Goal: Task Accomplishment & Management: Manage account settings

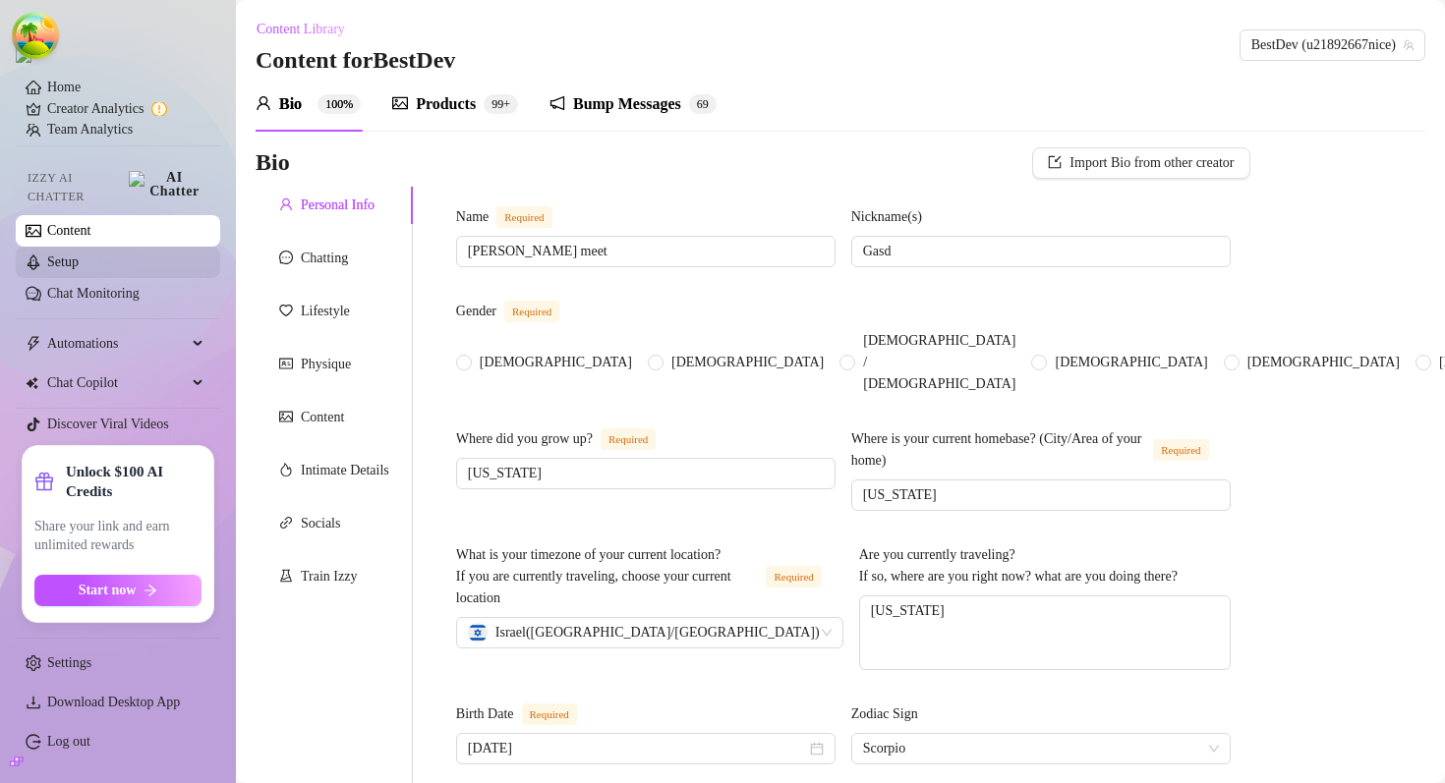
click at [79, 264] on link "Setup" at bounding box center [62, 262] width 31 height 15
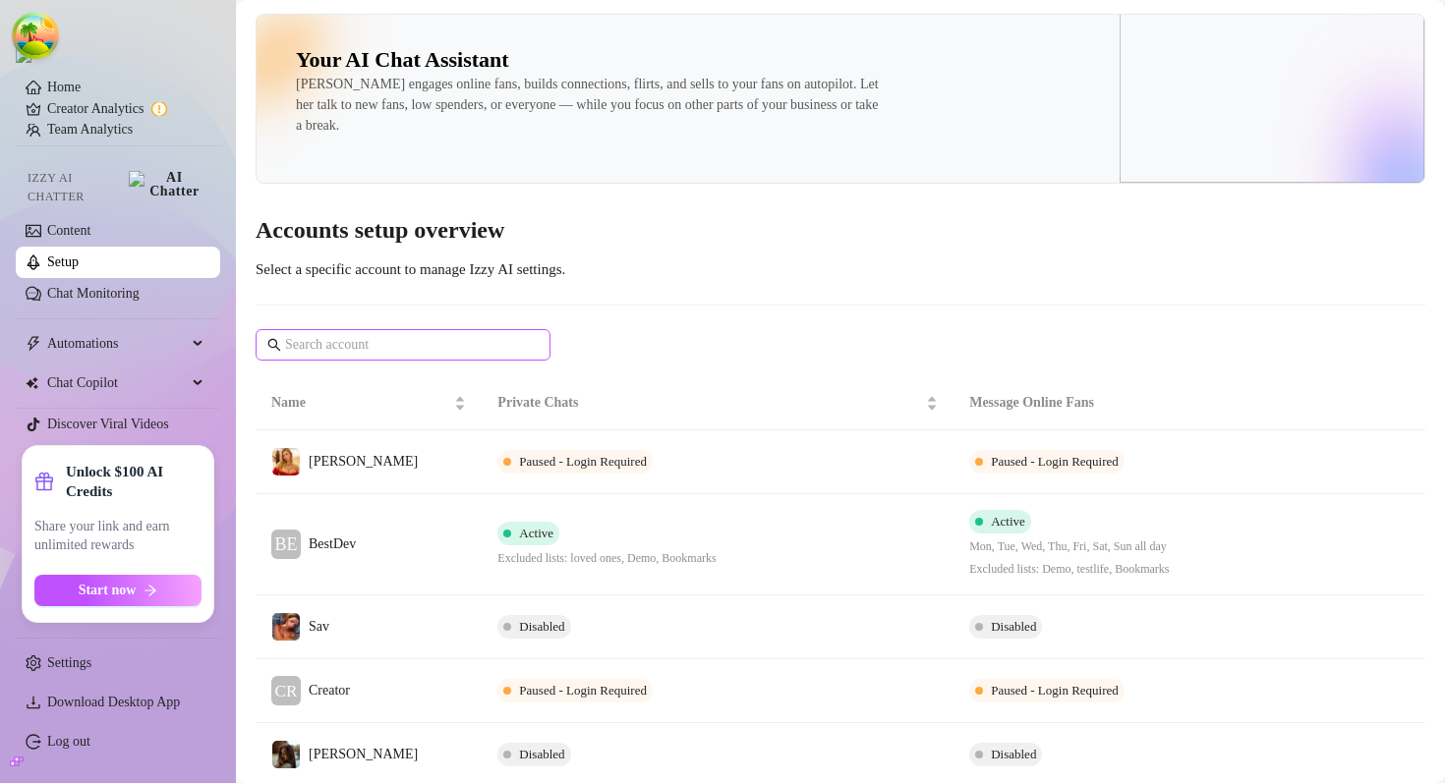
scroll to position [191, 0]
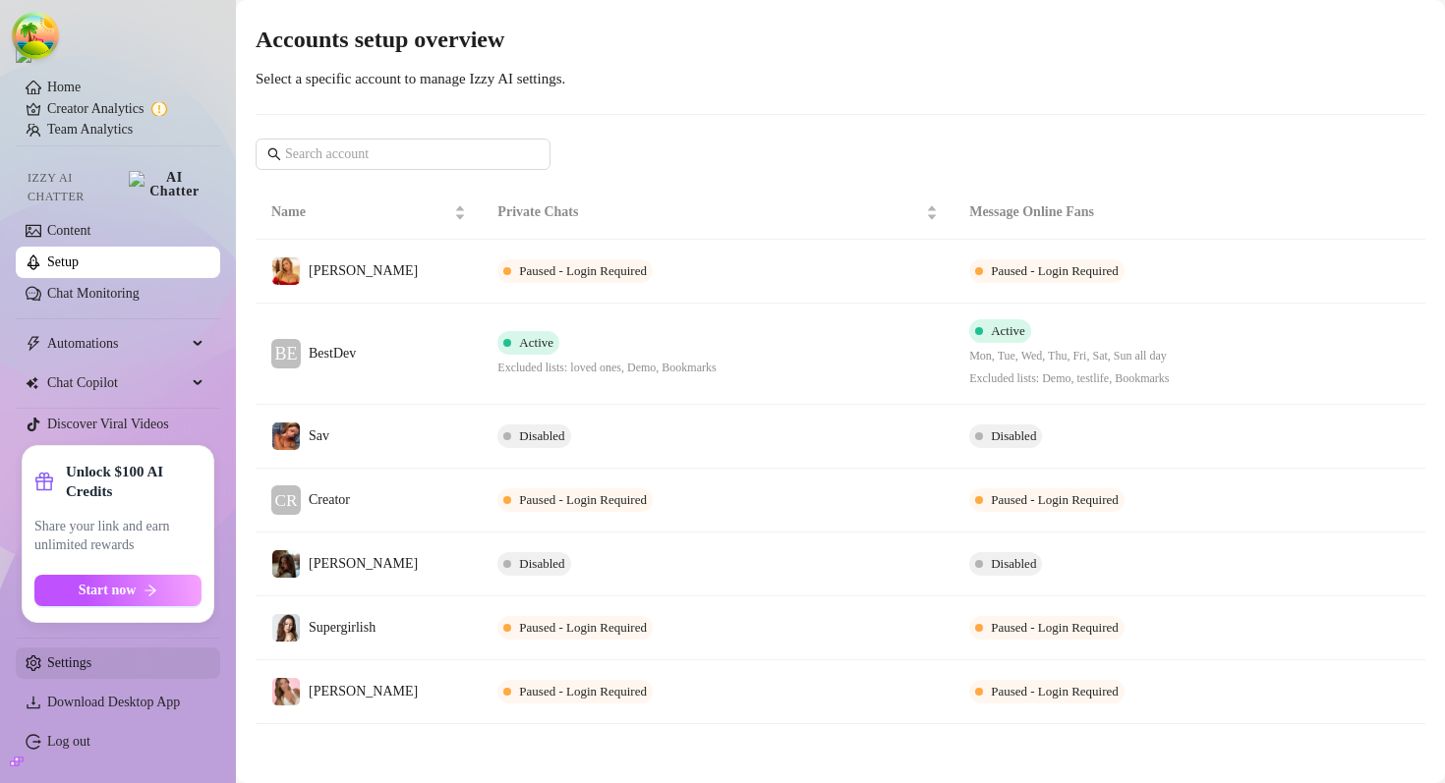
click at [91, 670] on link "Settings" at bounding box center [69, 663] width 44 height 15
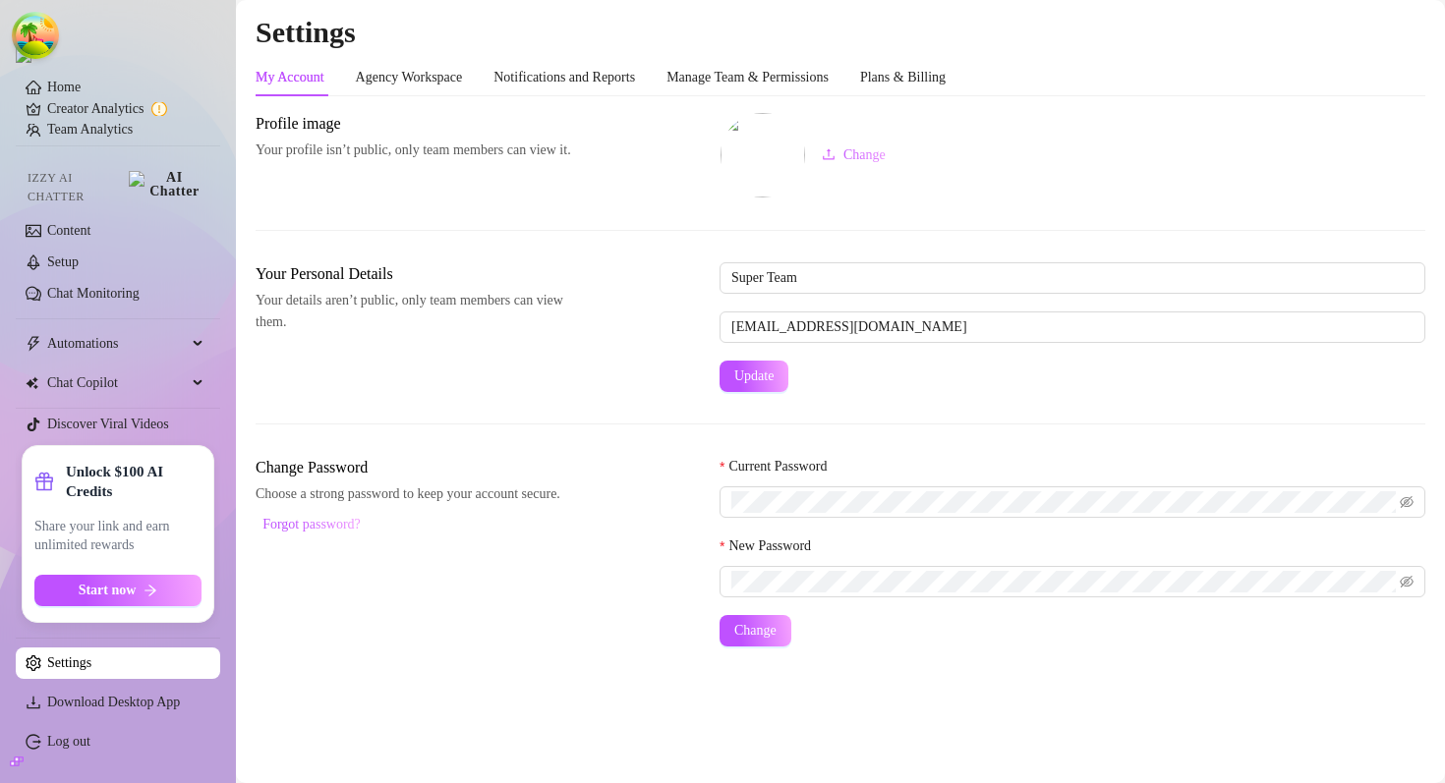
click at [740, 105] on div "My Account Agency Workspace Notifications and Reports Manage Team & Permissions…" at bounding box center [841, 353] width 1170 height 588
click at [724, 91] on div "Manage Team & Permissions" at bounding box center [747, 77] width 162 height 37
click at [635, 80] on div "Notifications and Reports" at bounding box center [564, 78] width 142 height 22
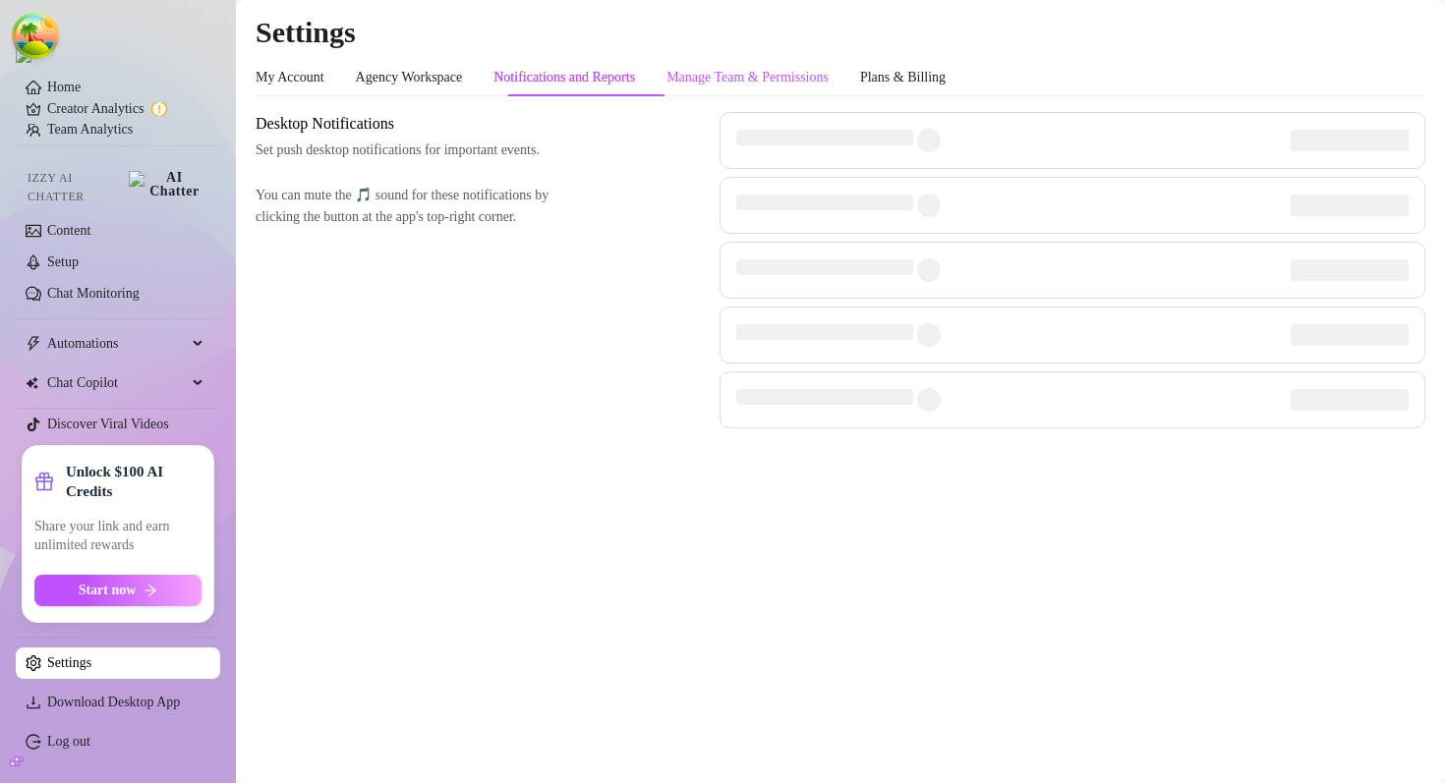
click at [743, 71] on div "Manage Team & Permissions" at bounding box center [747, 78] width 162 height 22
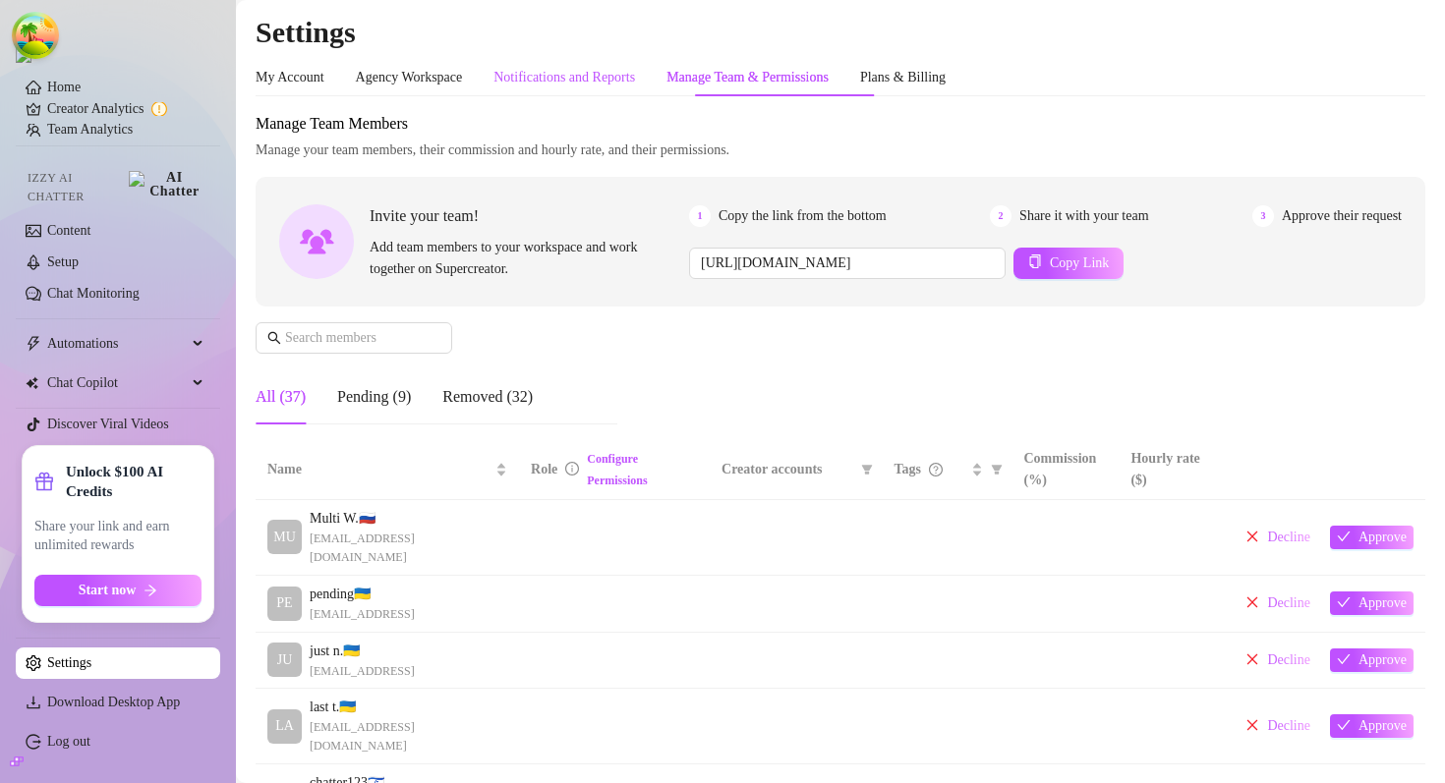
click at [543, 82] on div "Notifications and Reports" at bounding box center [564, 78] width 142 height 22
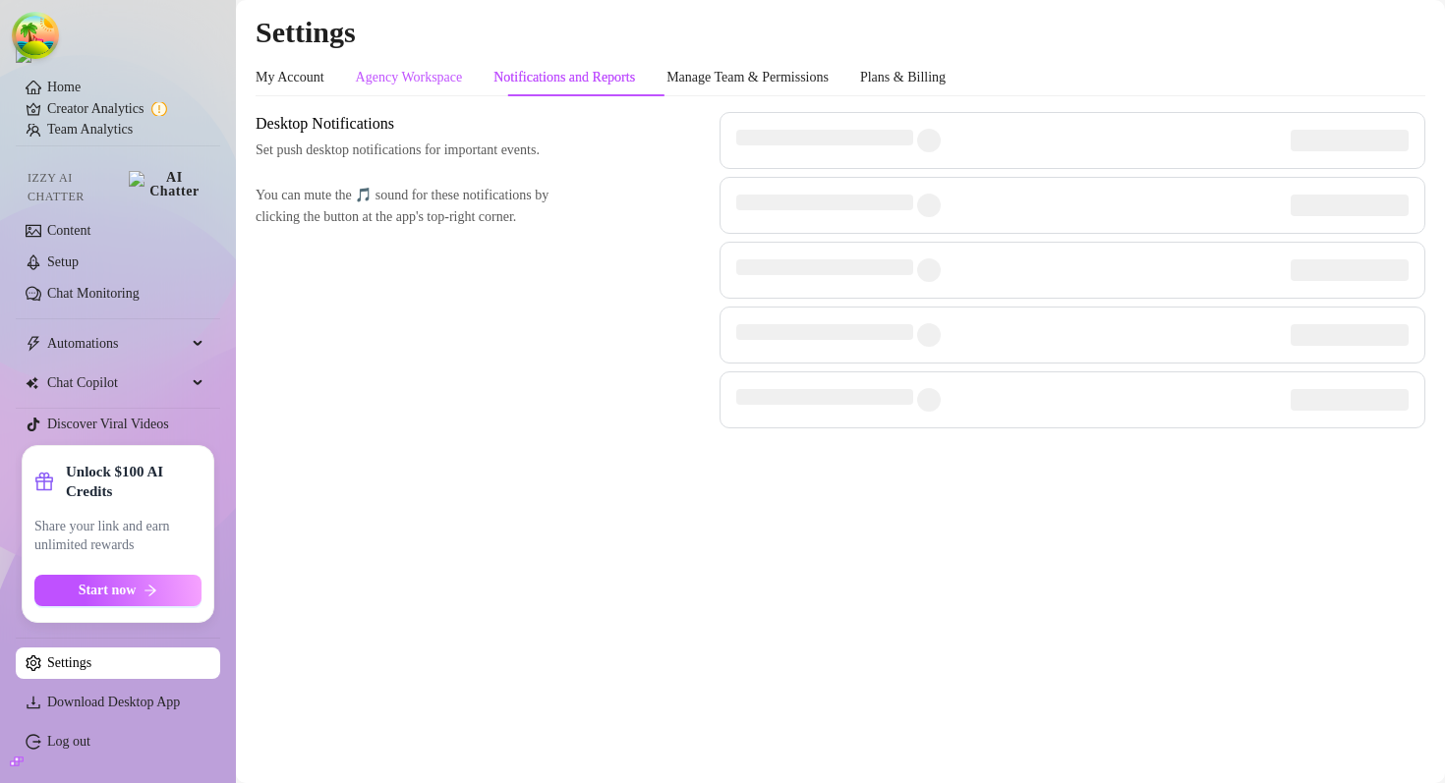
click at [390, 76] on div "Agency Workspace" at bounding box center [409, 78] width 107 height 22
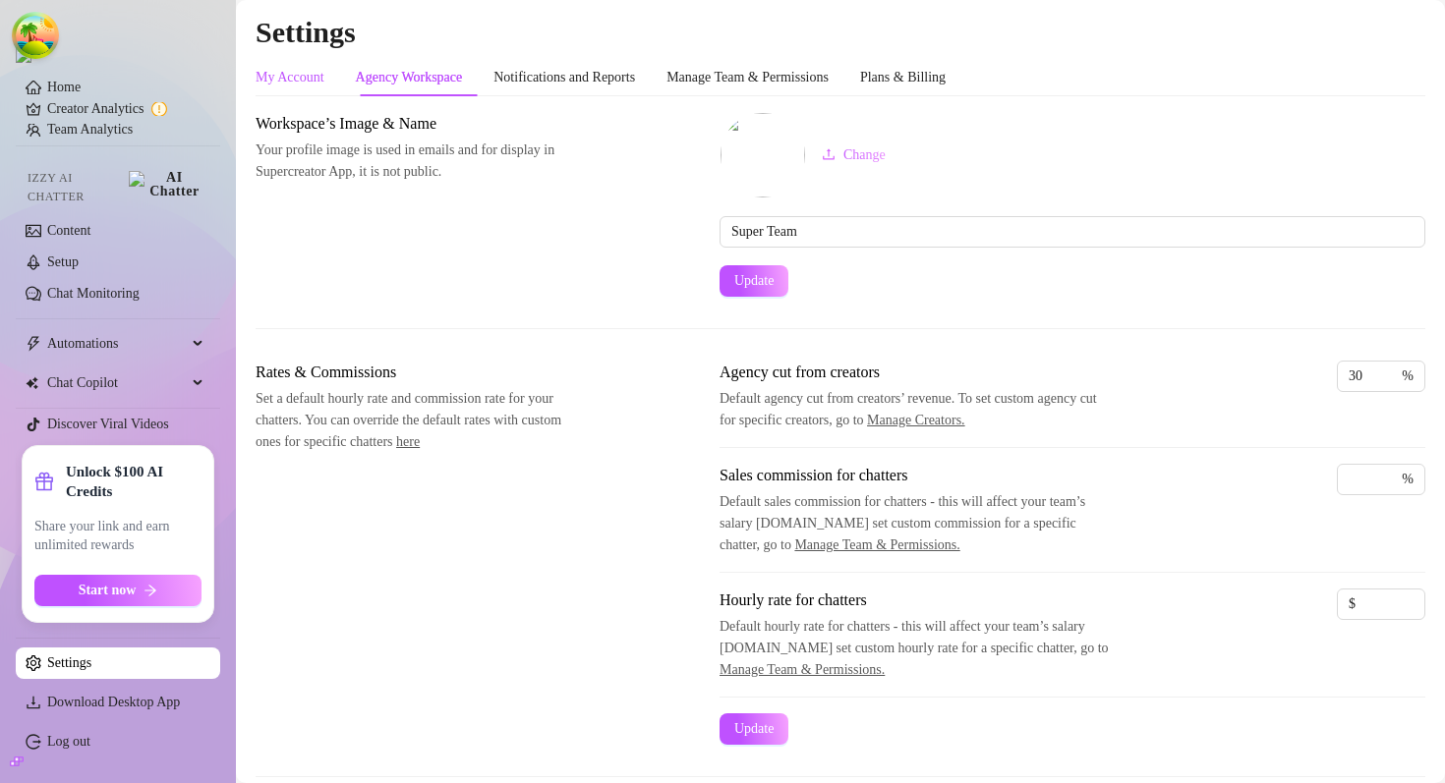
click at [311, 85] on div "My Account" at bounding box center [290, 78] width 69 height 22
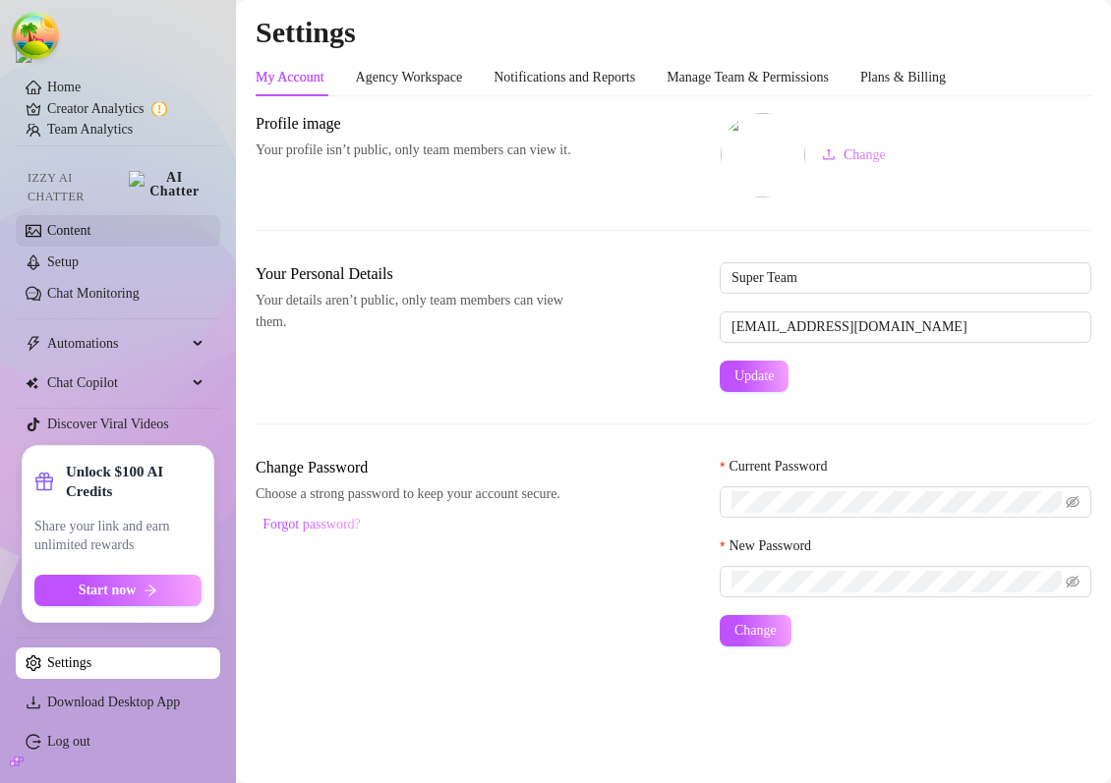
click at [90, 223] on link "Content" at bounding box center [68, 230] width 43 height 15
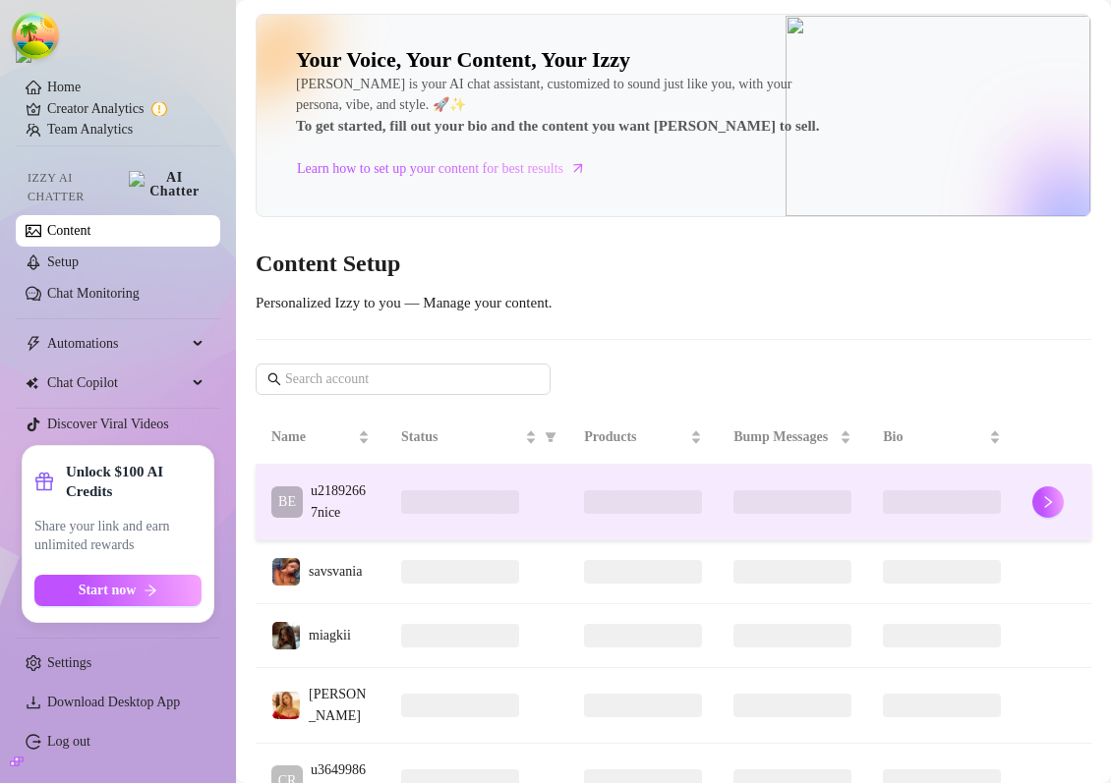
click at [423, 501] on td at bounding box center [476, 503] width 183 height 76
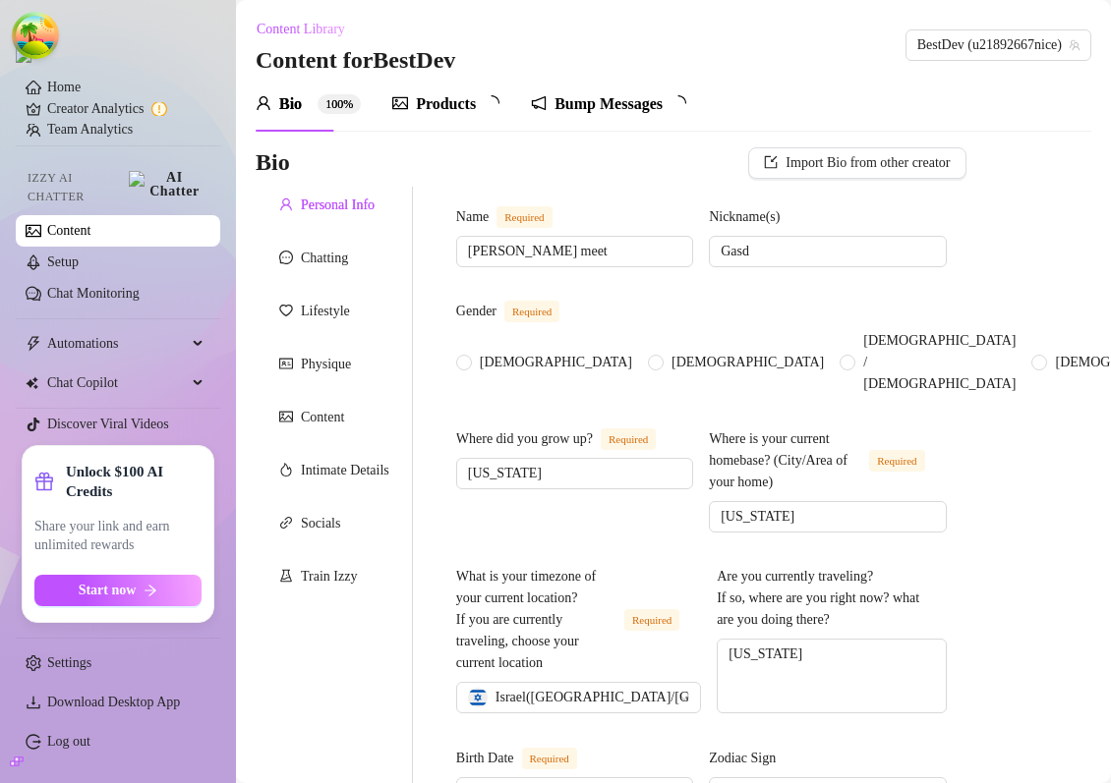
radio input "true"
type input "[DATE]"
click at [615, 96] on div "Bump Messages" at bounding box center [627, 104] width 108 height 24
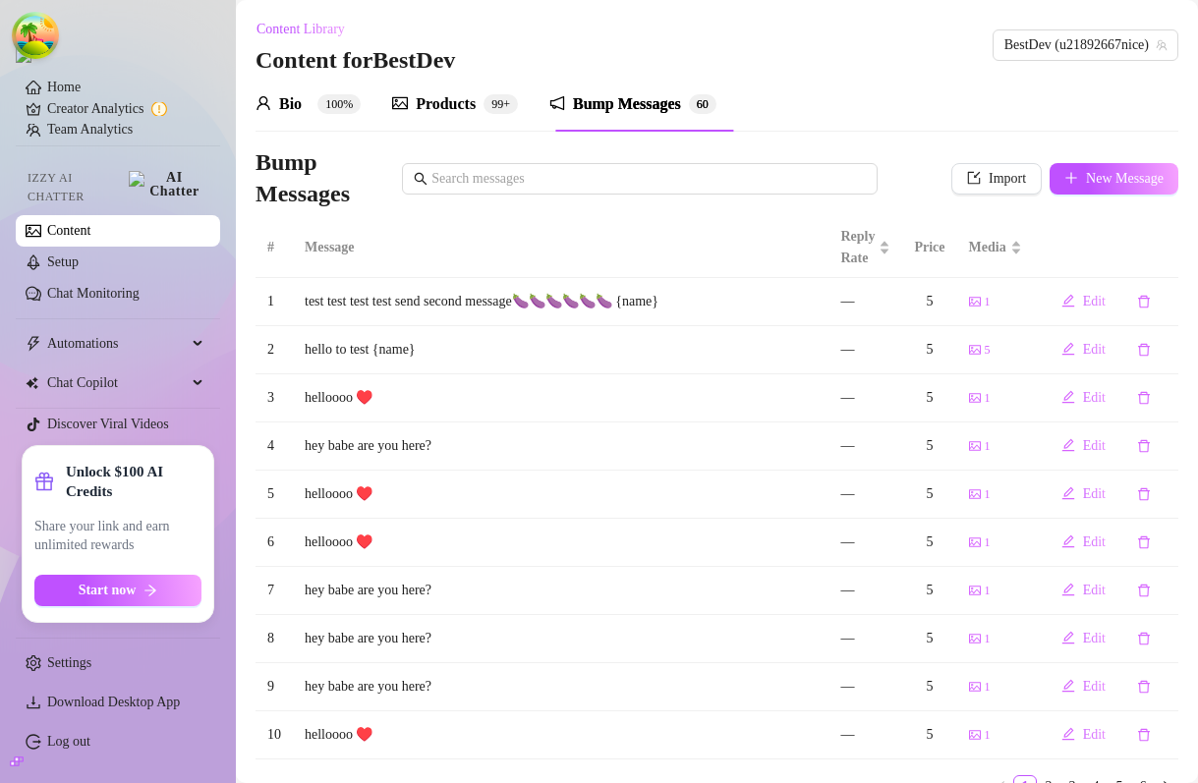
scroll to position [90, 0]
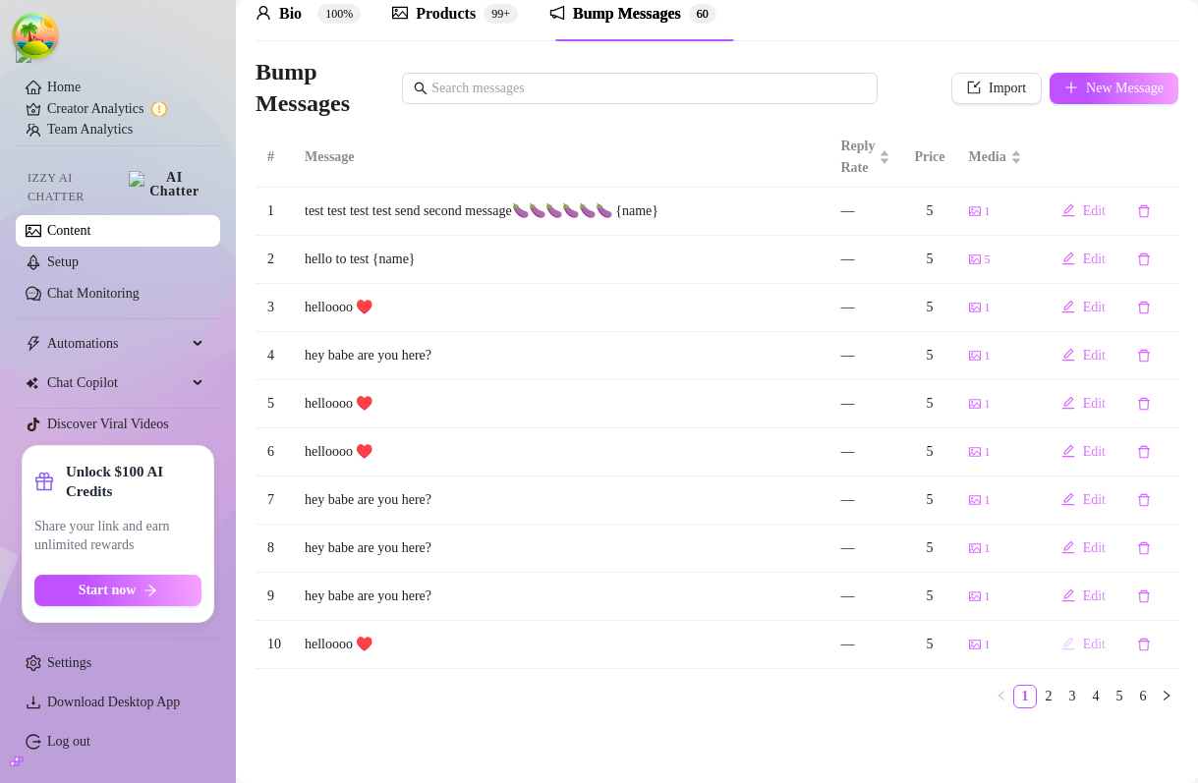
click at [1093, 644] on span "Edit" at bounding box center [1094, 645] width 23 height 16
type textarea "helloooo ♥️"
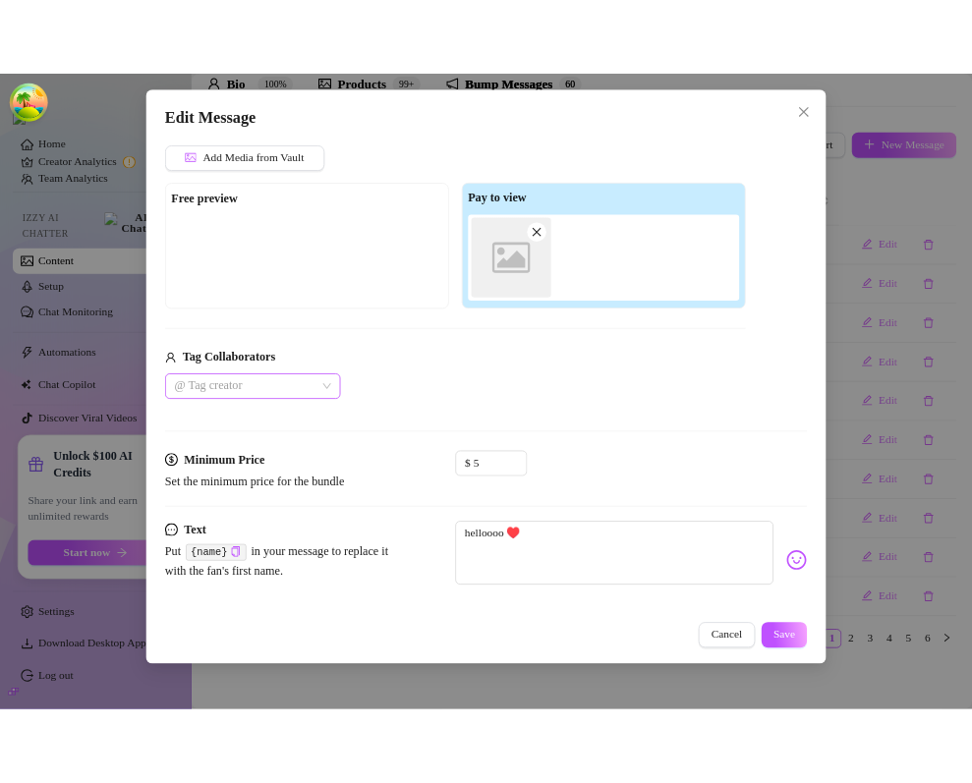
scroll to position [181, 0]
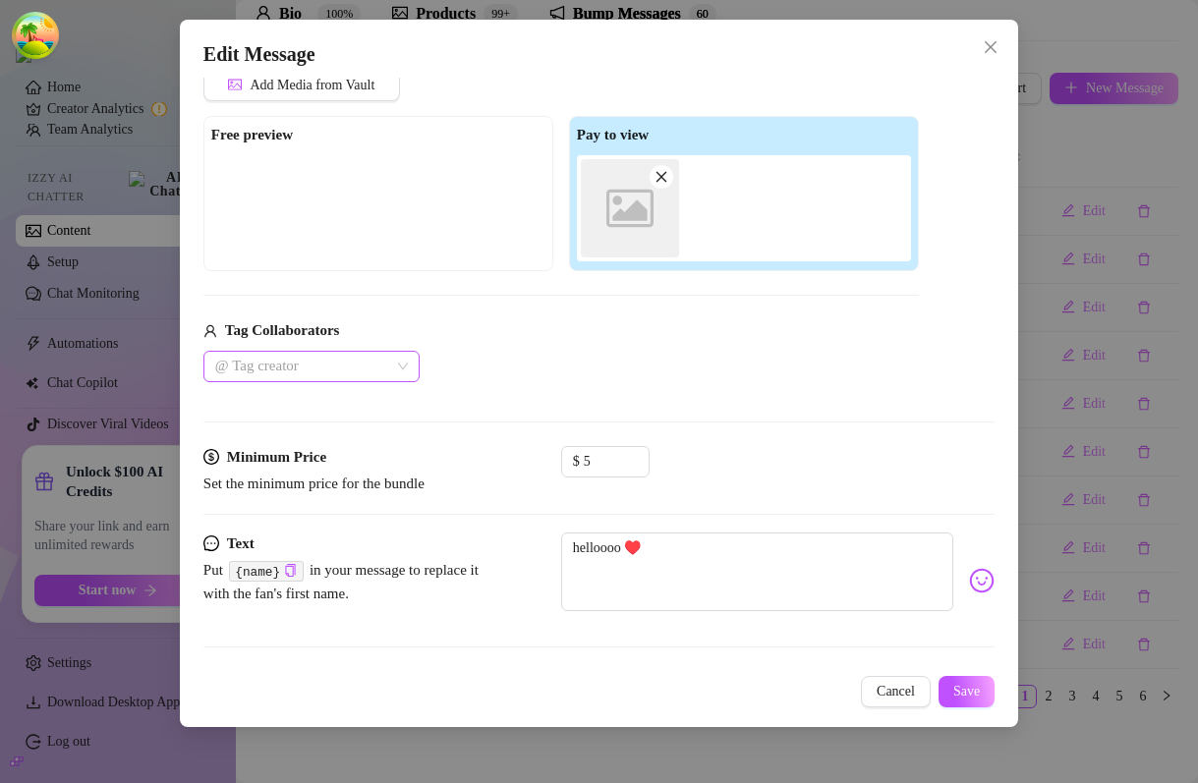
click at [351, 369] on div at bounding box center [301, 367] width 188 height 28
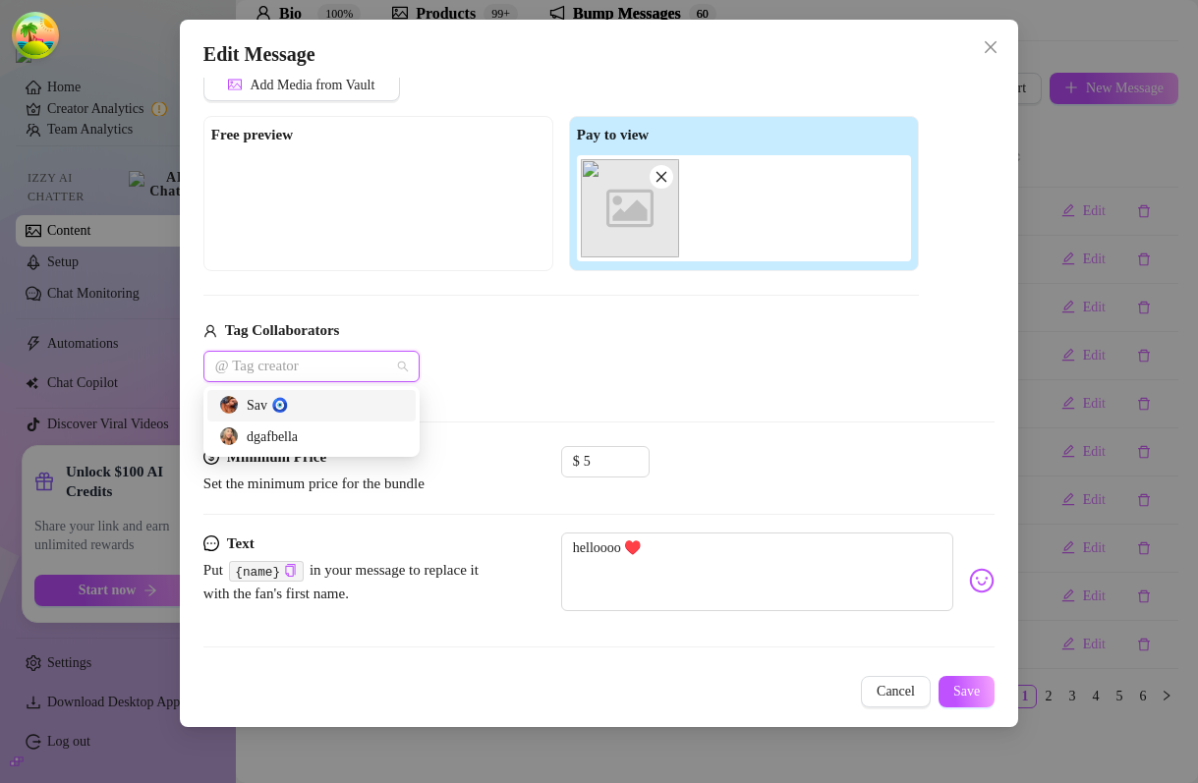
click at [354, 415] on div "Sav 🧿" at bounding box center [311, 406] width 185 height 22
click at [328, 448] on div "dgafbella" at bounding box center [311, 437] width 208 height 31
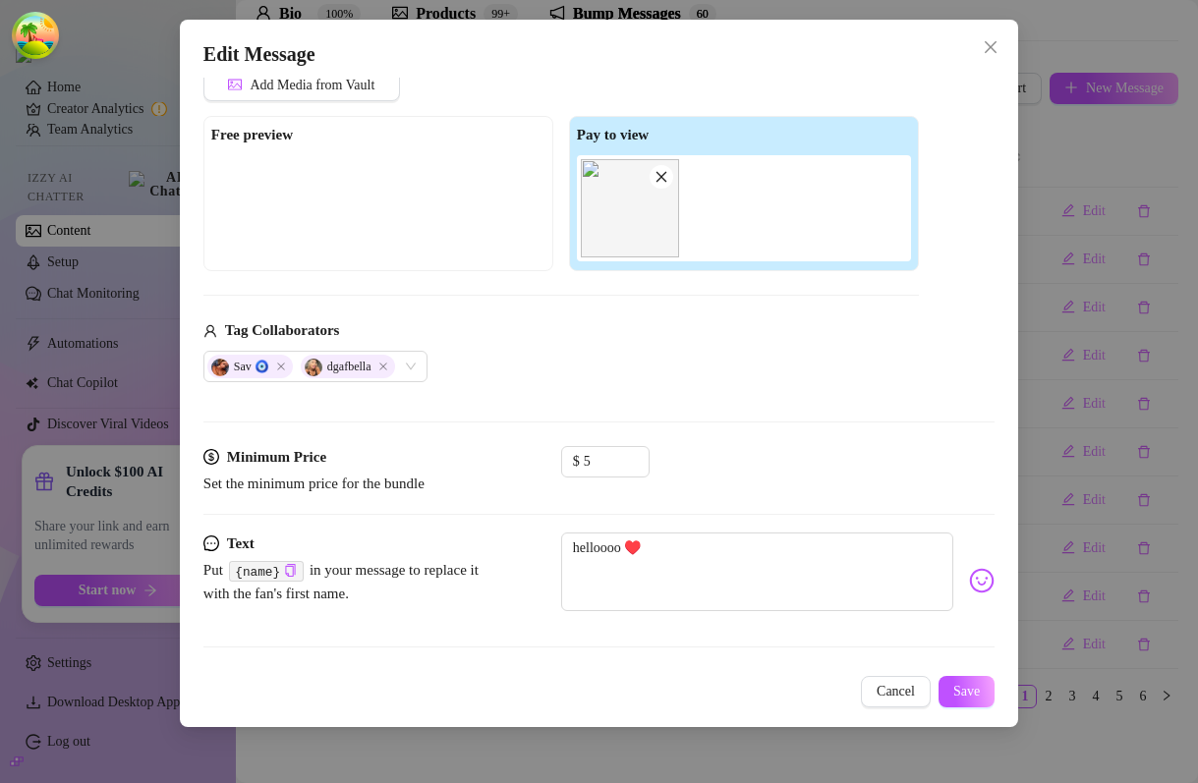
click at [736, 397] on div "Media Add Media from Vault Free preview Pay to view Tag Collaborators Sav 🧿 dga…" at bounding box center [598, 237] width 791 height 415
click at [962, 693] on span "Save" at bounding box center [966, 692] width 27 height 16
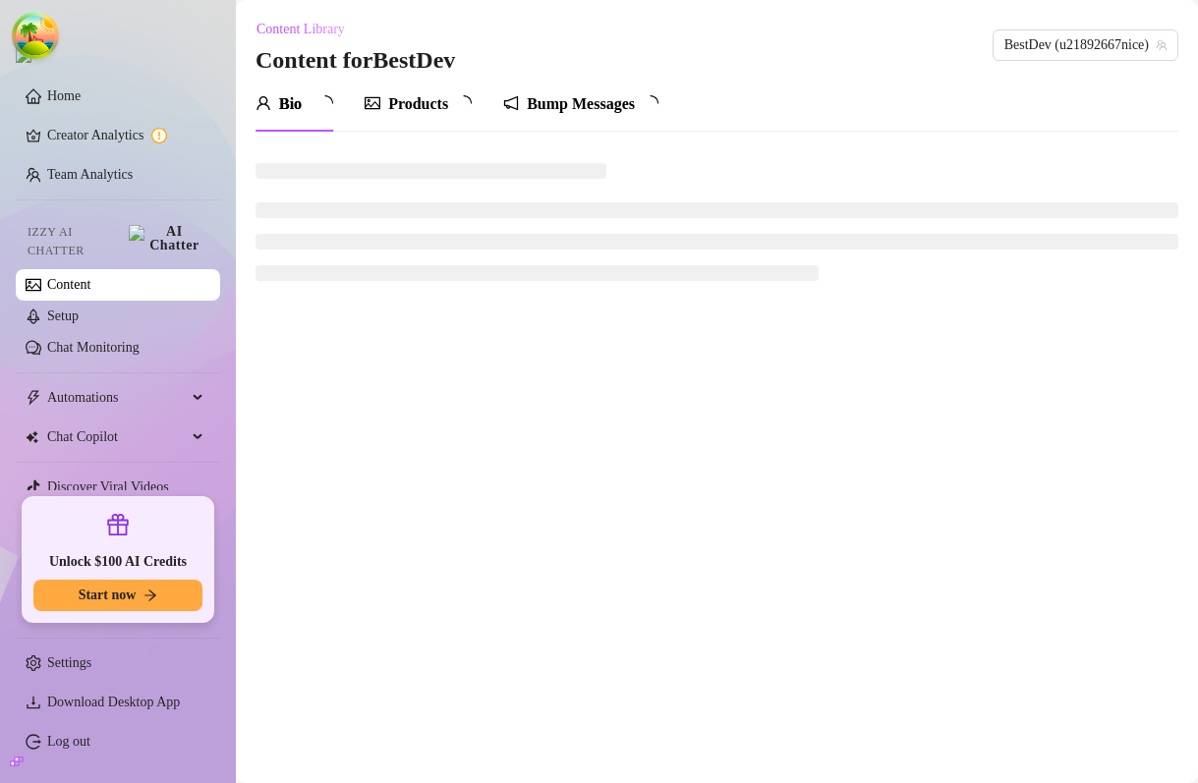
click at [677, 375] on main "Content Library Content for BestDev BestDev (u21892667nice) Bio Products Bump M…" at bounding box center [717, 391] width 962 height 783
click at [116, 141] on link "Creator Analytics" at bounding box center [125, 135] width 157 height 31
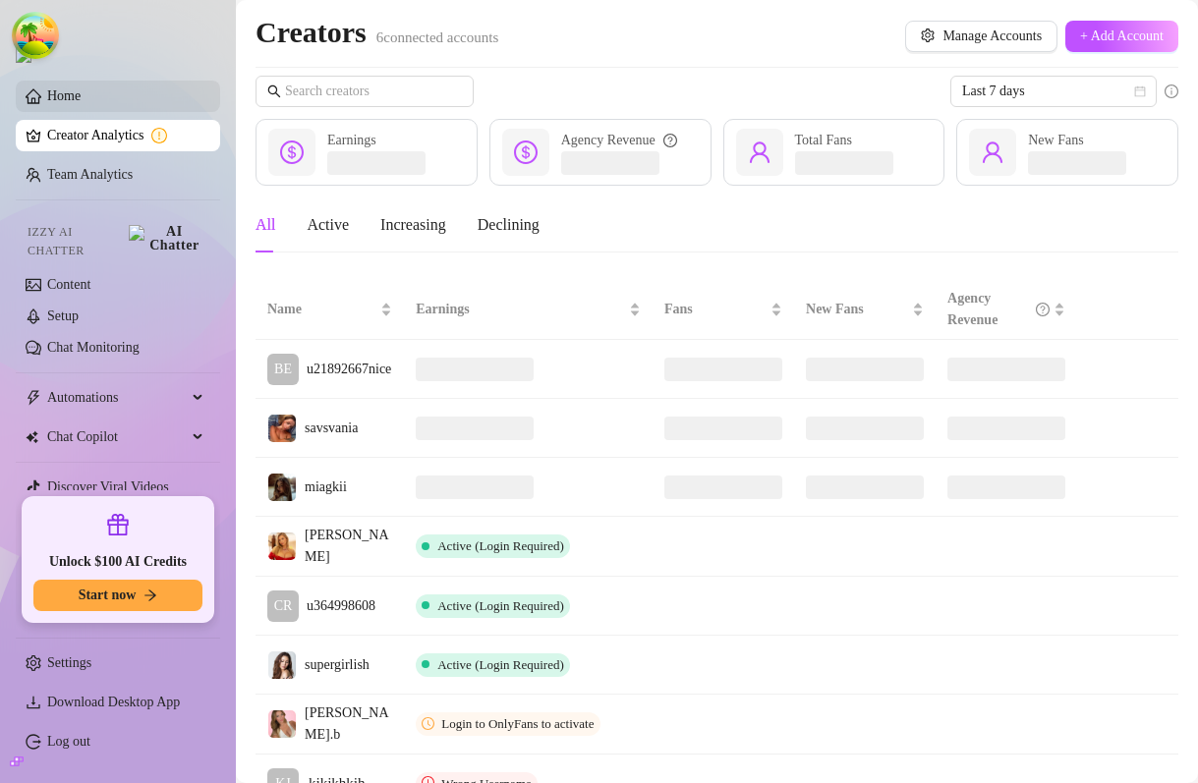
click at [81, 98] on link "Home" at bounding box center [63, 95] width 33 height 15
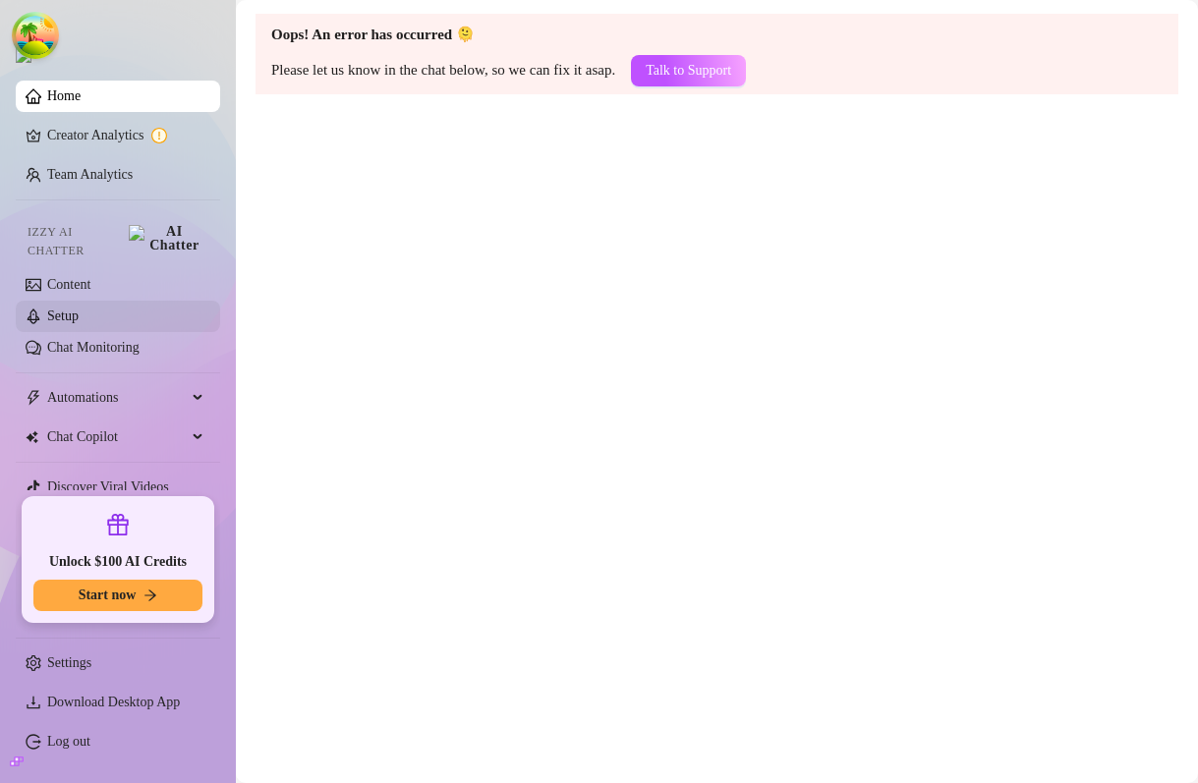
click at [79, 309] on link "Setup" at bounding box center [62, 316] width 31 height 15
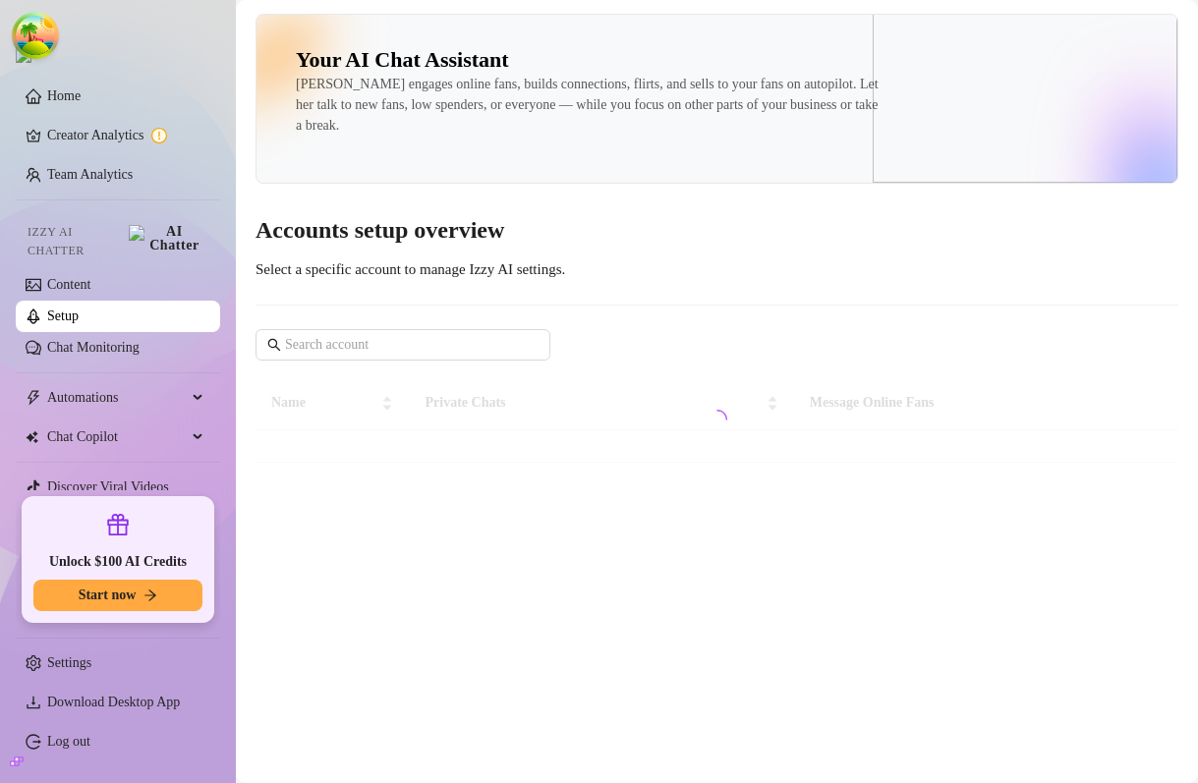
click at [647, 259] on div "Your AI Chat Assistant Izzy engages online fans, builds connections, flirts, an…" at bounding box center [717, 238] width 923 height 449
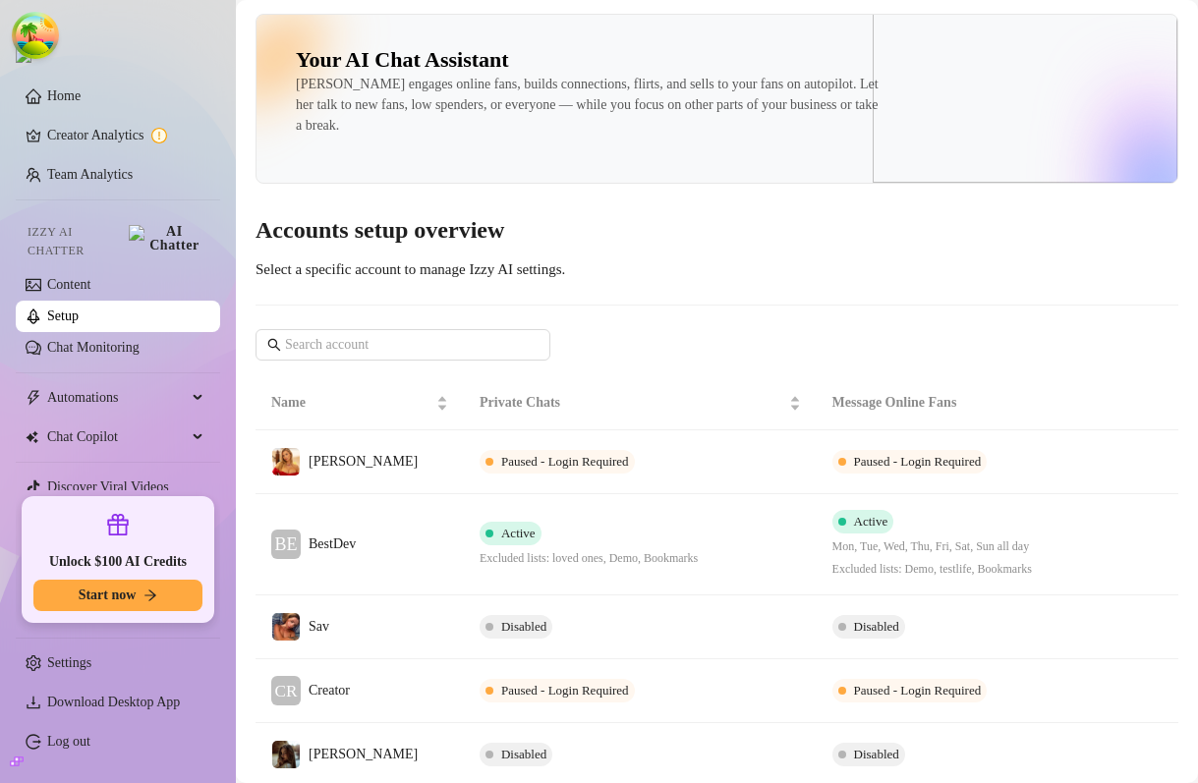
click at [641, 263] on div "Your AI Chat Assistant [PERSON_NAME] engages online fans, builds connections, f…" at bounding box center [717, 464] width 923 height 901
click at [431, 235] on h3 "Accounts setup overview" at bounding box center [717, 230] width 923 height 31
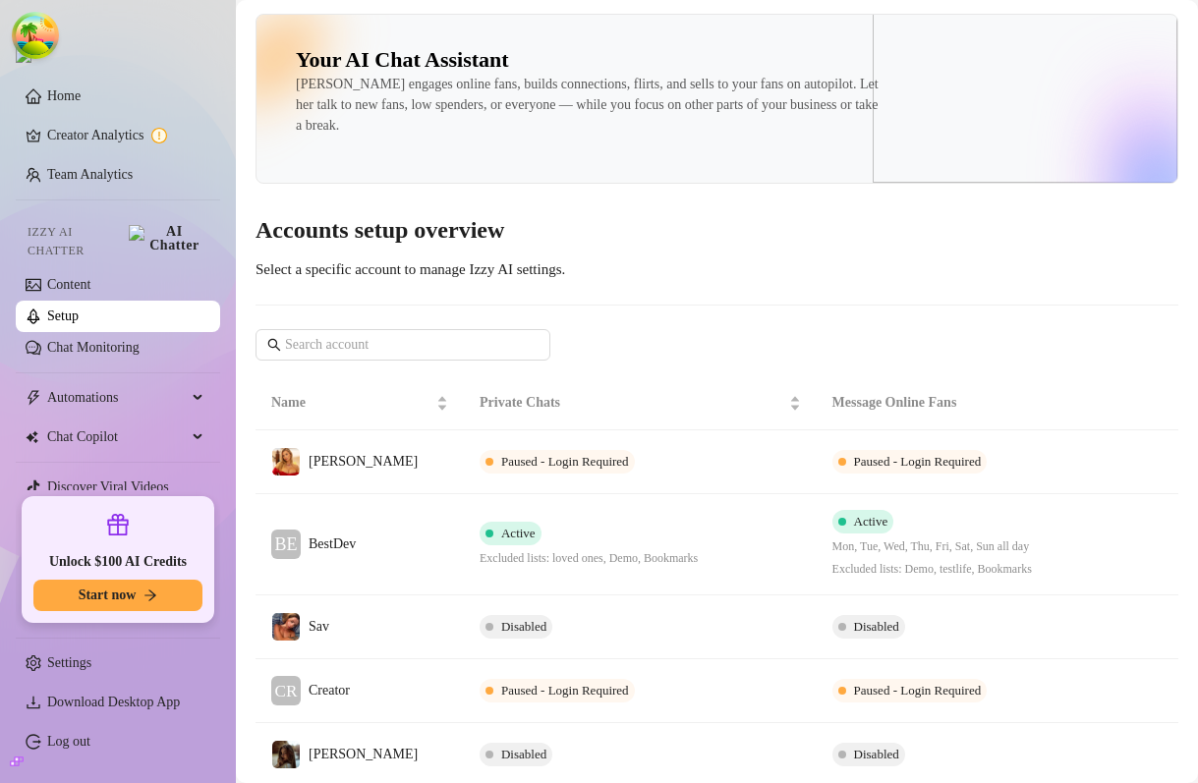
click at [443, 238] on h3 "Accounts setup overview" at bounding box center [717, 230] width 923 height 31
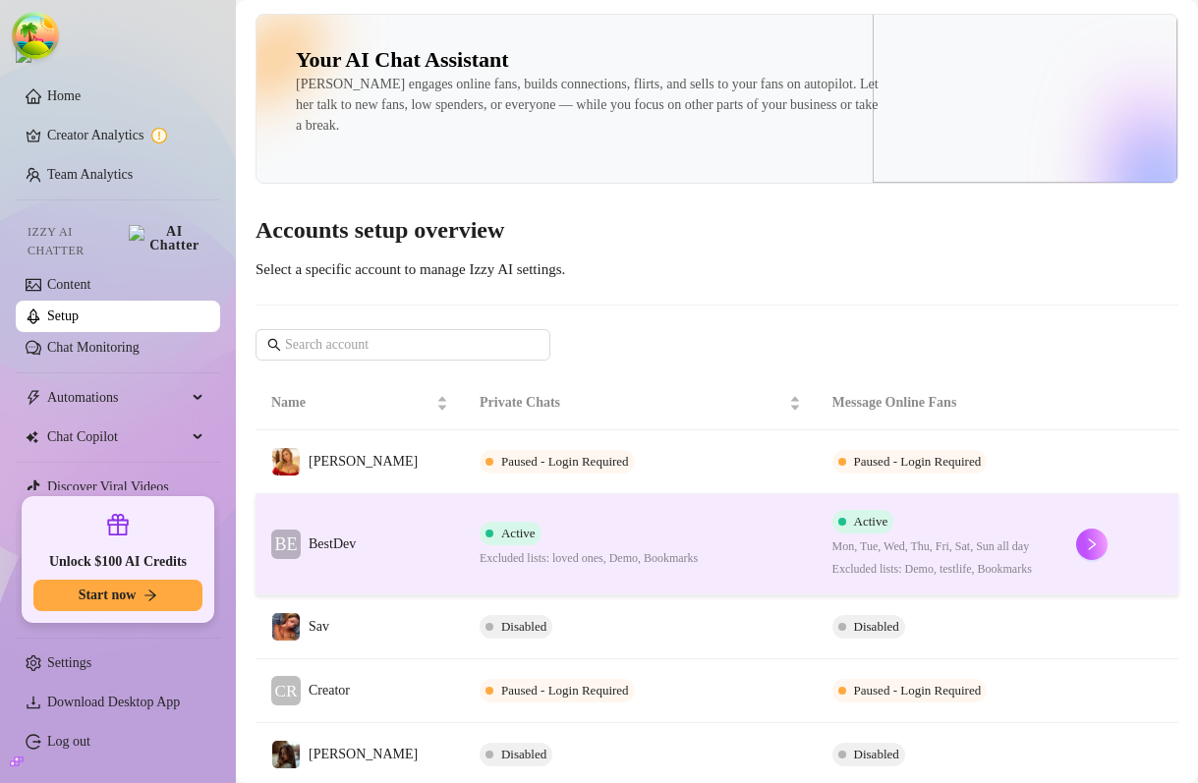
click at [640, 538] on div "Active Excluded lists: loved ones, Demo, Bookmarks" at bounding box center [589, 545] width 218 height 46
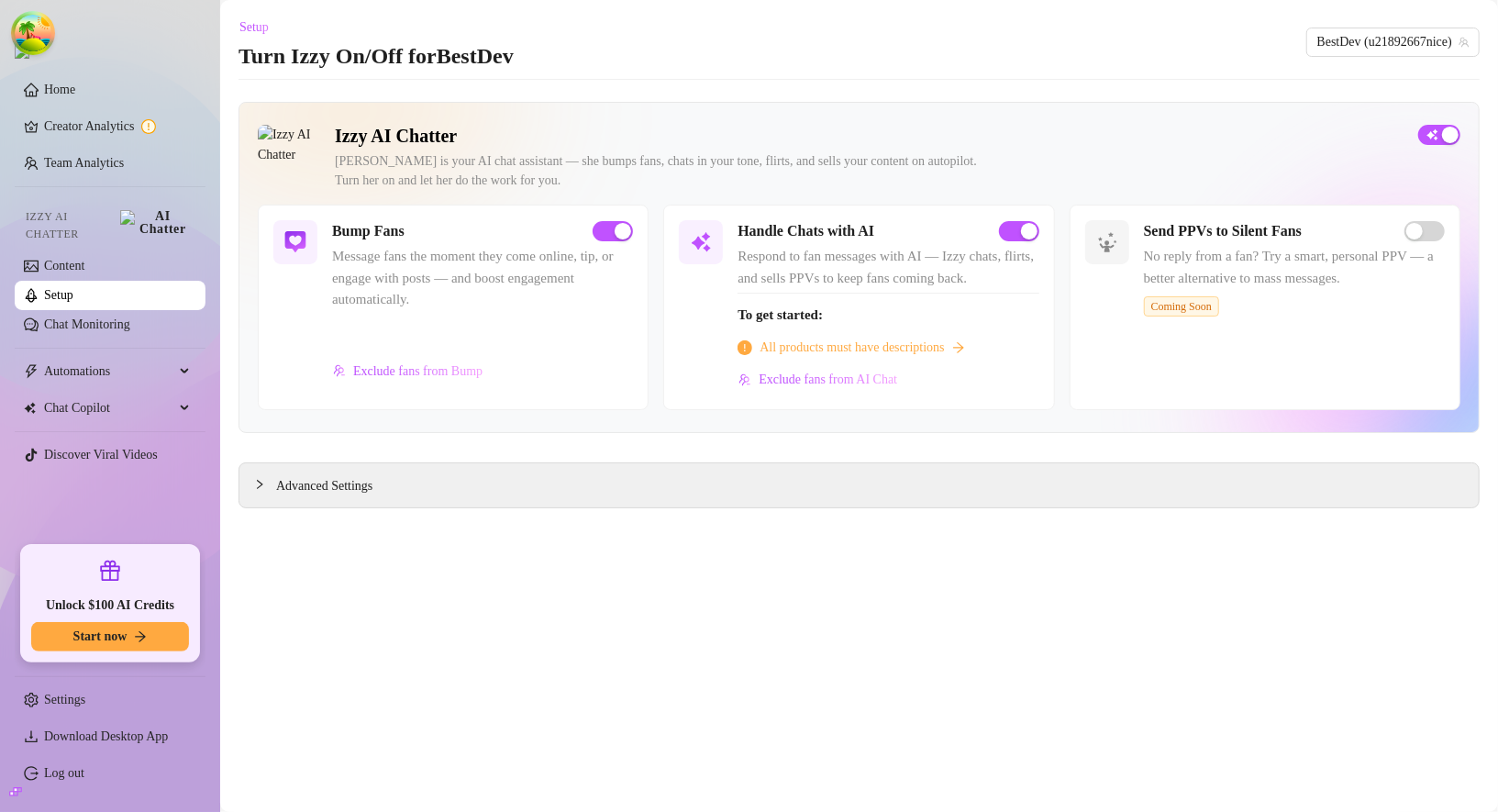
click at [785, 87] on main "Setup Turn Izzy On/Off for BestDev BestDev (u21892667nice) Izzy AI Chatter [PER…" at bounding box center [859, 406] width 1278 height 812
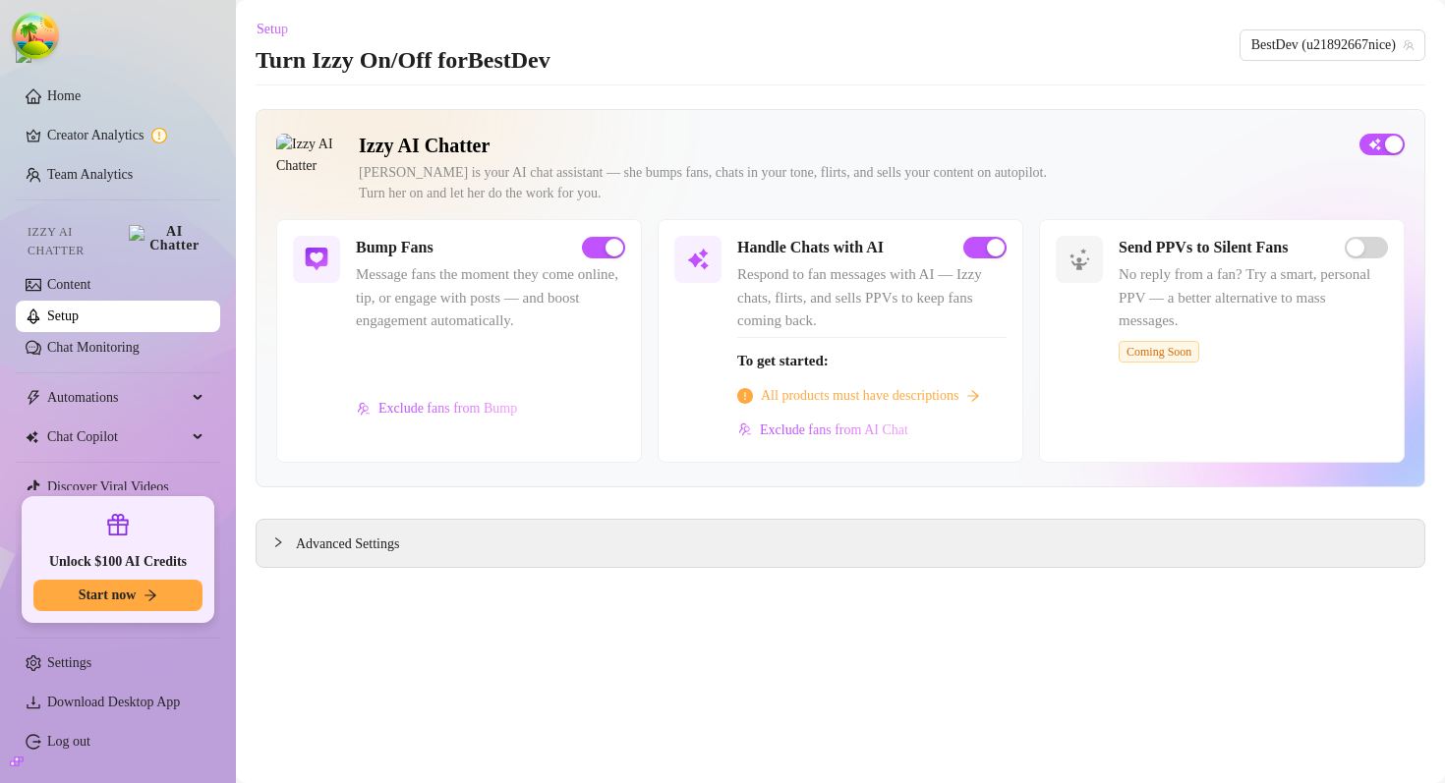
click at [385, 515] on div "Izzy AI Chatter [PERSON_NAME] is your AI chat assistant — she bumps fans, chats…" at bounding box center [841, 338] width 1170 height 459
click at [354, 547] on span "Advanced Settings" at bounding box center [347, 545] width 103 height 22
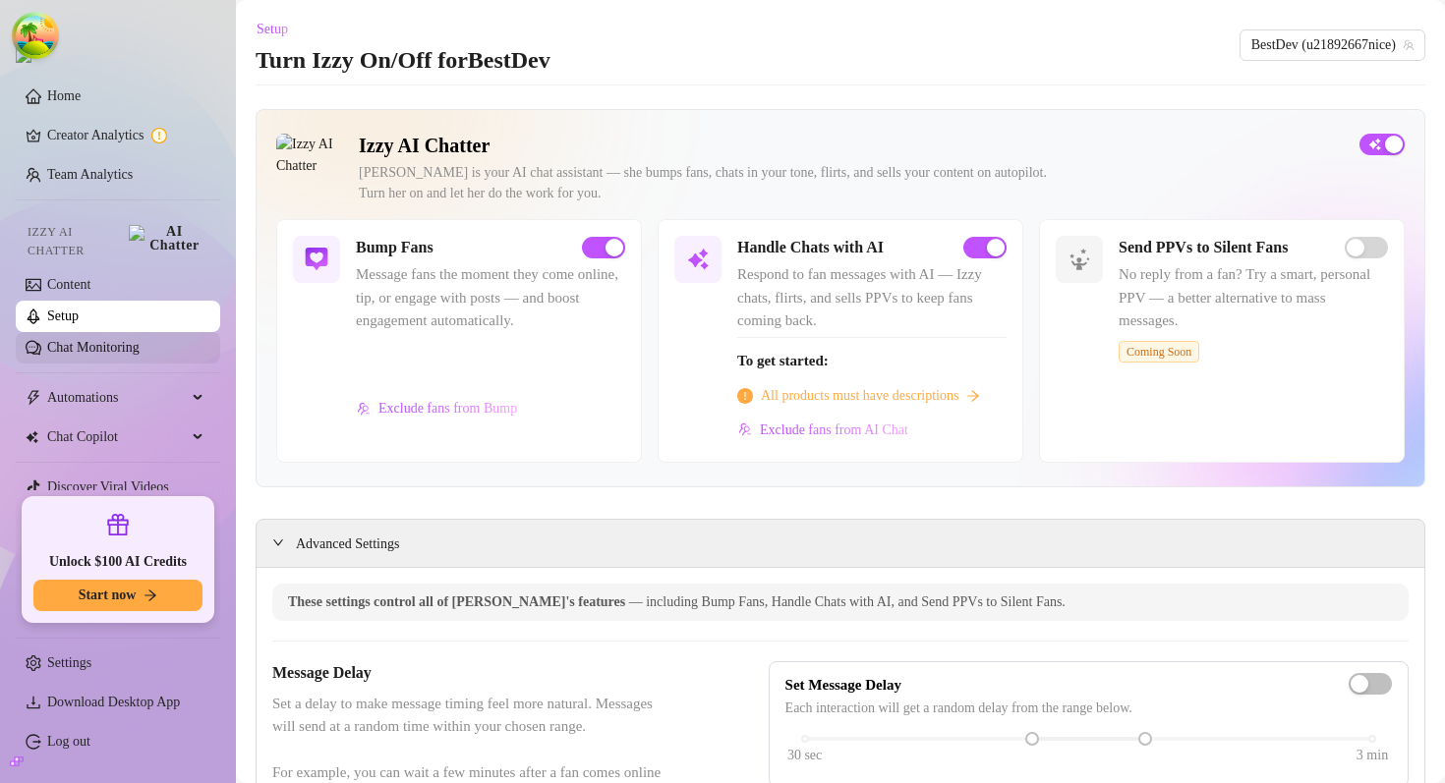
click at [103, 340] on link "Chat Monitoring" at bounding box center [93, 347] width 92 height 15
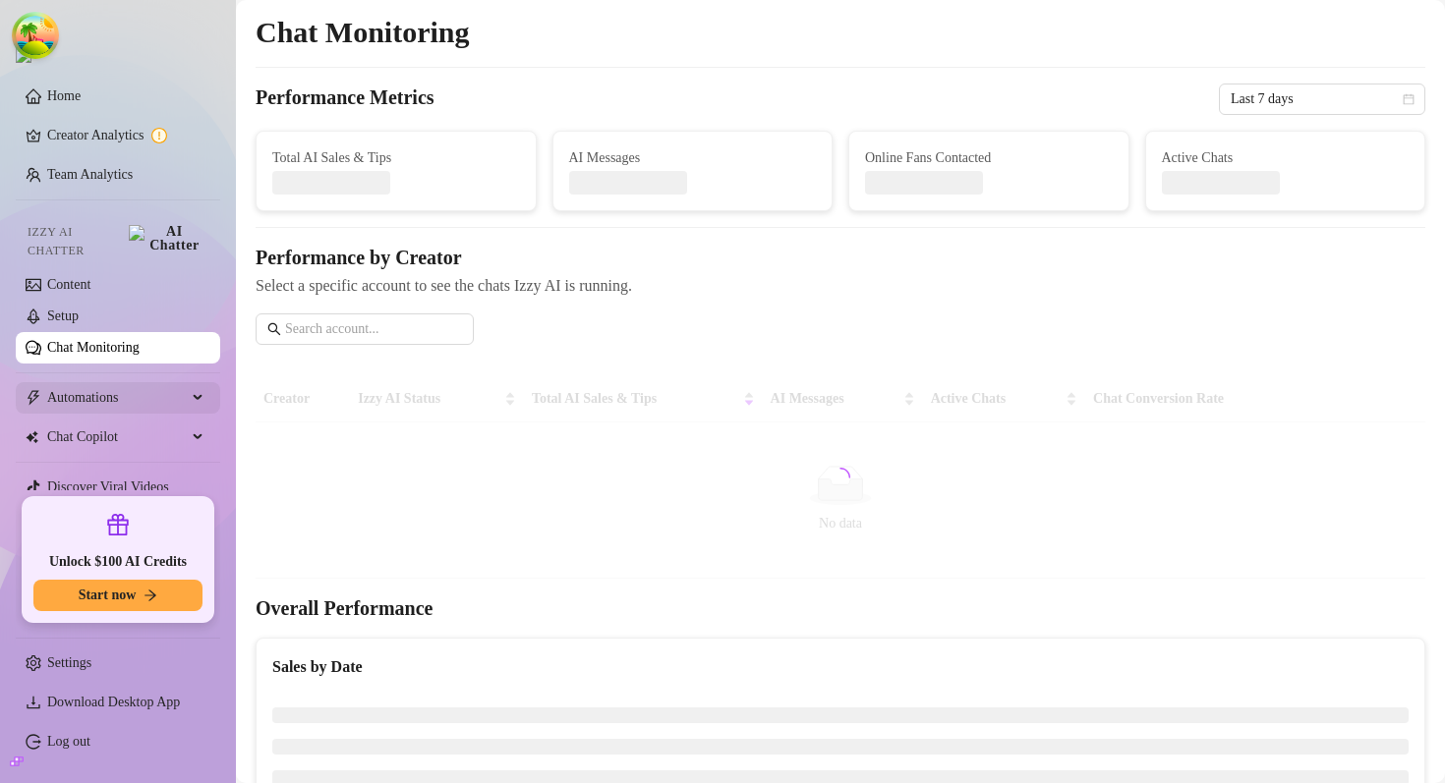
click at [96, 387] on span "Automations" at bounding box center [117, 397] width 140 height 31
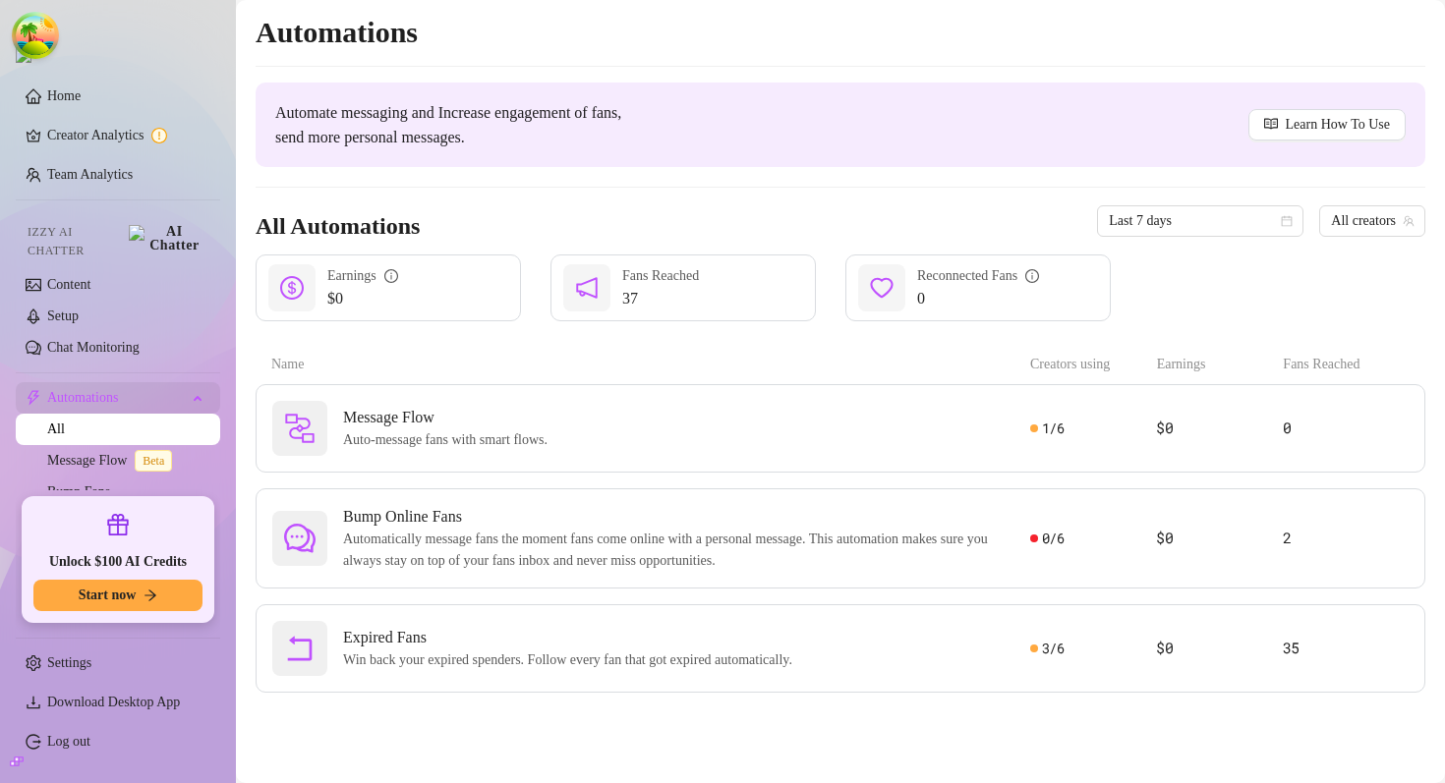
click at [146, 390] on span "Automations" at bounding box center [117, 397] width 140 height 31
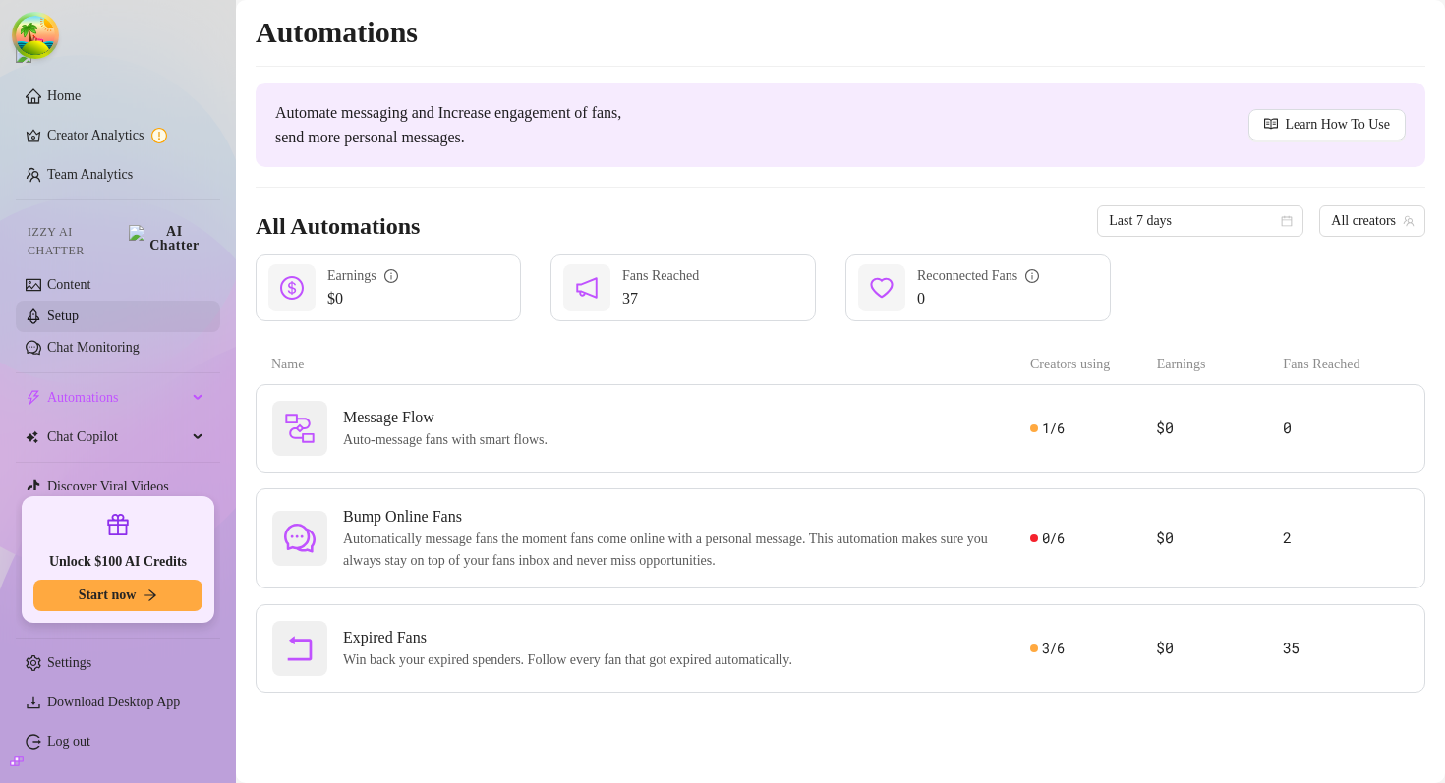
click at [79, 309] on link "Setup" at bounding box center [62, 316] width 31 height 15
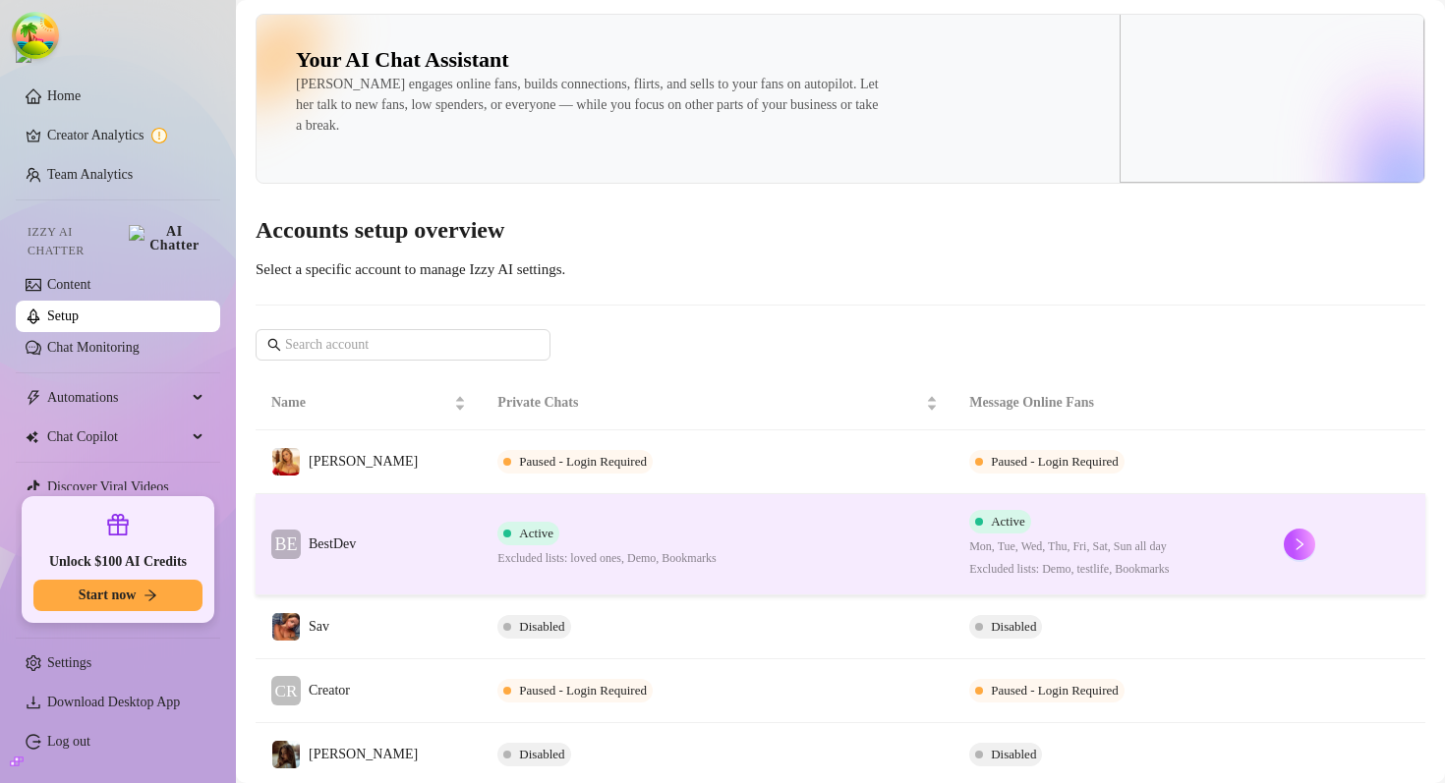
click at [550, 533] on div "Active Excluded lists: loved ones, Demo, Bookmarks" at bounding box center [606, 545] width 218 height 46
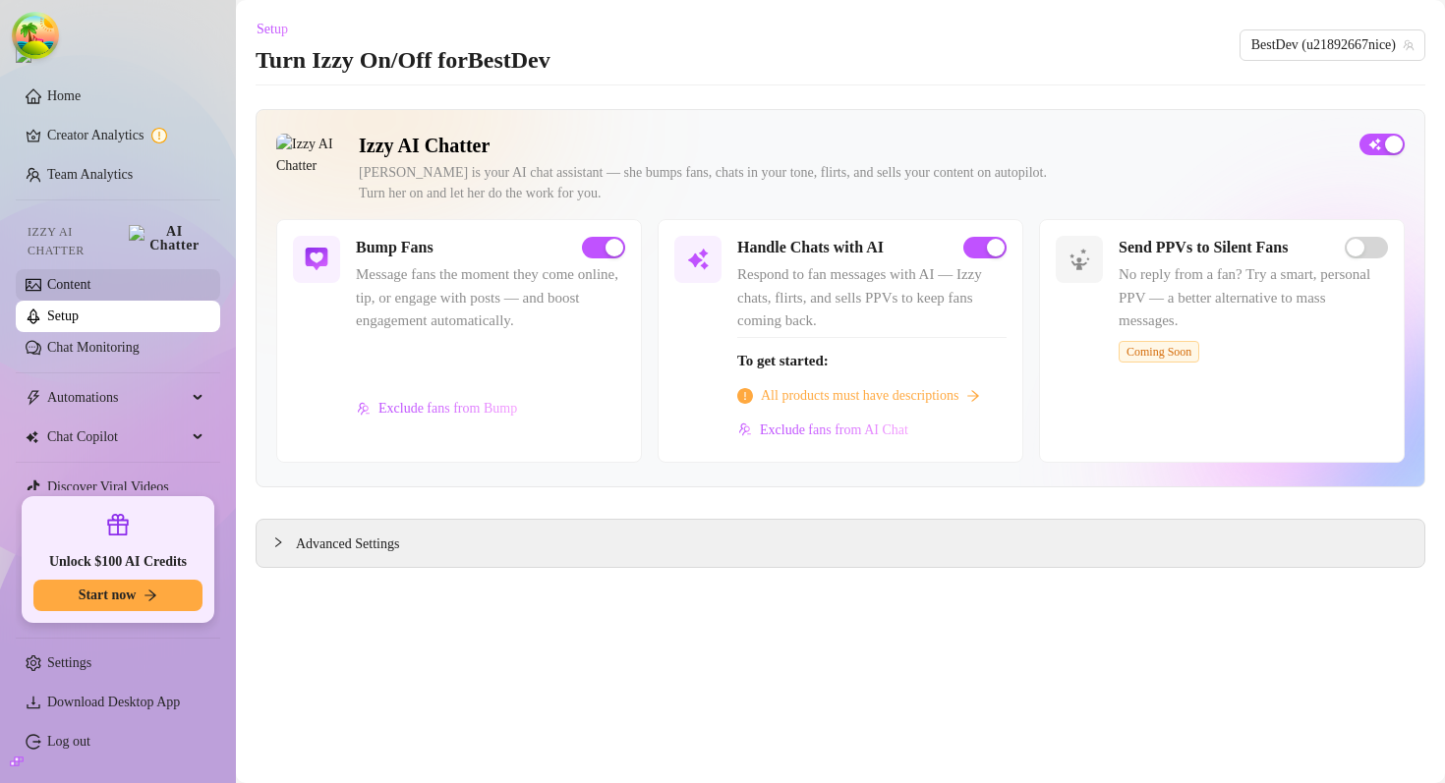
click at [90, 279] on link "Content" at bounding box center [68, 284] width 43 height 15
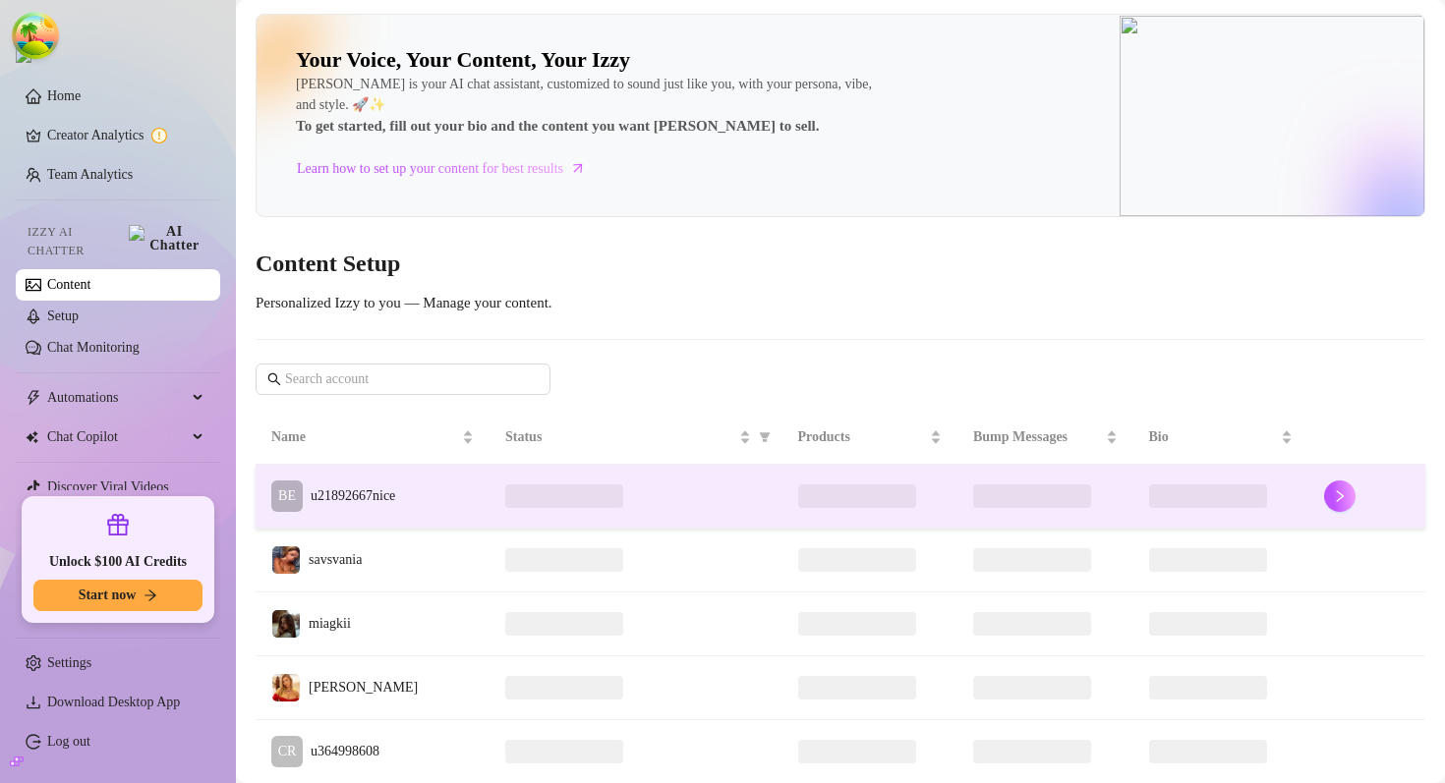
click at [421, 468] on td "BE u21892667nice" at bounding box center [373, 497] width 234 height 64
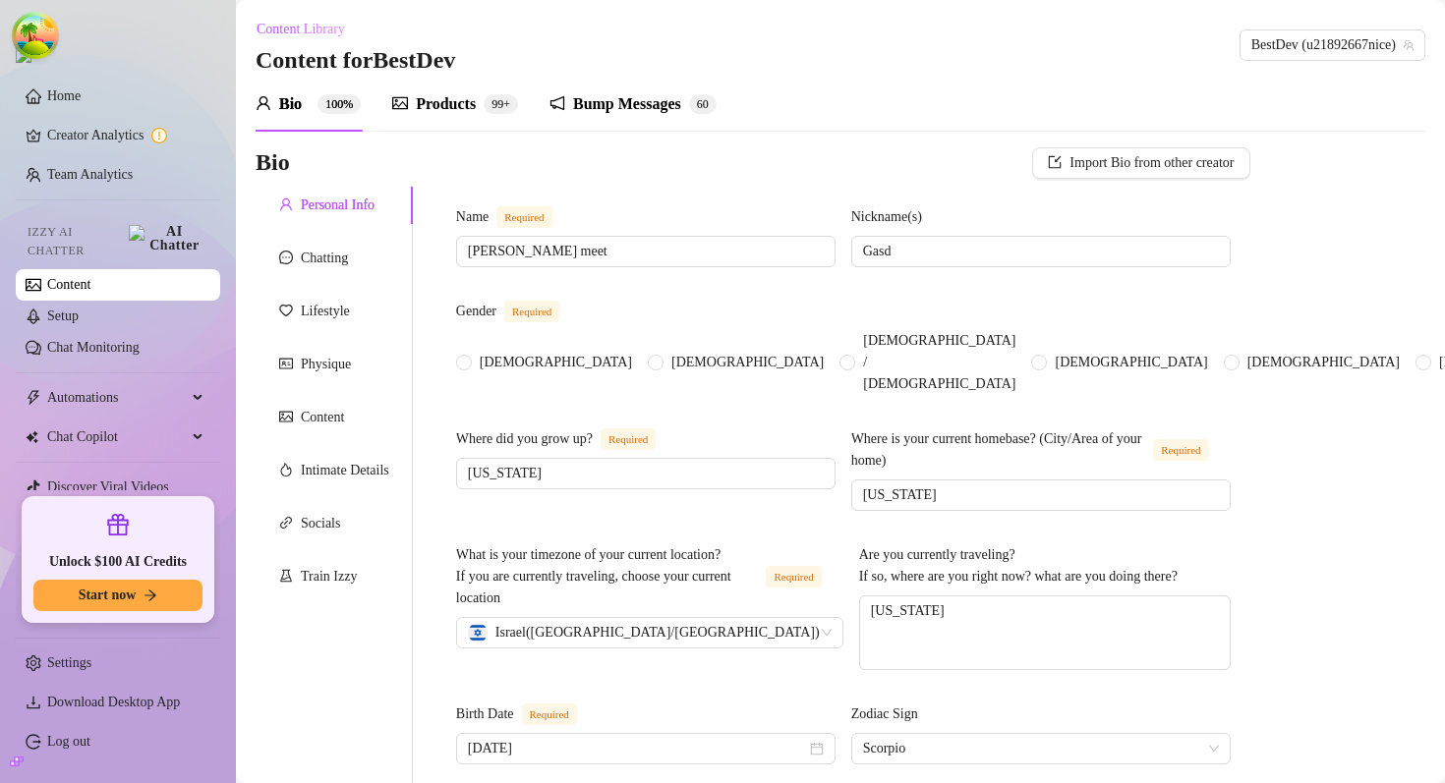
click at [636, 103] on div "Bump Messages" at bounding box center [627, 104] width 108 height 24
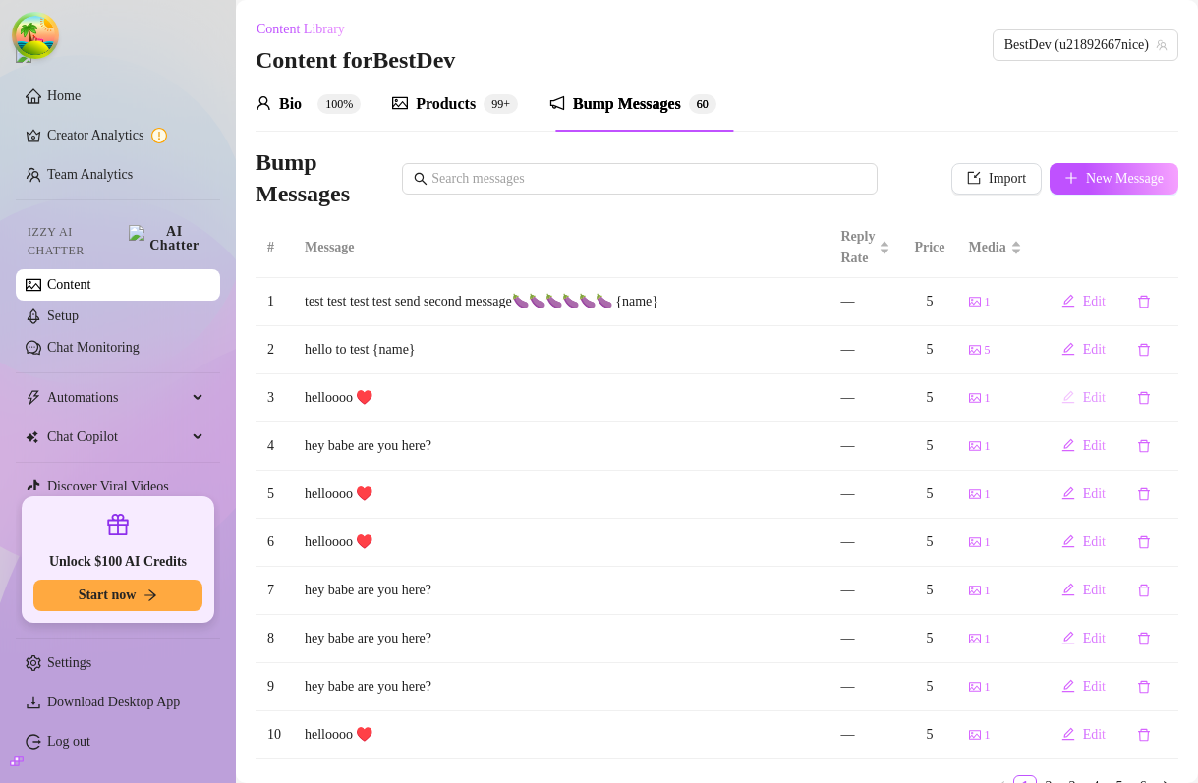
click at [1073, 400] on icon "edit" at bounding box center [1069, 397] width 14 height 14
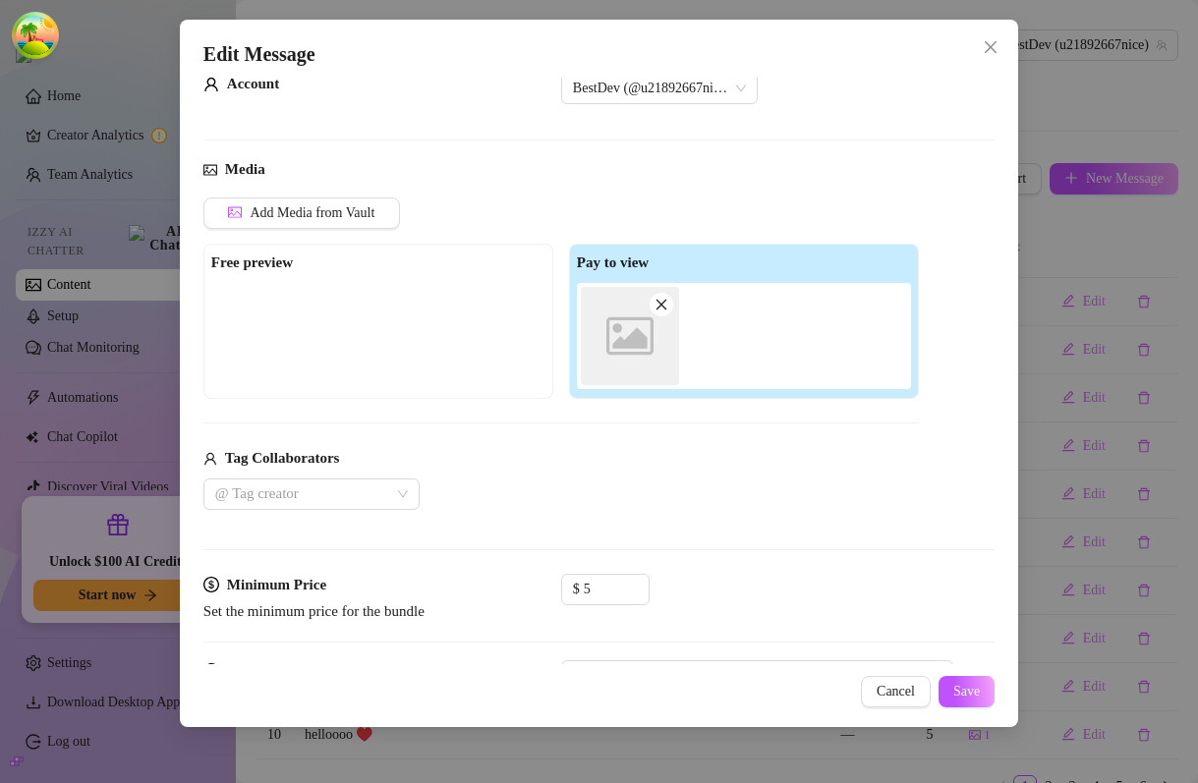
scroll to position [181, 0]
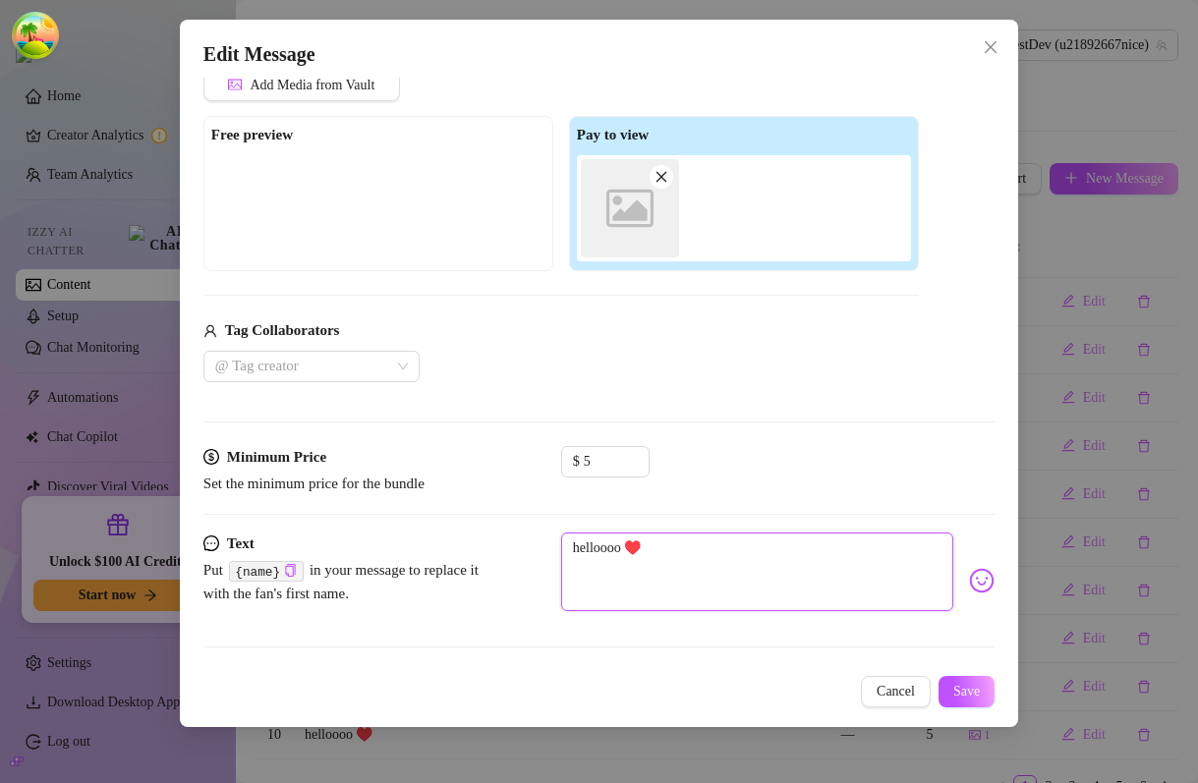
click at [675, 554] on textarea "helloooo ♥️" at bounding box center [757, 572] width 392 height 79
type textarea "helloooo ♥️"
type textarea "helloooo ♥️ 1"
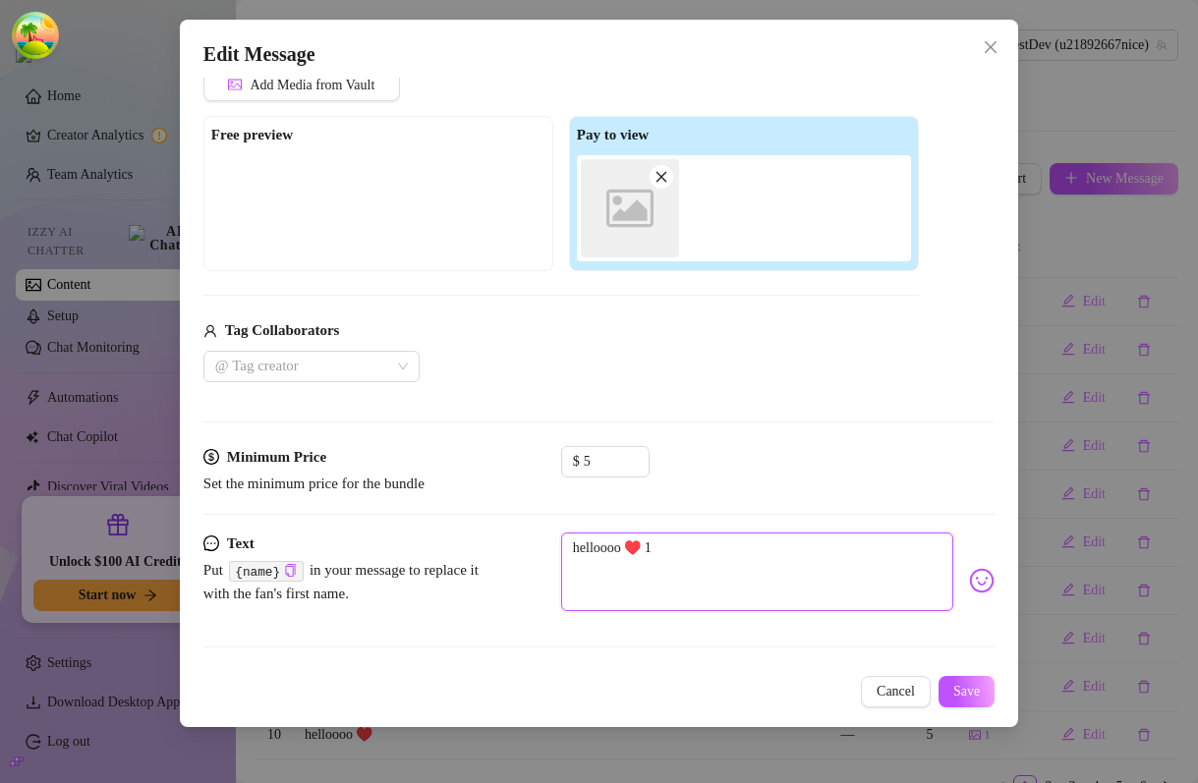
type textarea "helloooo ♥️ 11"
type textarea "helloooo ♥️ 112"
type textarea "helloooo ♥️ 1123"
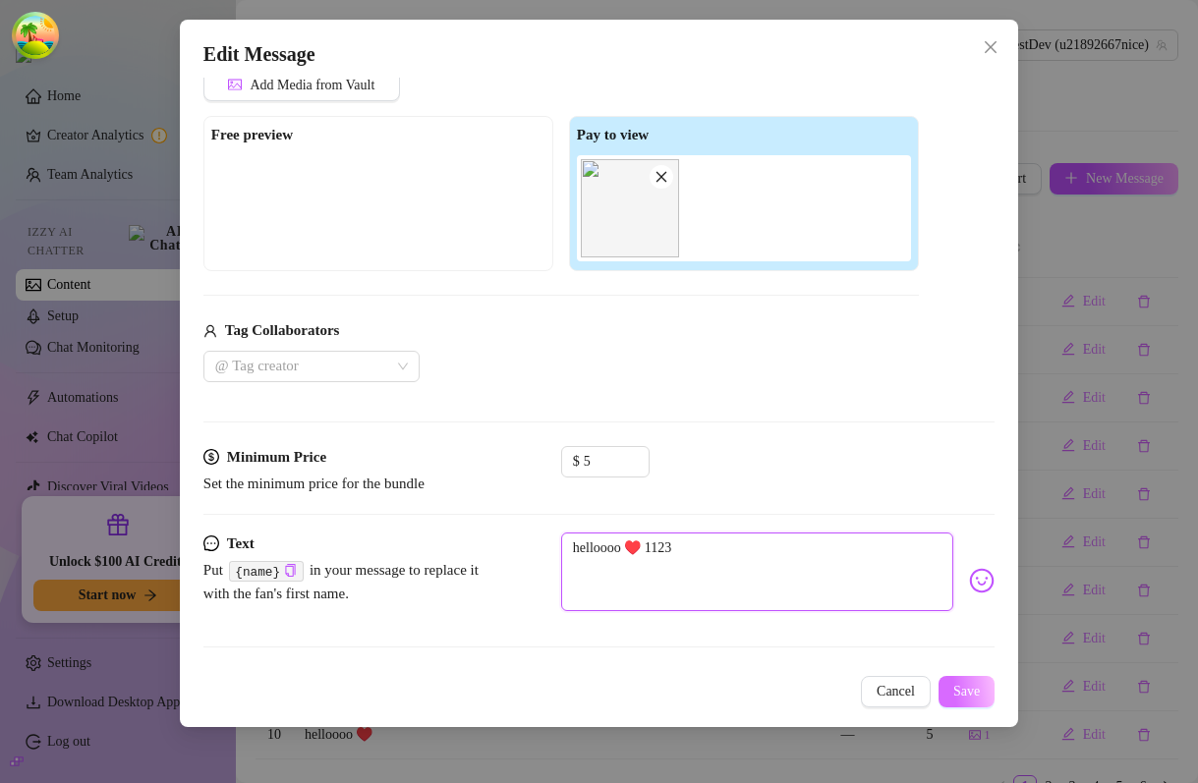
type textarea "helloooo ♥️ 1123"
click at [978, 697] on span "Save" at bounding box center [966, 692] width 27 height 16
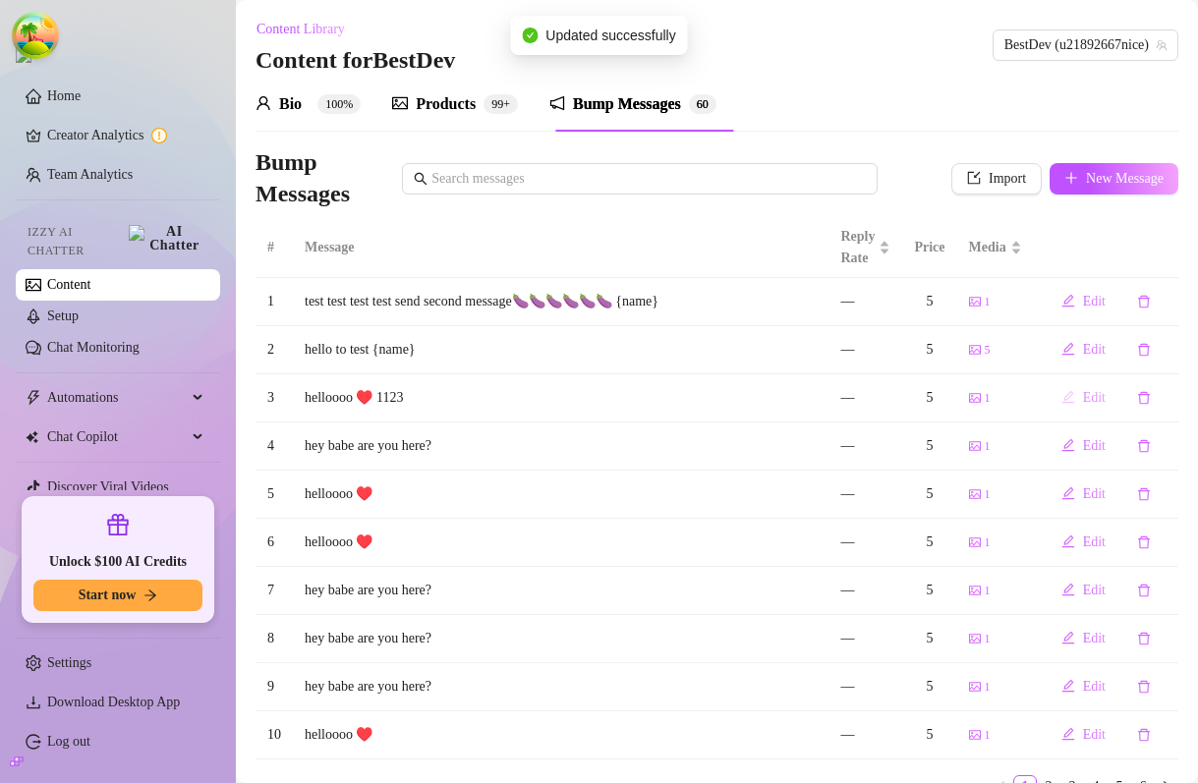
click at [1088, 409] on button "Edit" at bounding box center [1084, 397] width 76 height 31
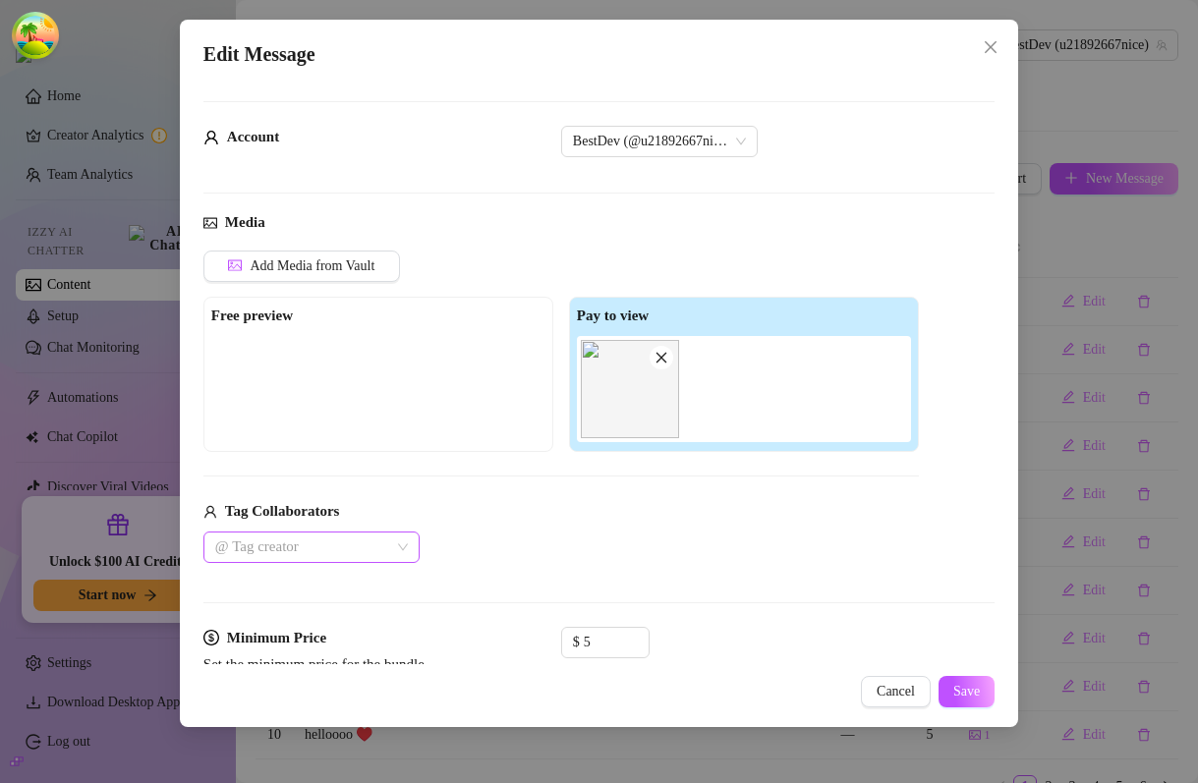
click at [361, 536] on div at bounding box center [301, 548] width 188 height 28
click at [321, 600] on div "Sav 🧿" at bounding box center [311, 586] width 208 height 31
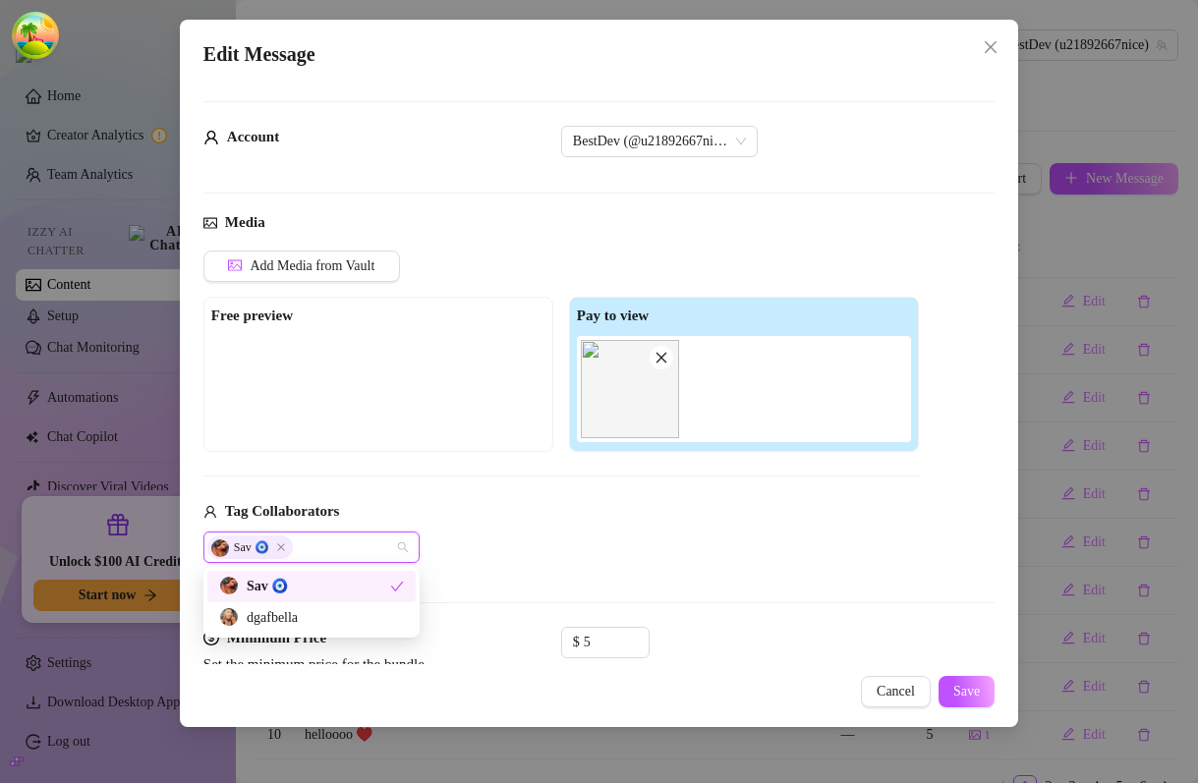
click at [741, 469] on div "Add Media from Vault Free preview Pay to view Tag Collaborators Sav 🧿" at bounding box center [561, 407] width 716 height 313
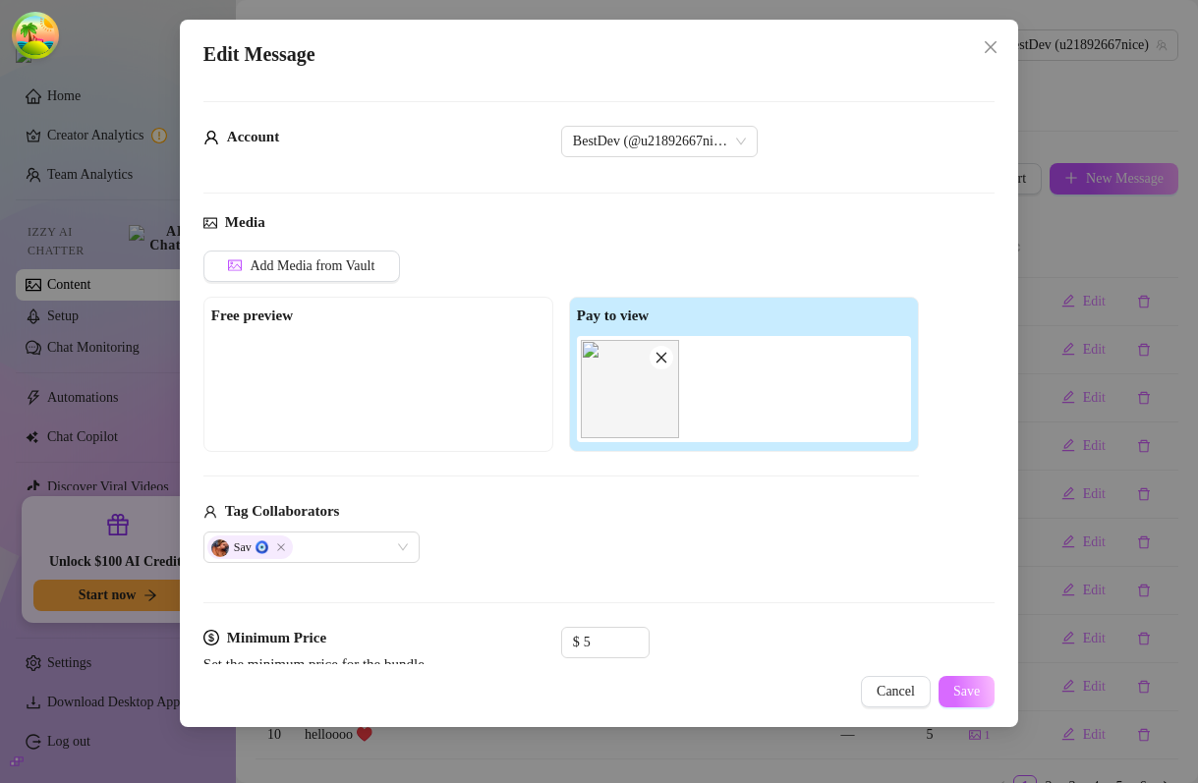
click at [982, 693] on button "Save" at bounding box center [967, 691] width 56 height 31
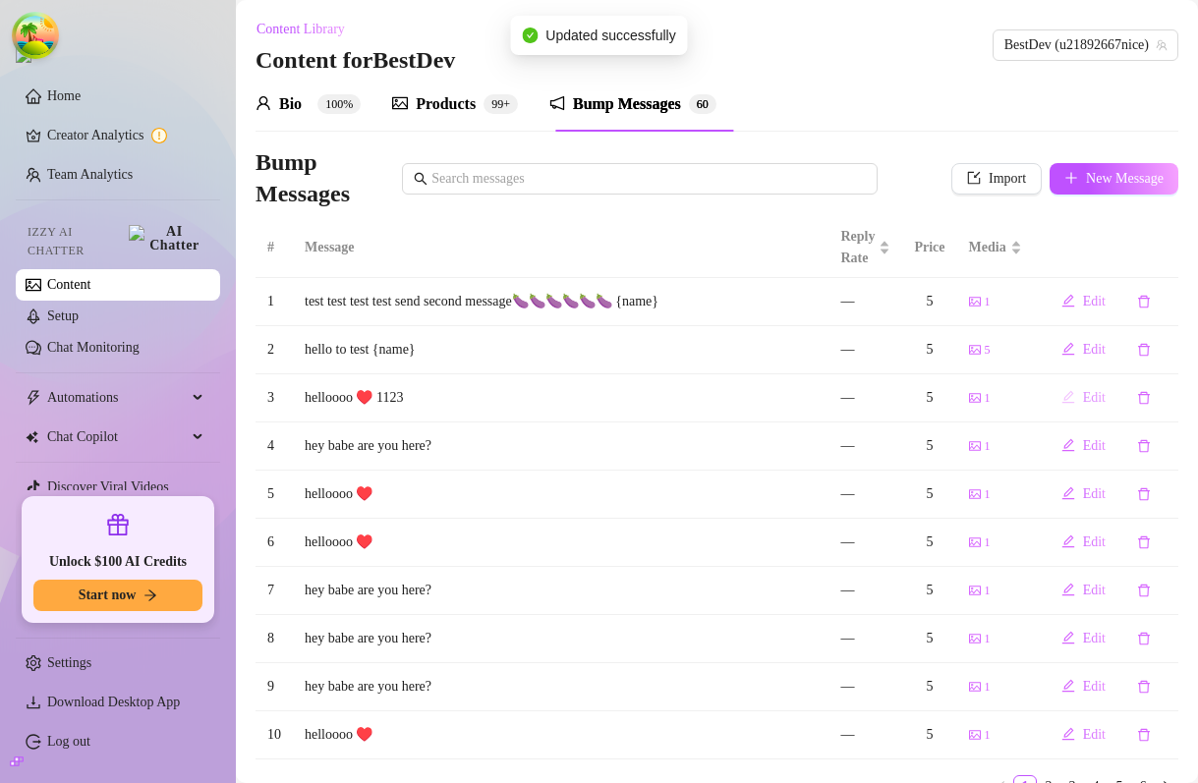
click at [1077, 391] on button "Edit" at bounding box center [1084, 397] width 76 height 31
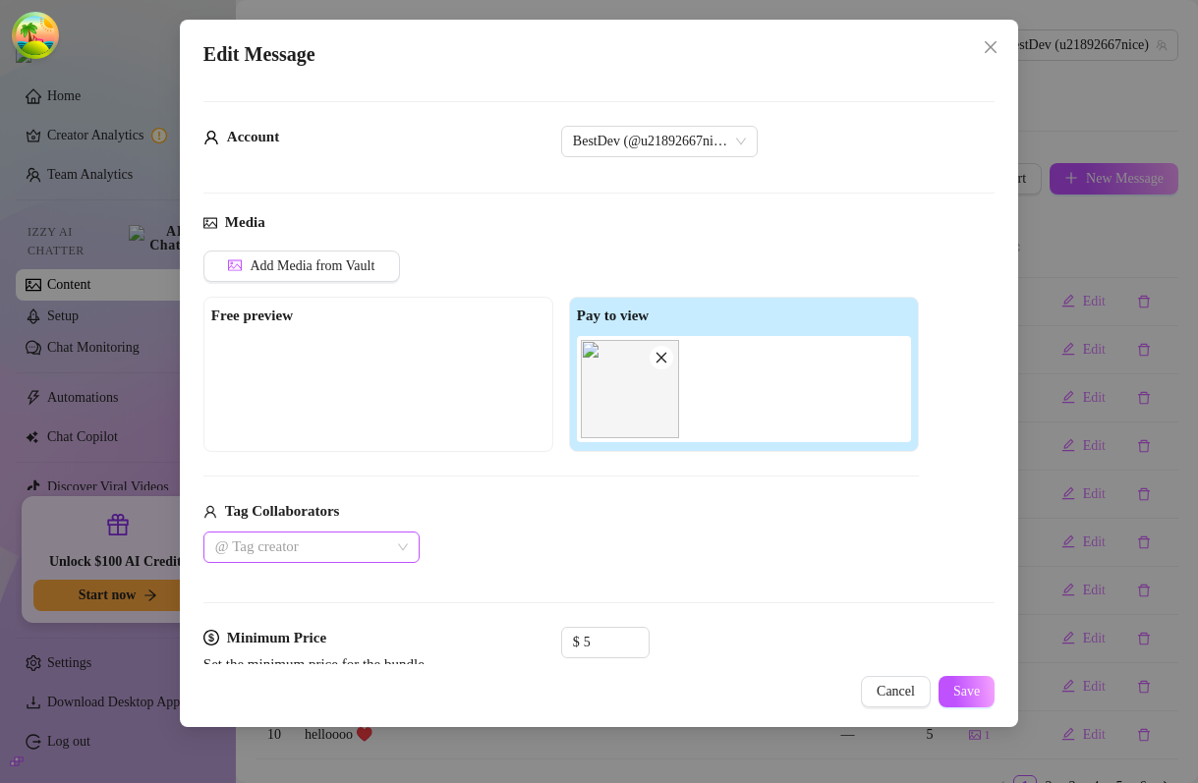
click at [314, 545] on div at bounding box center [301, 548] width 188 height 28
click at [274, 584] on div "Sav 🧿" at bounding box center [311, 587] width 185 height 22
click at [981, 689] on button "Save" at bounding box center [967, 691] width 56 height 31
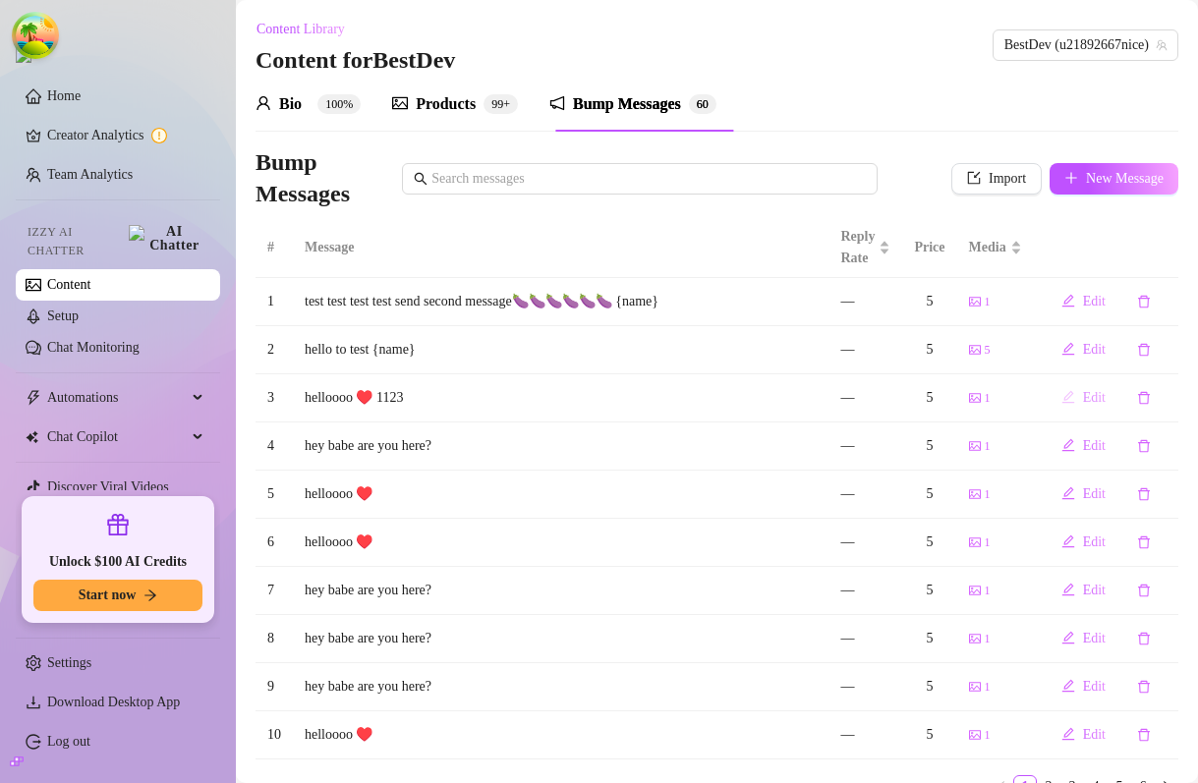
click at [1064, 401] on icon "edit" at bounding box center [1069, 397] width 14 height 14
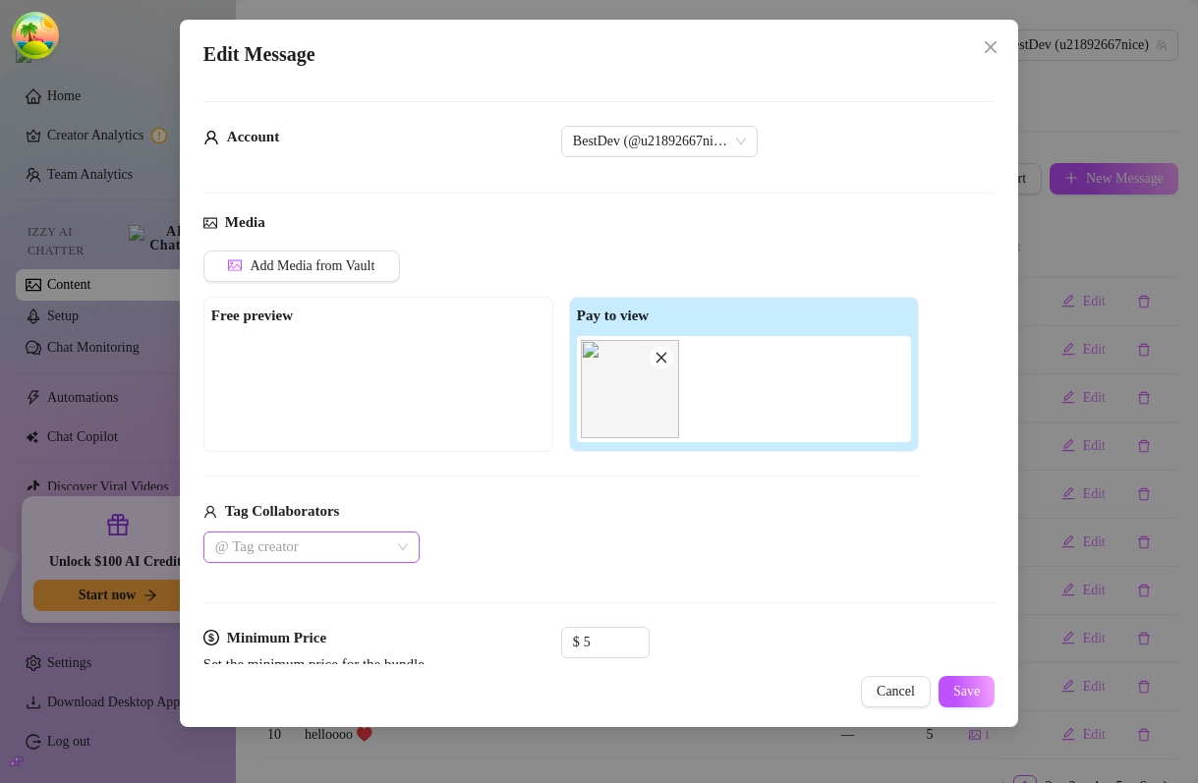
click at [385, 553] on div at bounding box center [301, 548] width 188 height 28
click at [305, 590] on div "Sav 🧿" at bounding box center [311, 587] width 185 height 22
click at [977, 684] on span "Save" at bounding box center [966, 692] width 27 height 16
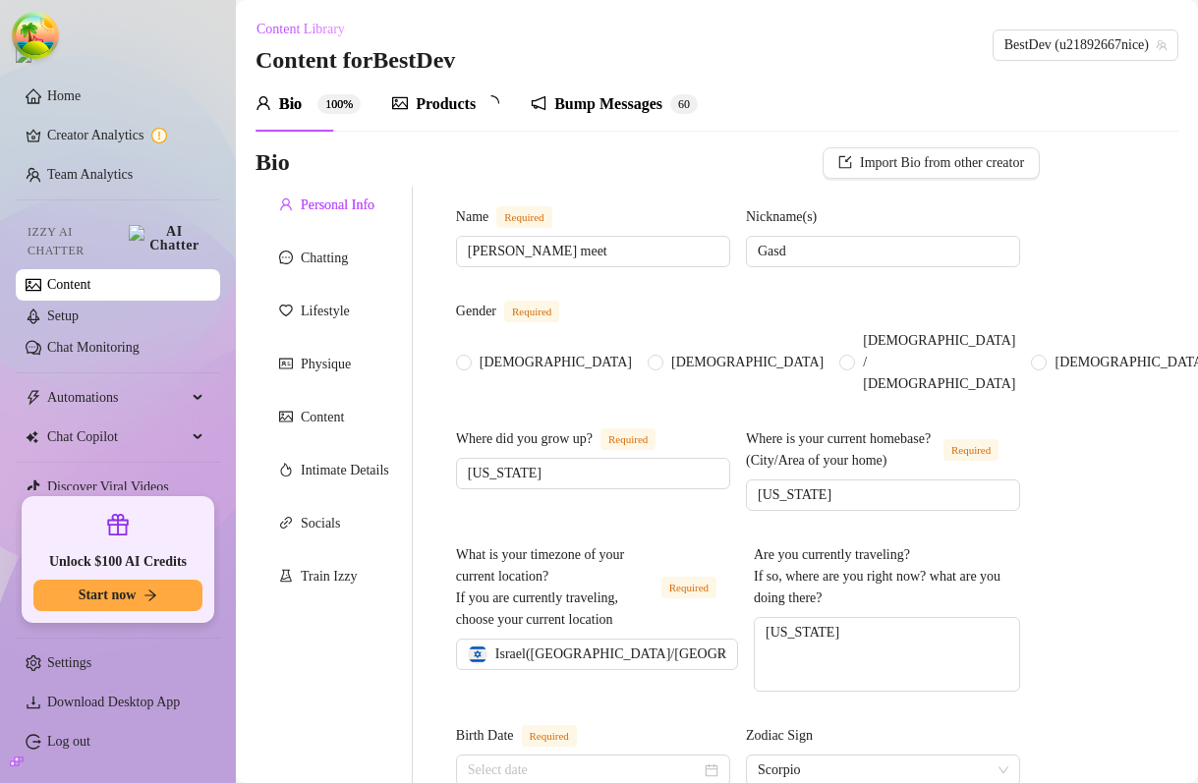
radio input "true"
type input "[DATE]"
click at [629, 105] on div "Bump Messages" at bounding box center [627, 104] width 108 height 24
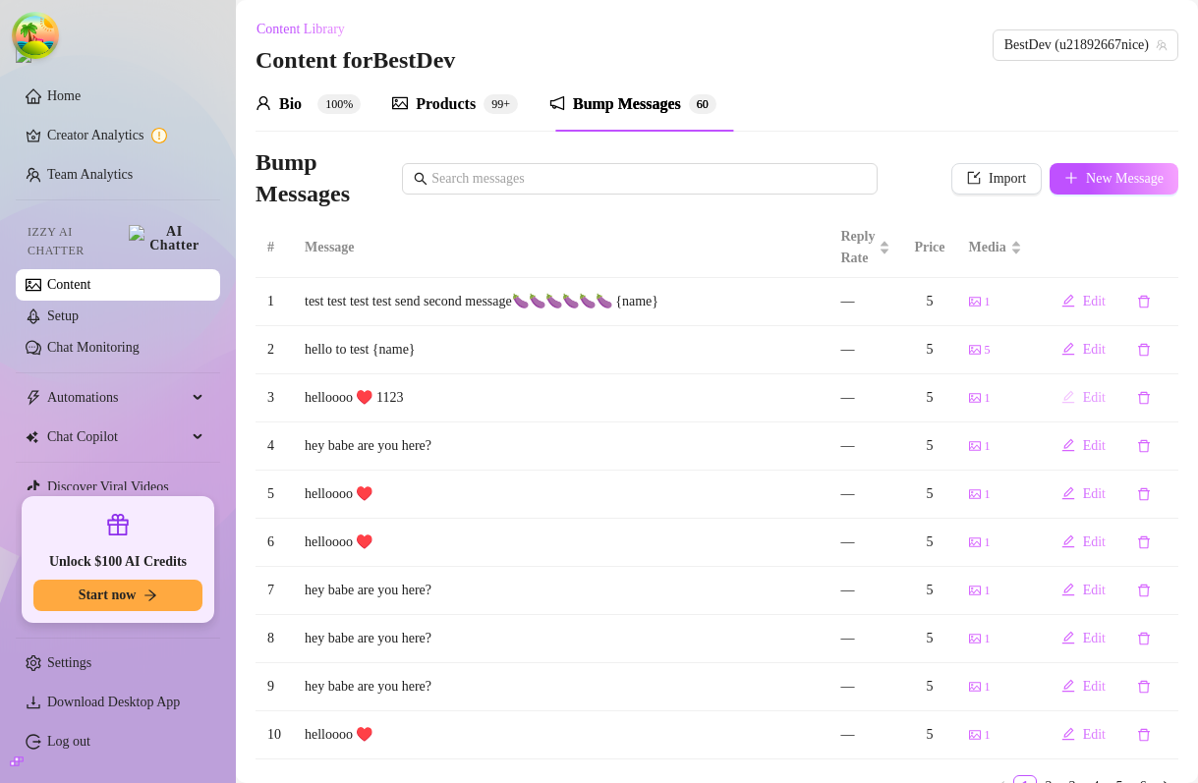
click at [1072, 395] on icon "edit" at bounding box center [1069, 397] width 14 height 14
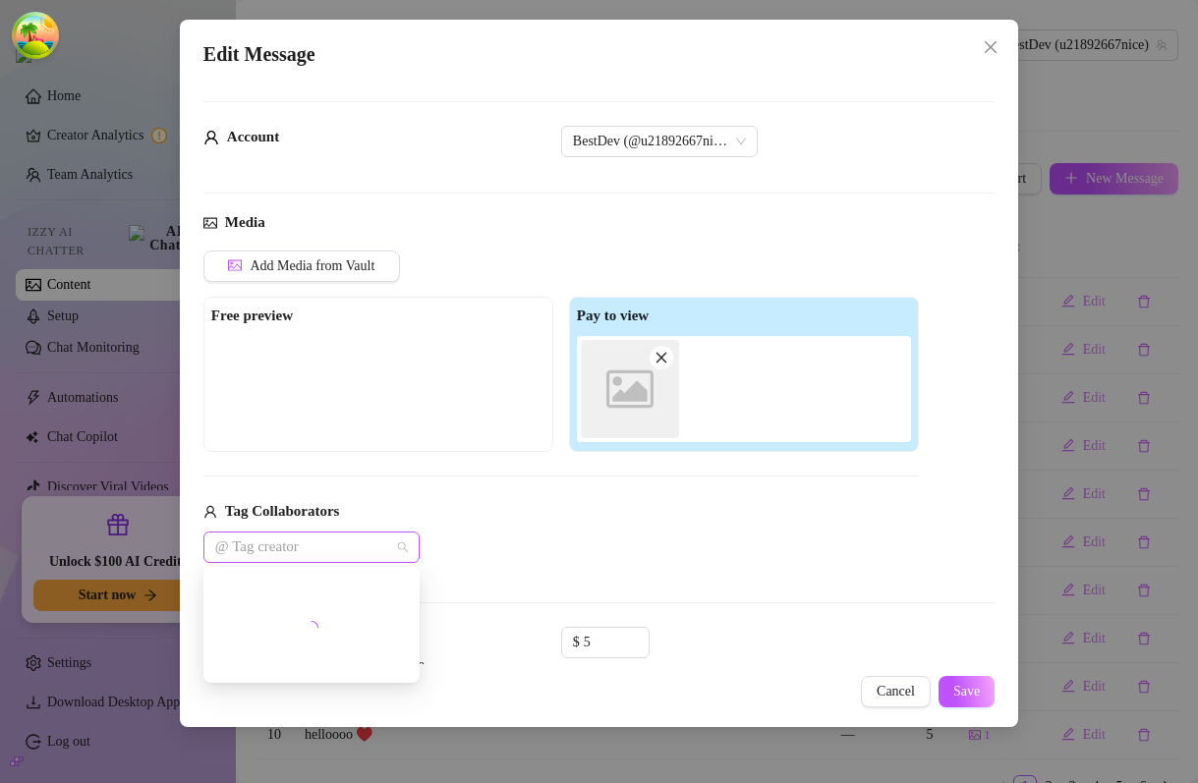
click at [369, 535] on div at bounding box center [301, 548] width 188 height 28
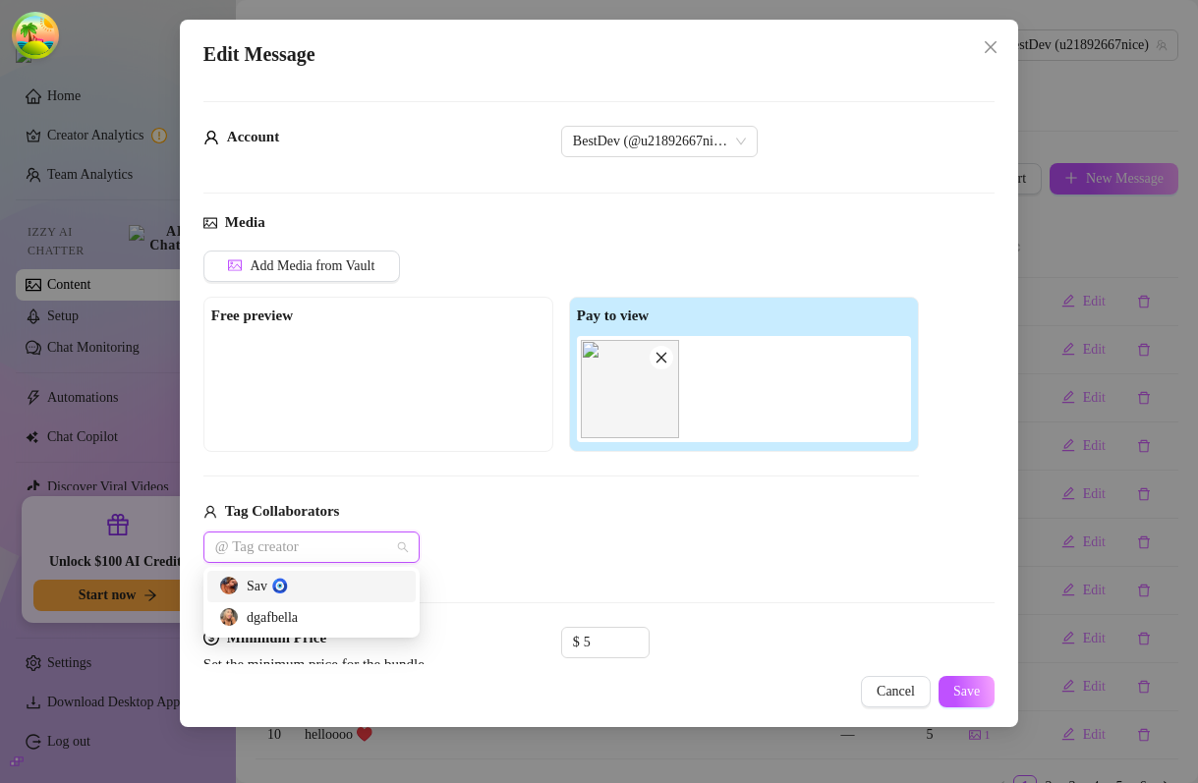
click at [281, 595] on div "Sav 🧿" at bounding box center [311, 587] width 185 height 22
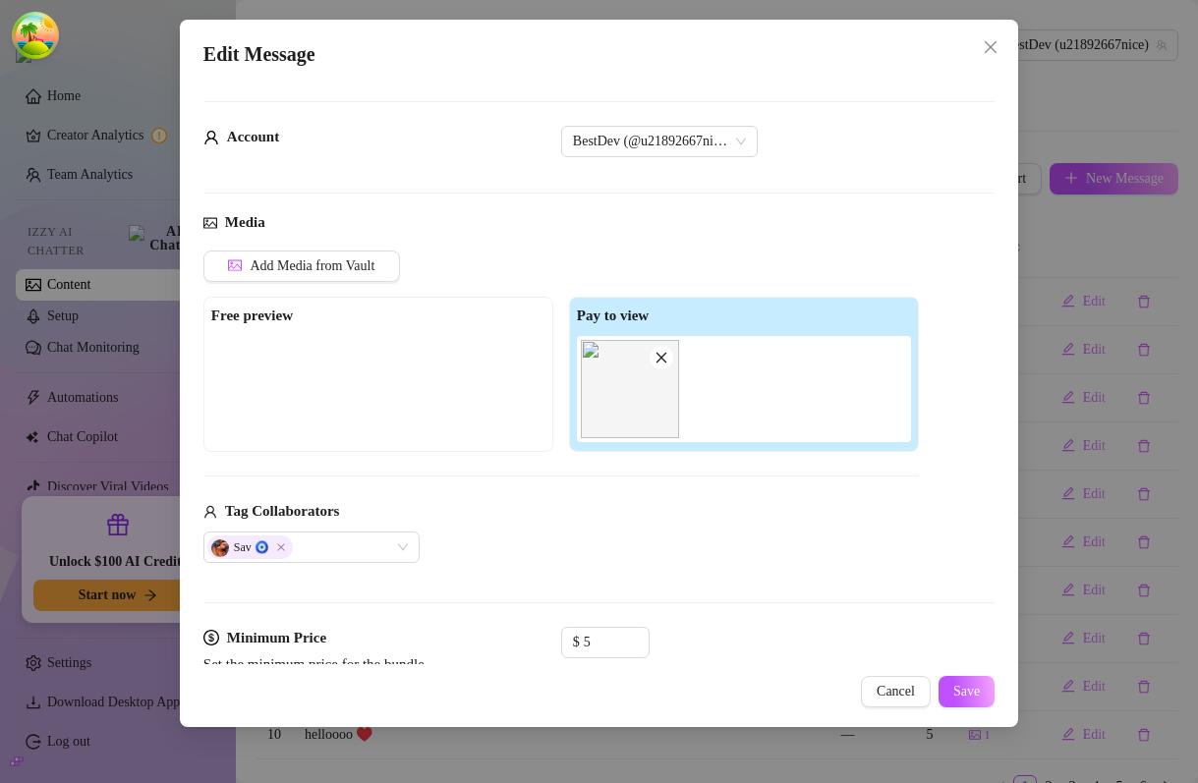
click at [573, 510] on div "Tag Collaborators" at bounding box center [561, 512] width 716 height 24
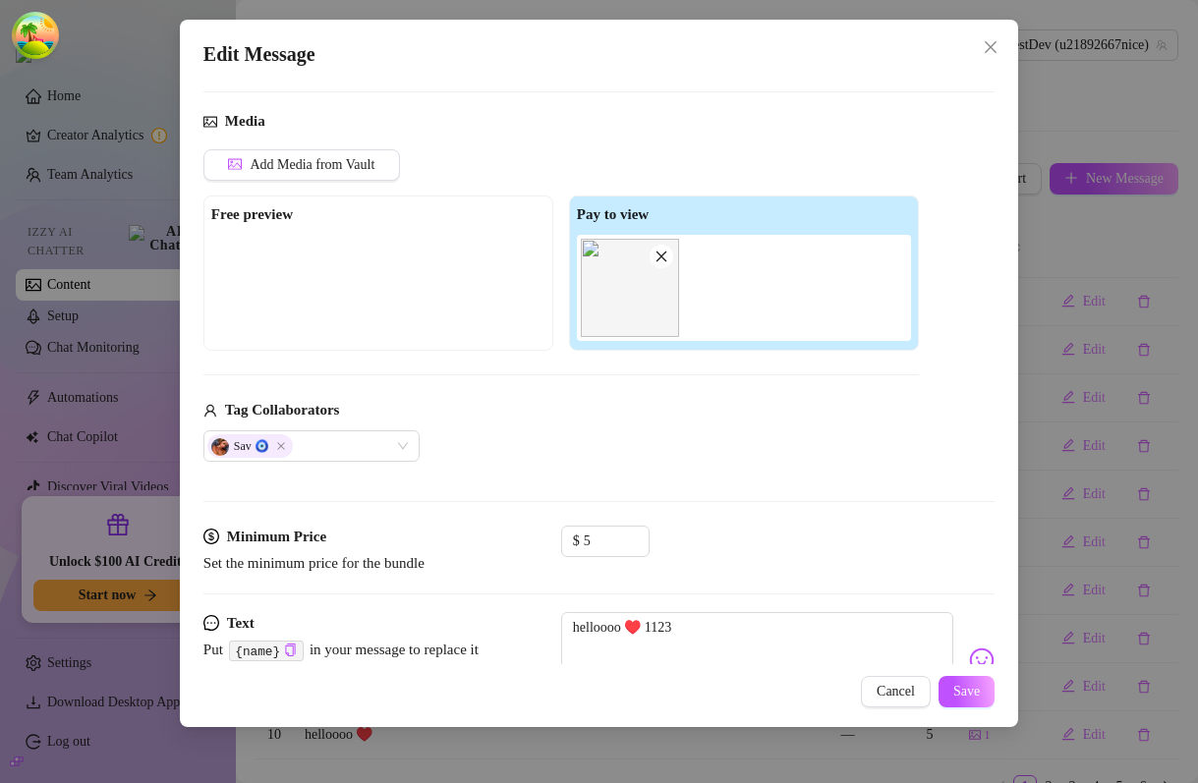
scroll to position [181, 0]
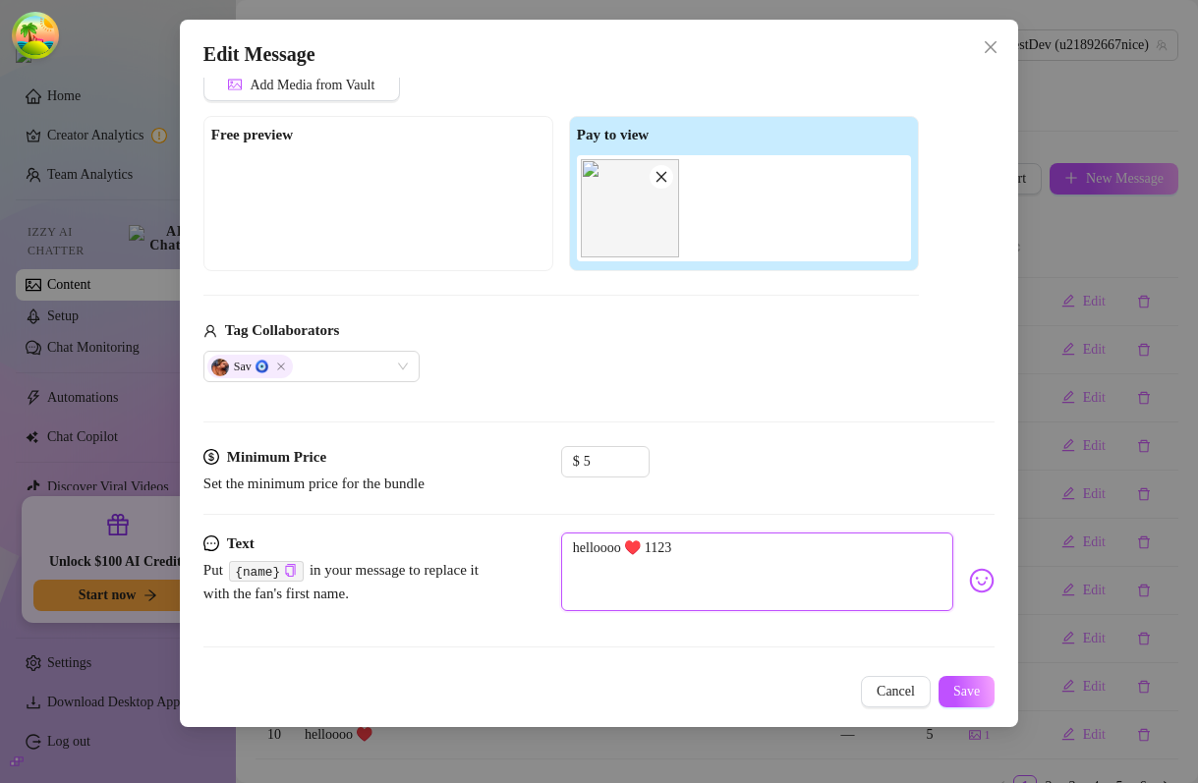
click at [719, 554] on textarea "helloooo ♥️ 1123" at bounding box center [757, 572] width 392 height 79
type textarea "helloooo ♥️ 112"
click at [953, 688] on span "Save" at bounding box center [966, 692] width 27 height 16
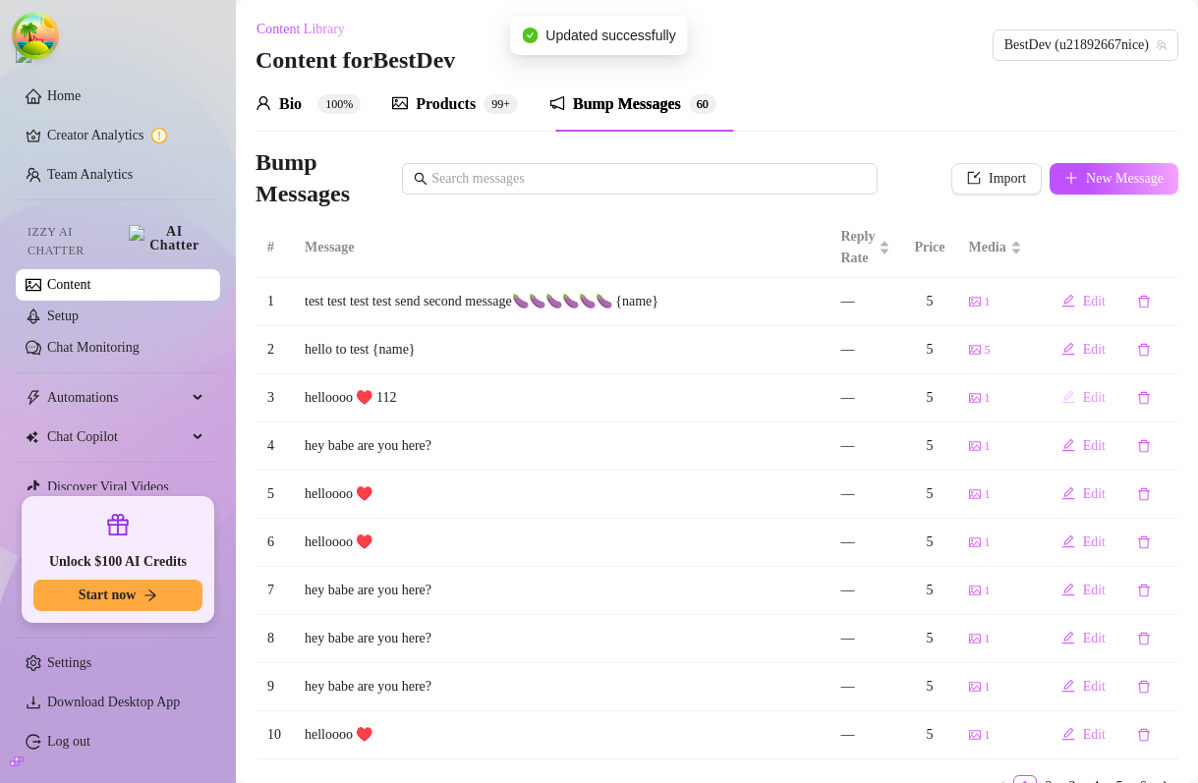
click at [1073, 385] on button "Edit" at bounding box center [1084, 397] width 76 height 31
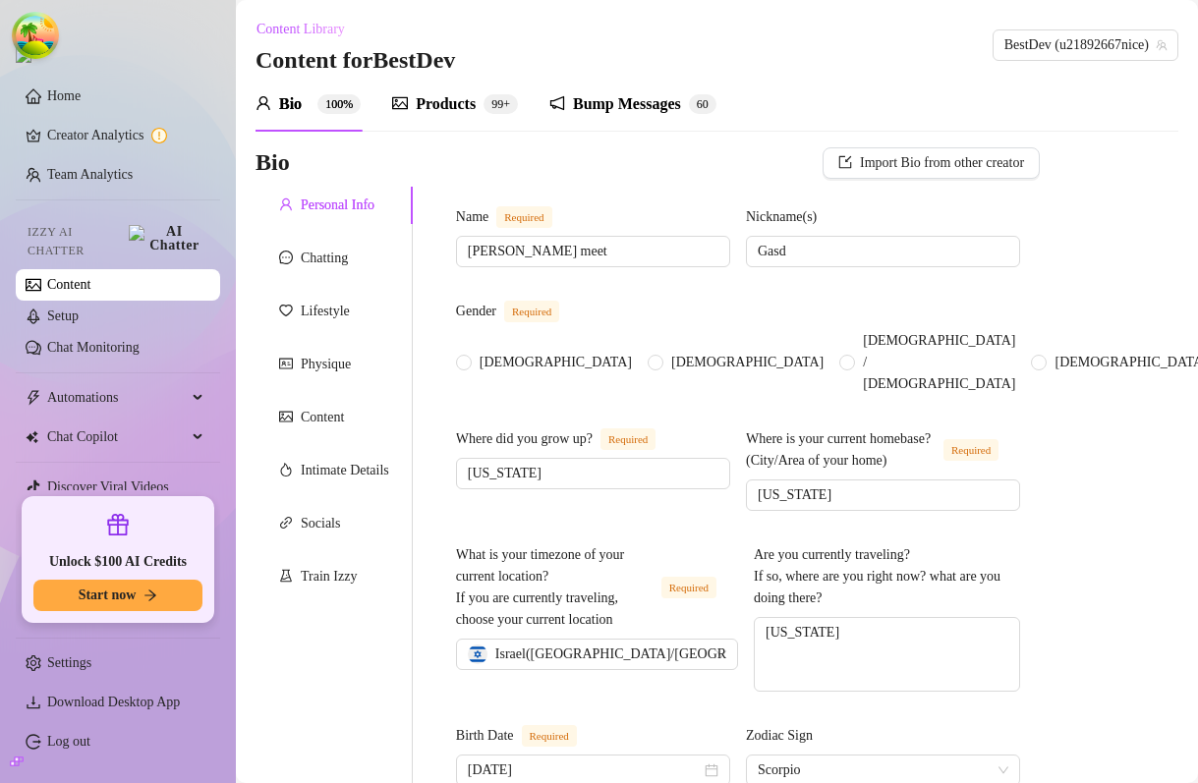
click at [616, 93] on div "Bump Messages" at bounding box center [627, 104] width 108 height 24
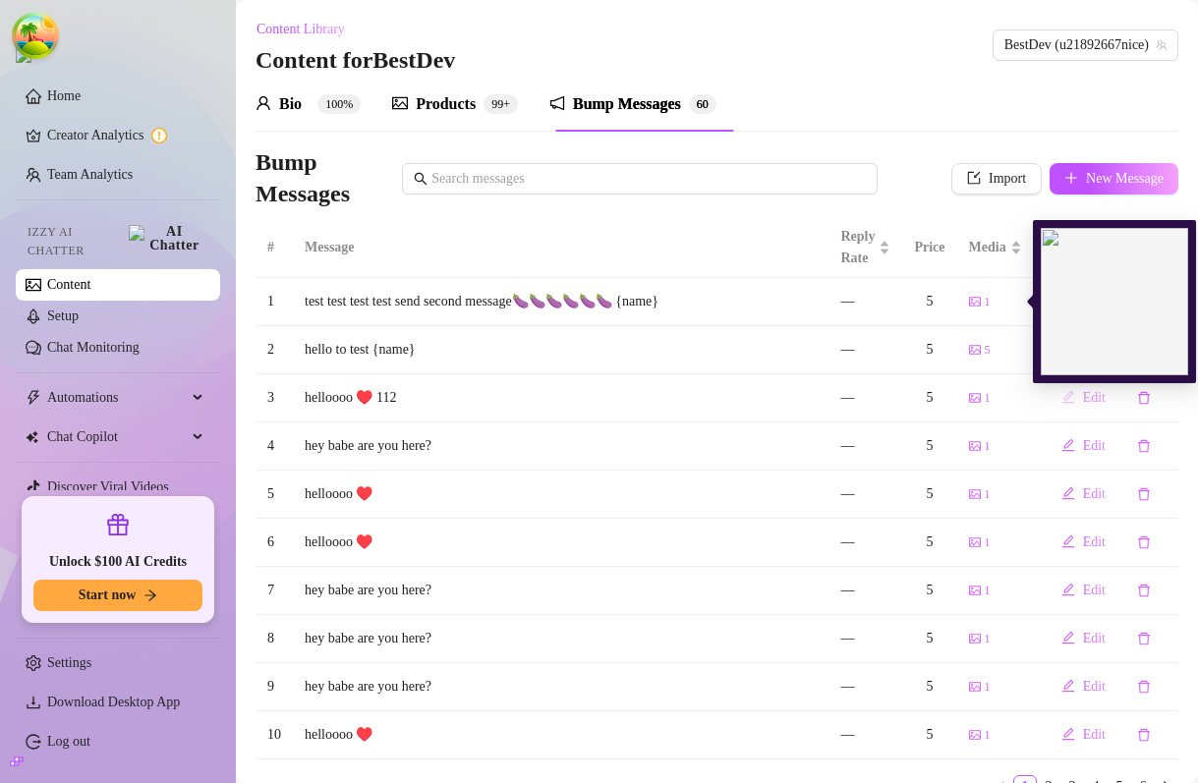
click at [1083, 406] on button "Edit" at bounding box center [1084, 397] width 76 height 31
type textarea "helloooo ♥️ 112"
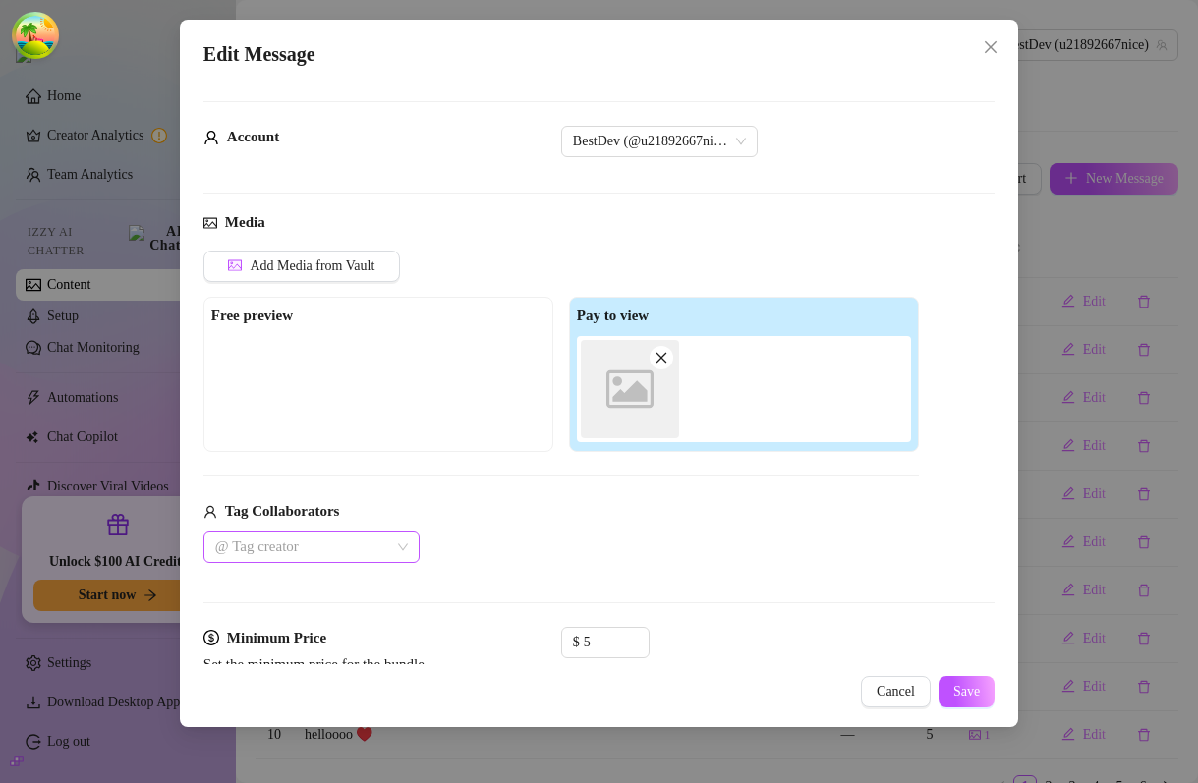
click at [371, 560] on div "@ Tag creator" at bounding box center [311, 547] width 216 height 31
click at [285, 547] on div at bounding box center [301, 548] width 188 height 28
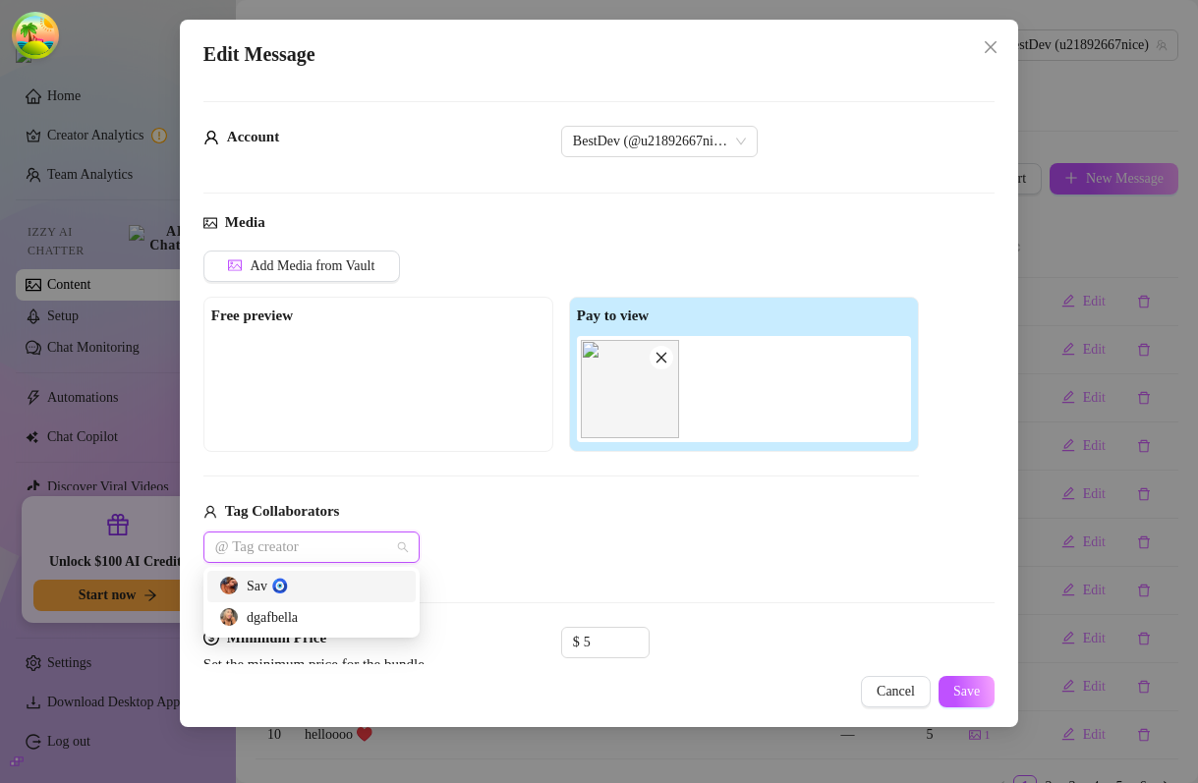
click at [283, 582] on div "Sav 🧿" at bounding box center [311, 587] width 185 height 22
click at [979, 690] on span "Save" at bounding box center [966, 692] width 27 height 16
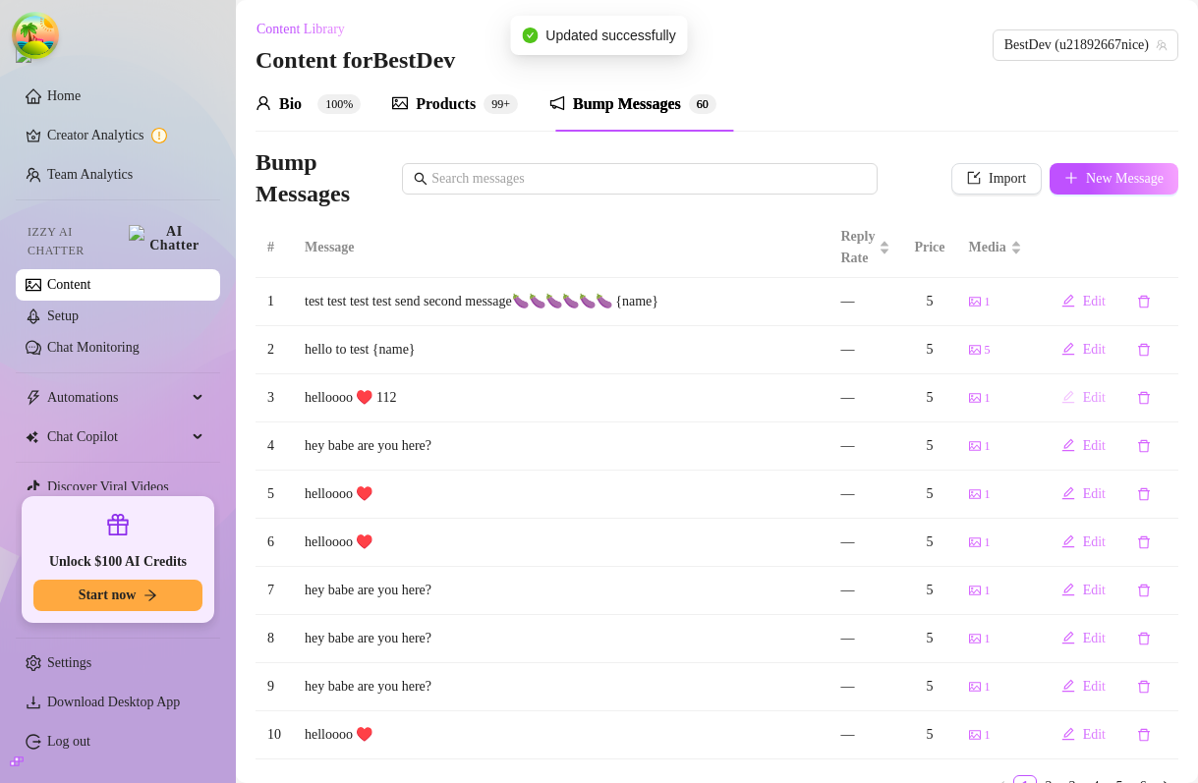
click at [1088, 391] on span "Edit" at bounding box center [1094, 398] width 23 height 16
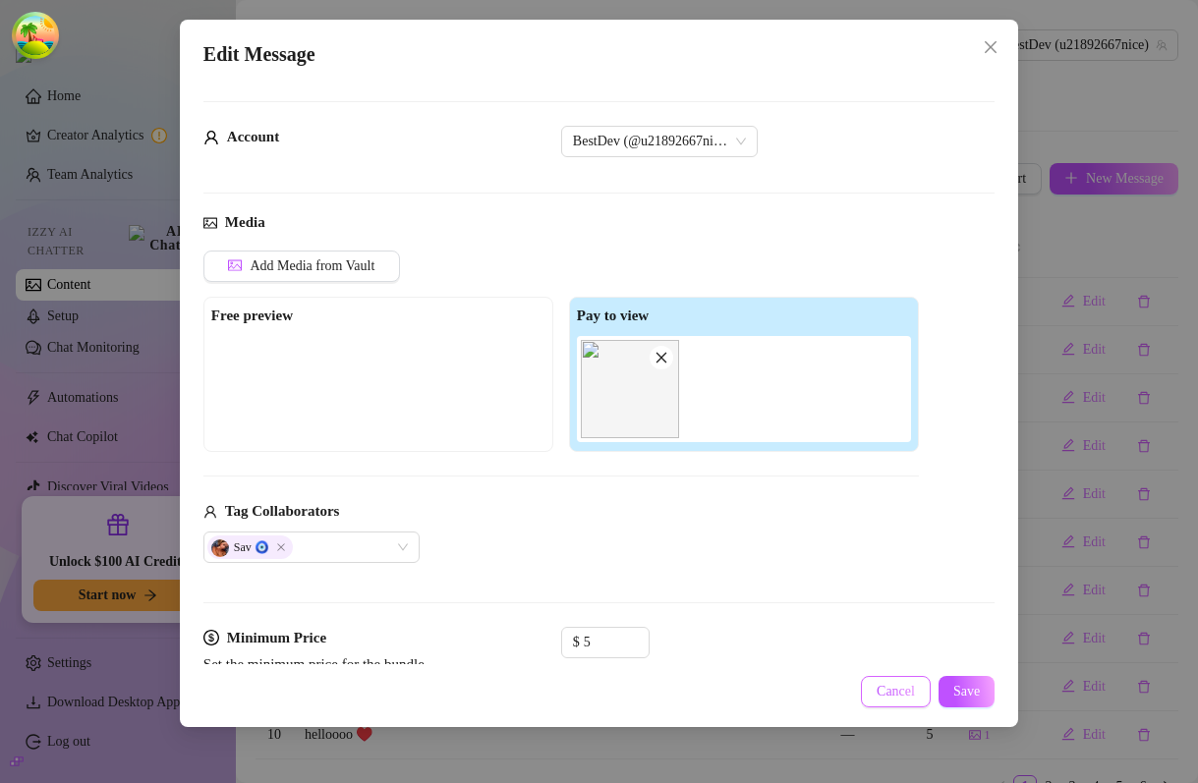
click at [905, 700] on span "Cancel" at bounding box center [896, 692] width 38 height 16
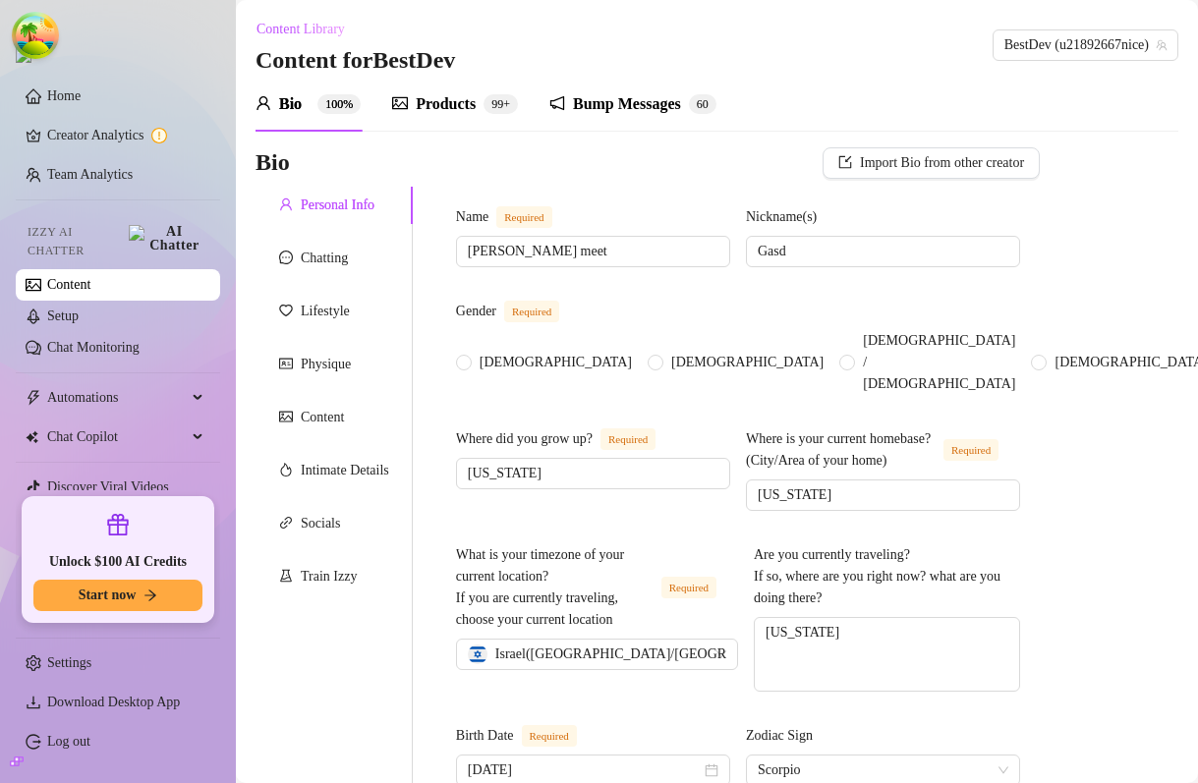
click at [487, 106] on div "Products 99+" at bounding box center [455, 104] width 126 height 24
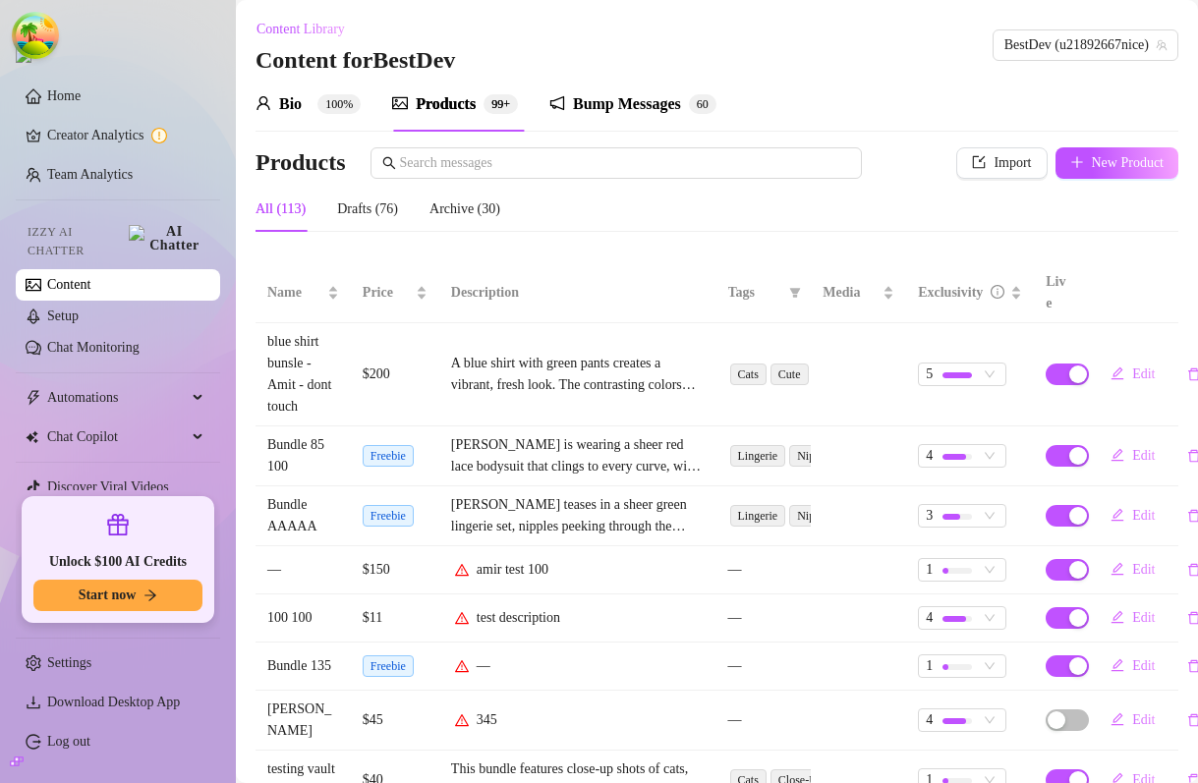
click at [654, 106] on div "Bump Messages" at bounding box center [627, 104] width 108 height 24
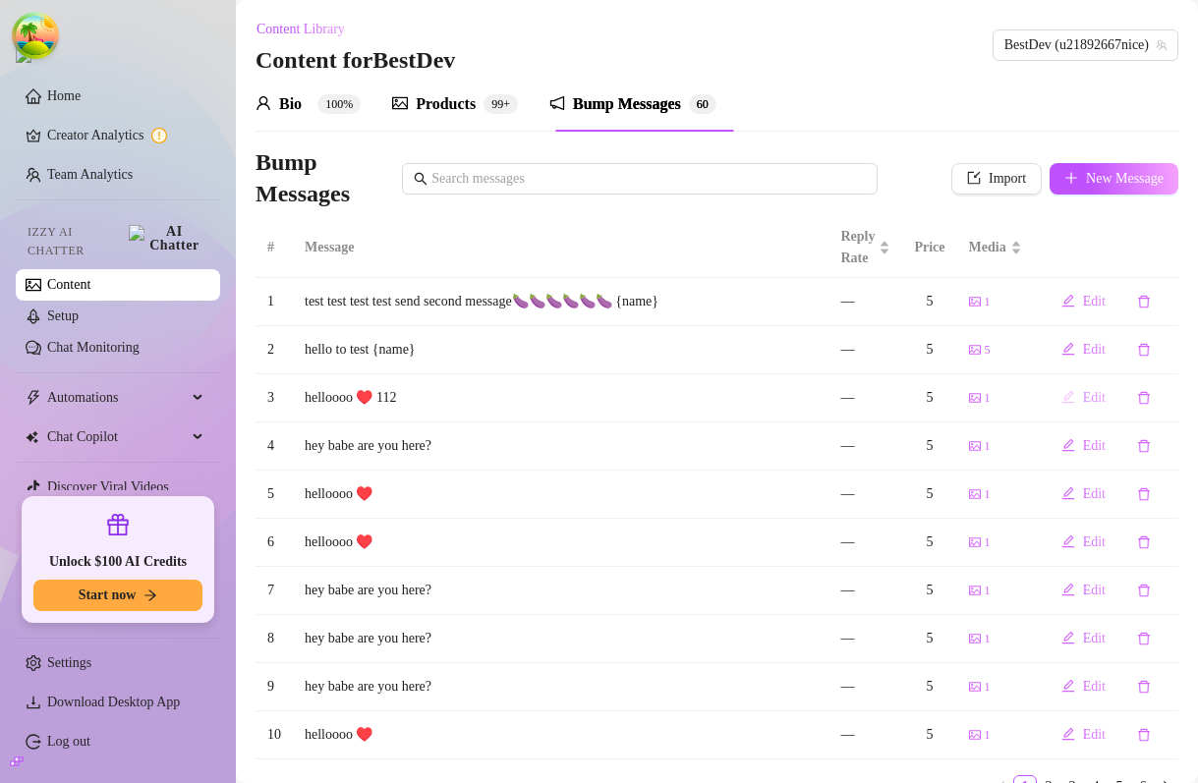
click at [1065, 402] on icon "edit" at bounding box center [1068, 397] width 13 height 13
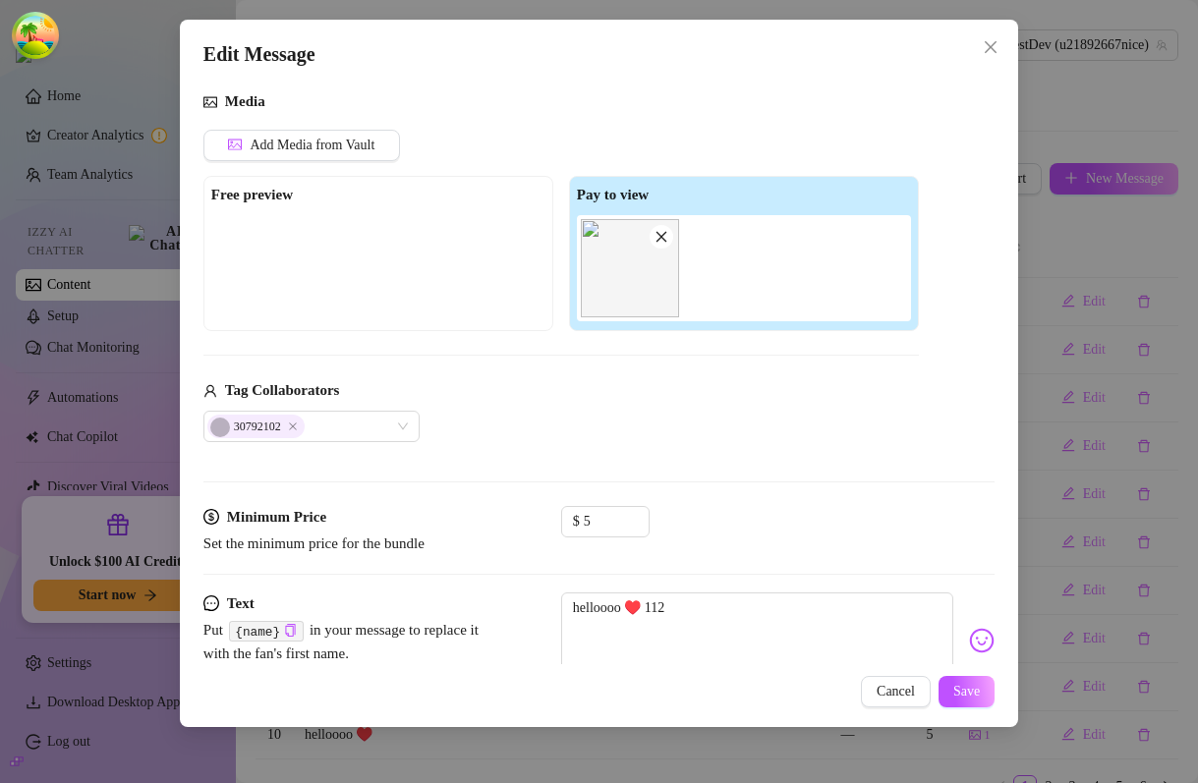
scroll to position [181, 0]
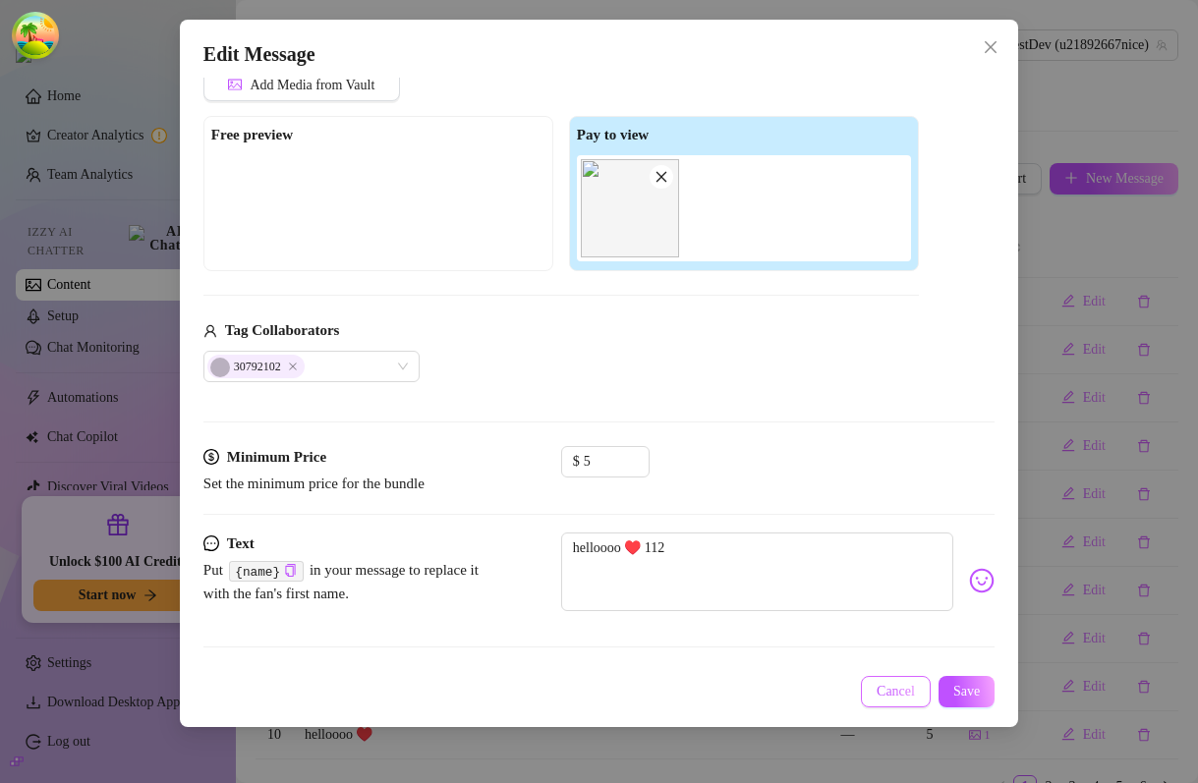
click at [869, 677] on button "Cancel" at bounding box center [896, 691] width 70 height 31
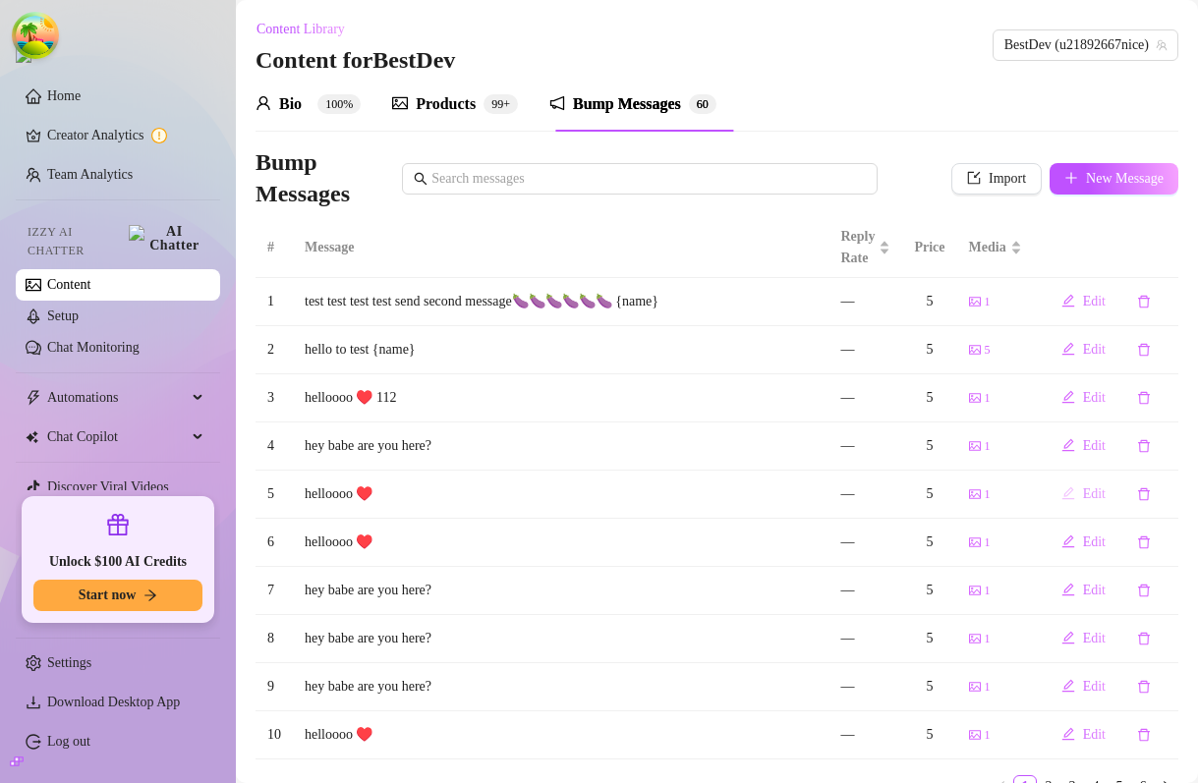
click at [1070, 491] on icon "edit" at bounding box center [1068, 494] width 13 height 13
type textarea "helloooo ♥️"
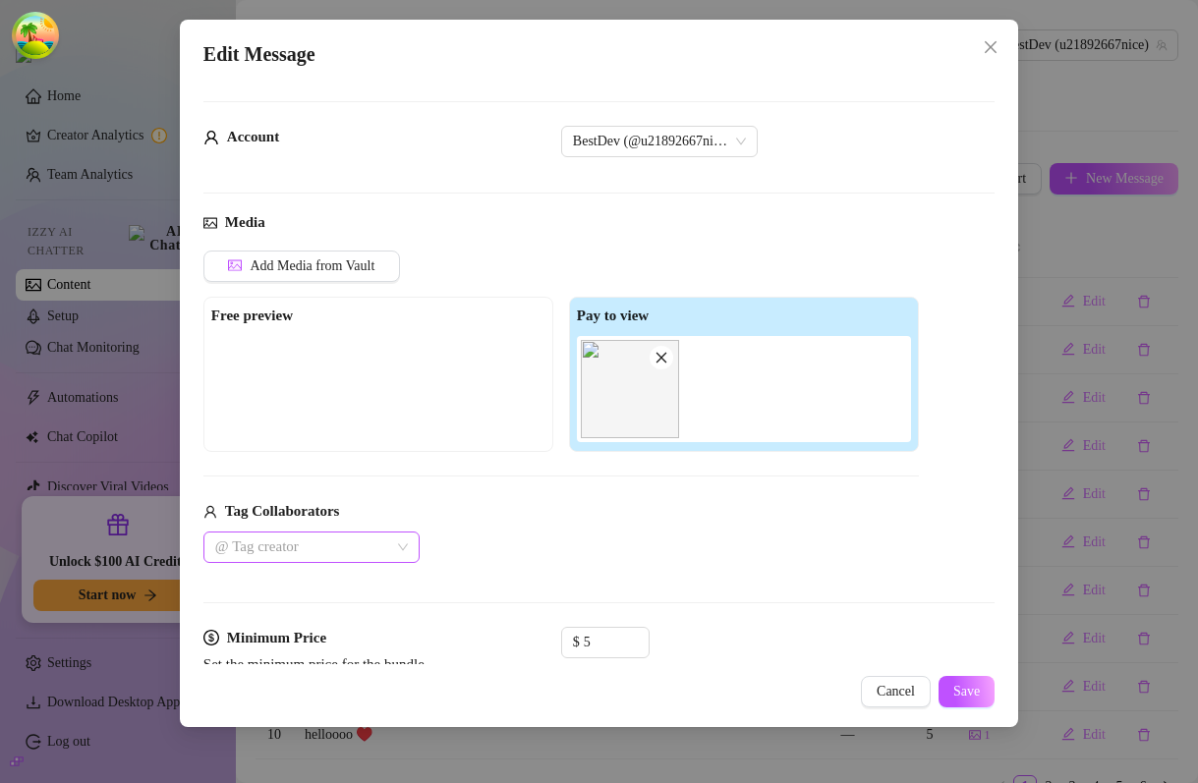
click at [317, 560] on div at bounding box center [301, 548] width 188 height 28
click at [279, 618] on div "dgafbella" at bounding box center [311, 618] width 185 height 22
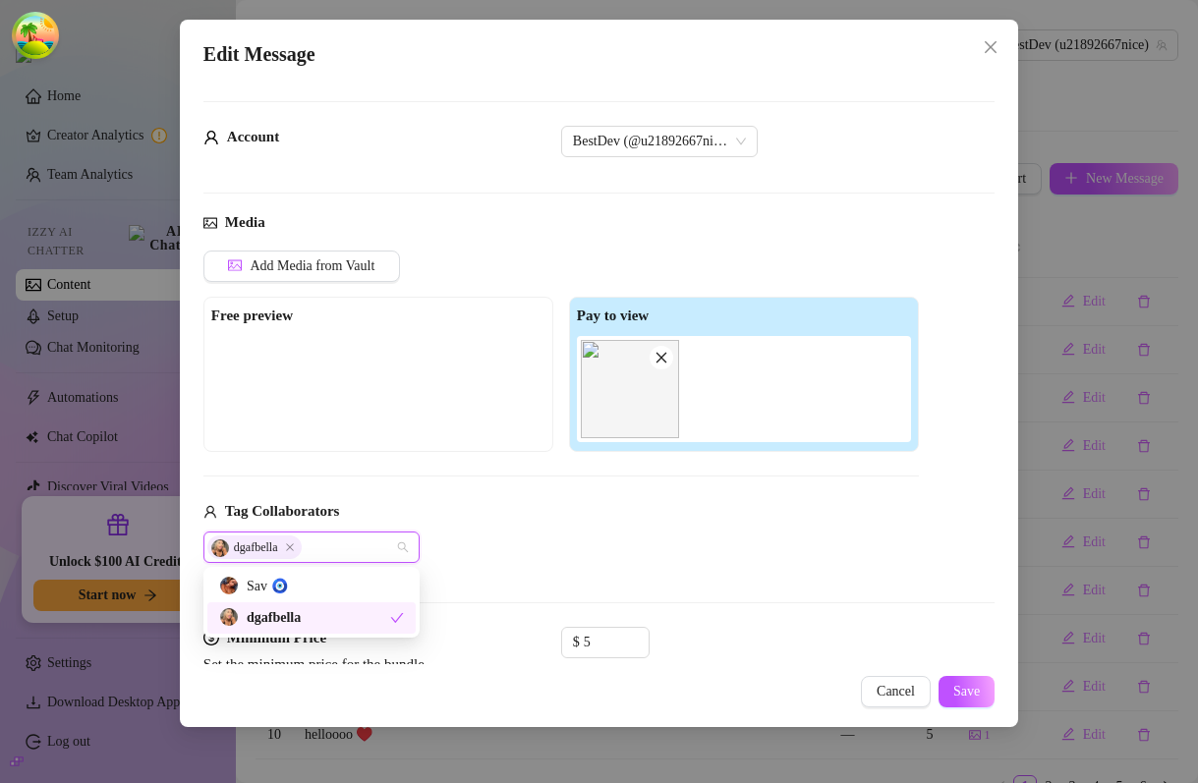
click at [888, 612] on div "Media Add Media from Vault Free preview Pay to view Tag Collaborators dgafbella" at bounding box center [598, 418] width 791 height 415
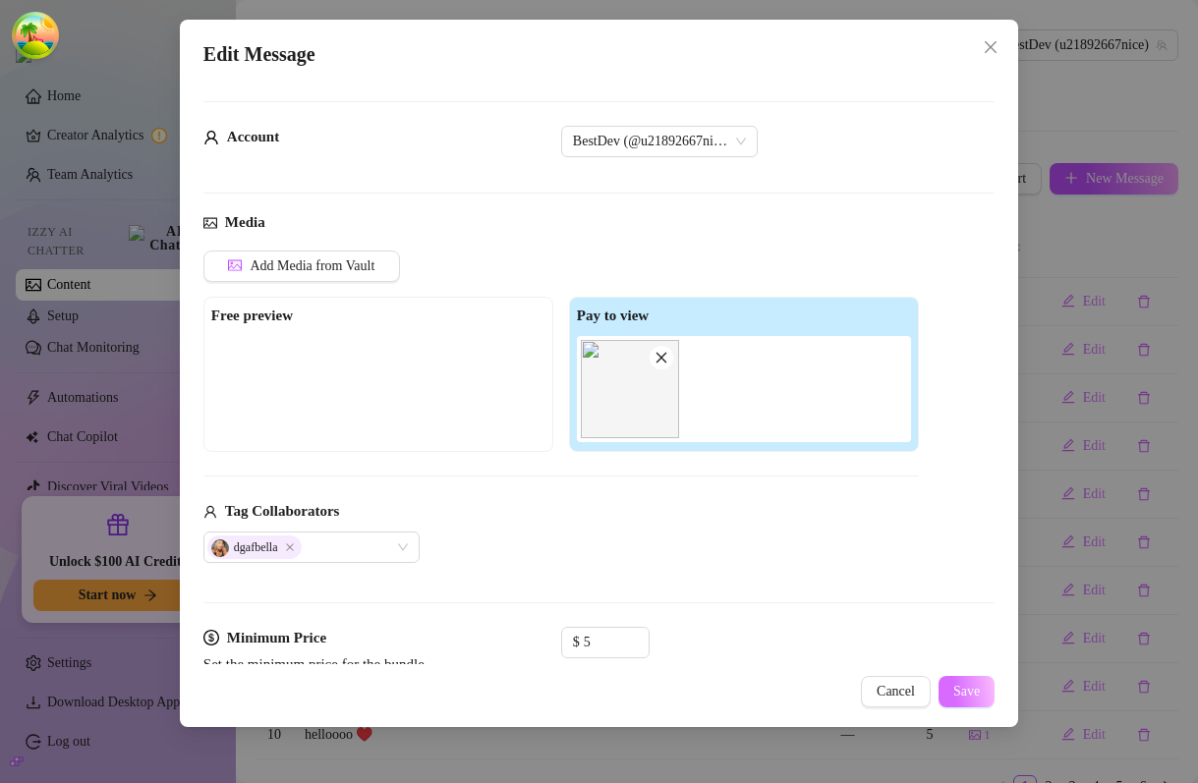
click at [969, 694] on span "Save" at bounding box center [966, 692] width 27 height 16
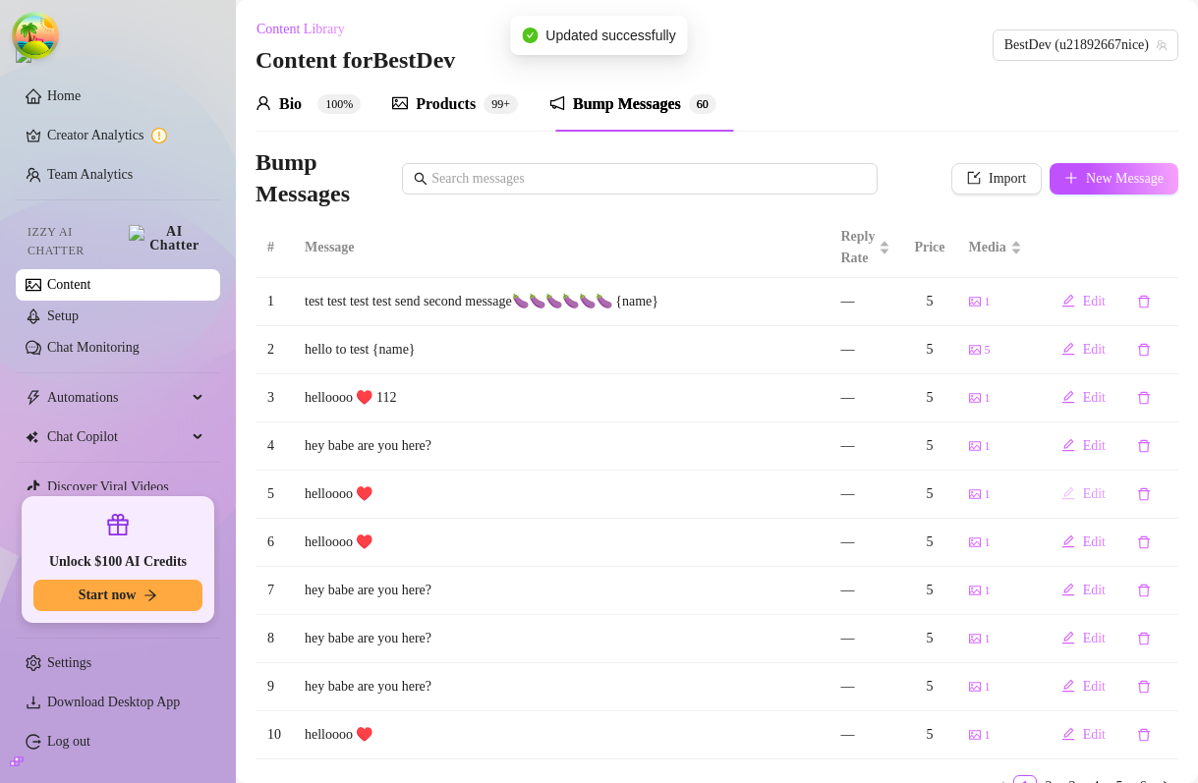
click at [1075, 491] on button "Edit" at bounding box center [1084, 494] width 76 height 31
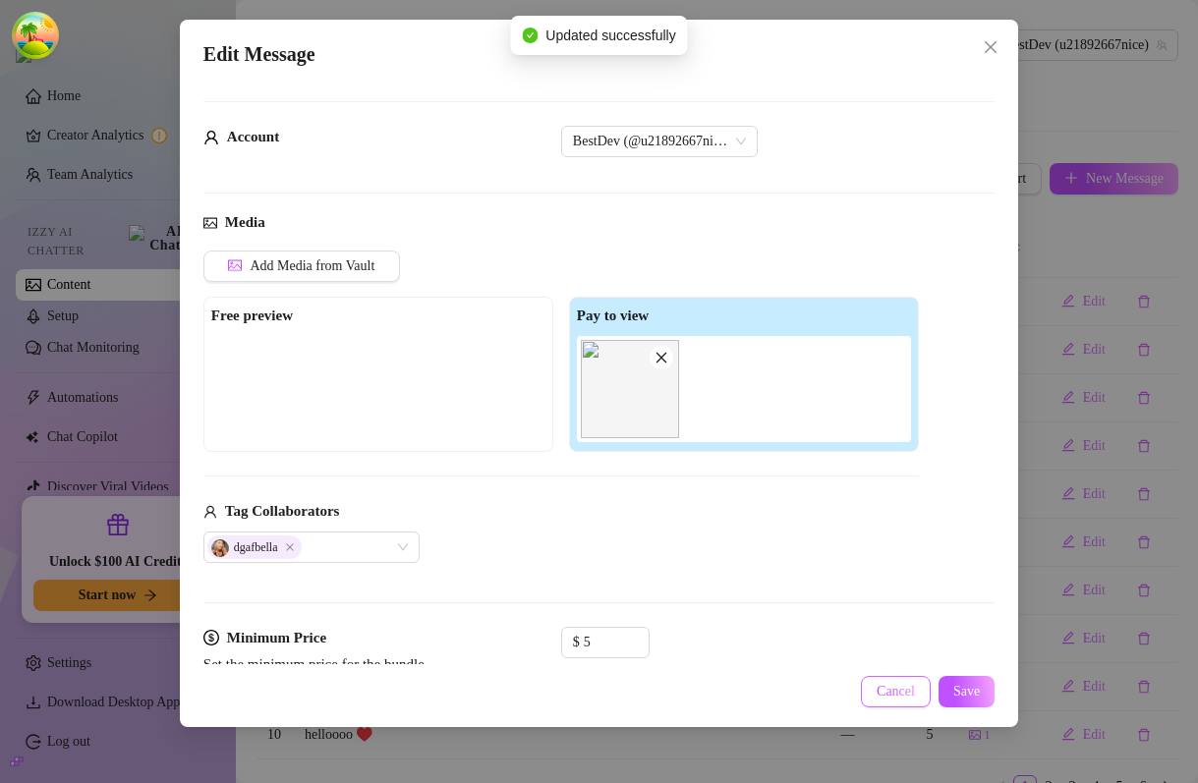
click at [877, 688] on span "Cancel" at bounding box center [896, 692] width 38 height 16
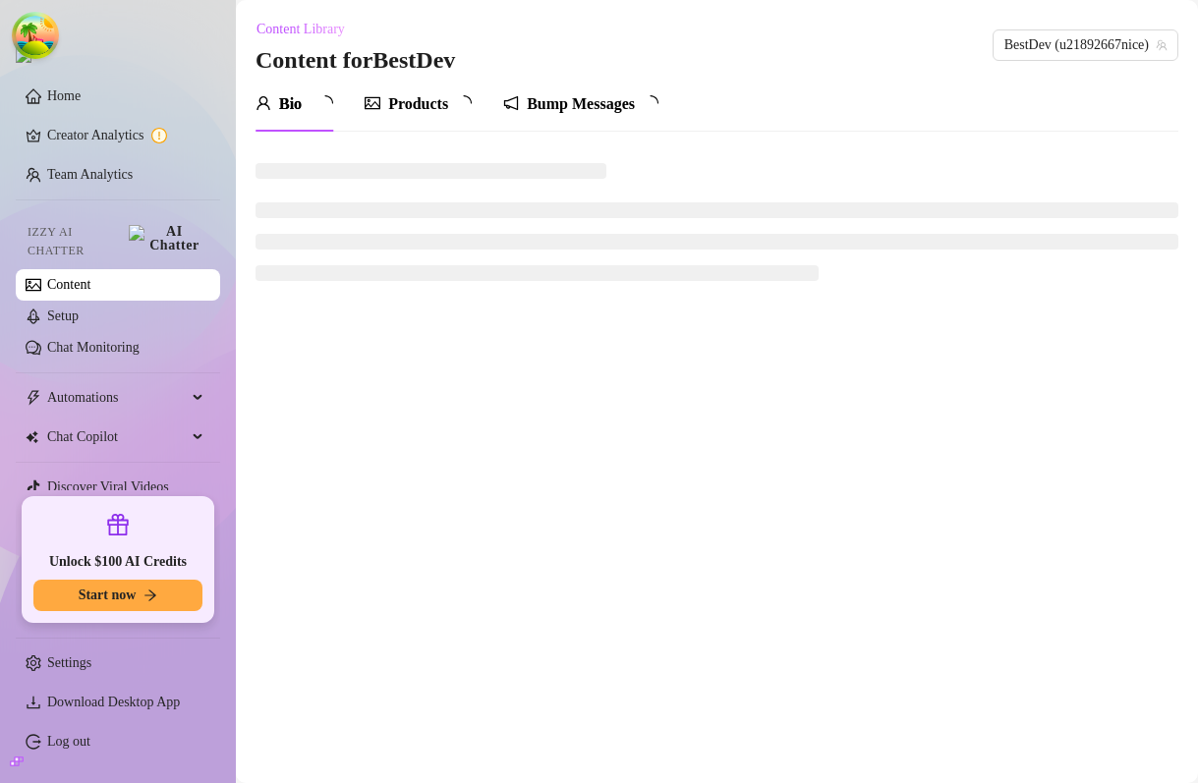
click at [594, 114] on div "Bump Messages" at bounding box center [581, 104] width 108 height 24
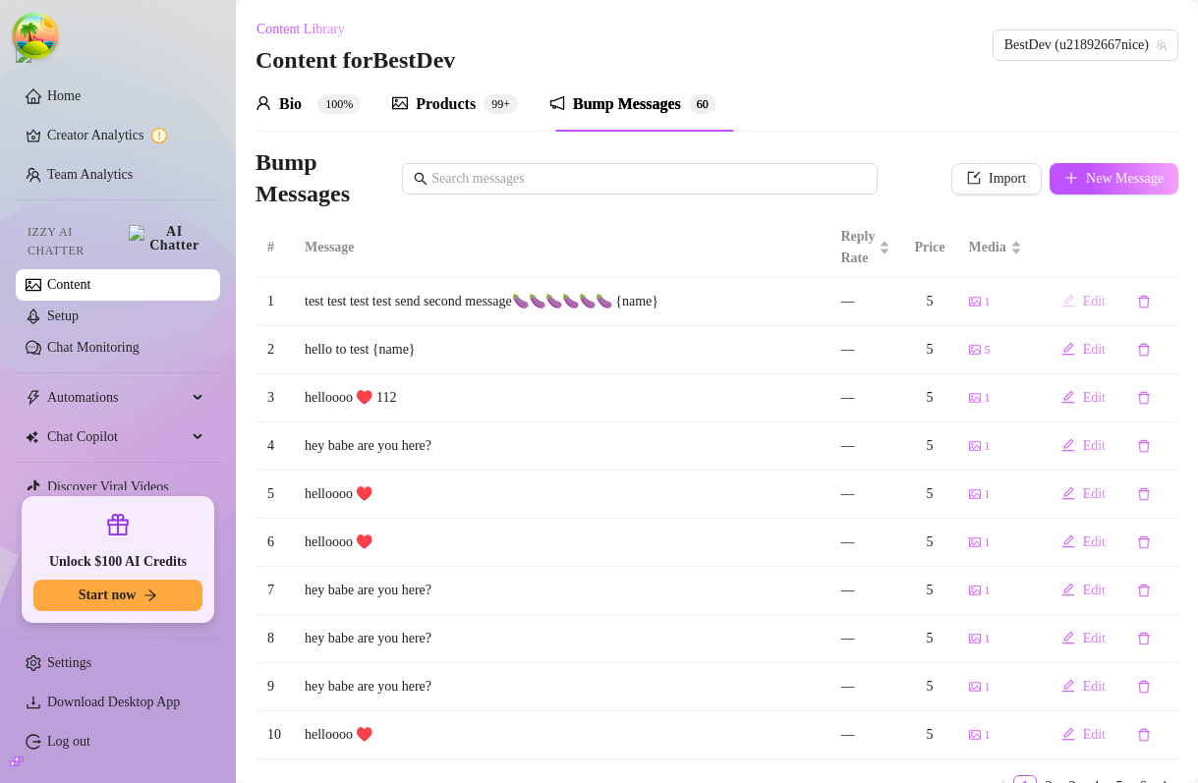
click at [1073, 298] on icon "edit" at bounding box center [1069, 301] width 14 height 14
type textarea "test test test test send second message🍆🍆🍆🍆🍆🍆 {name}"
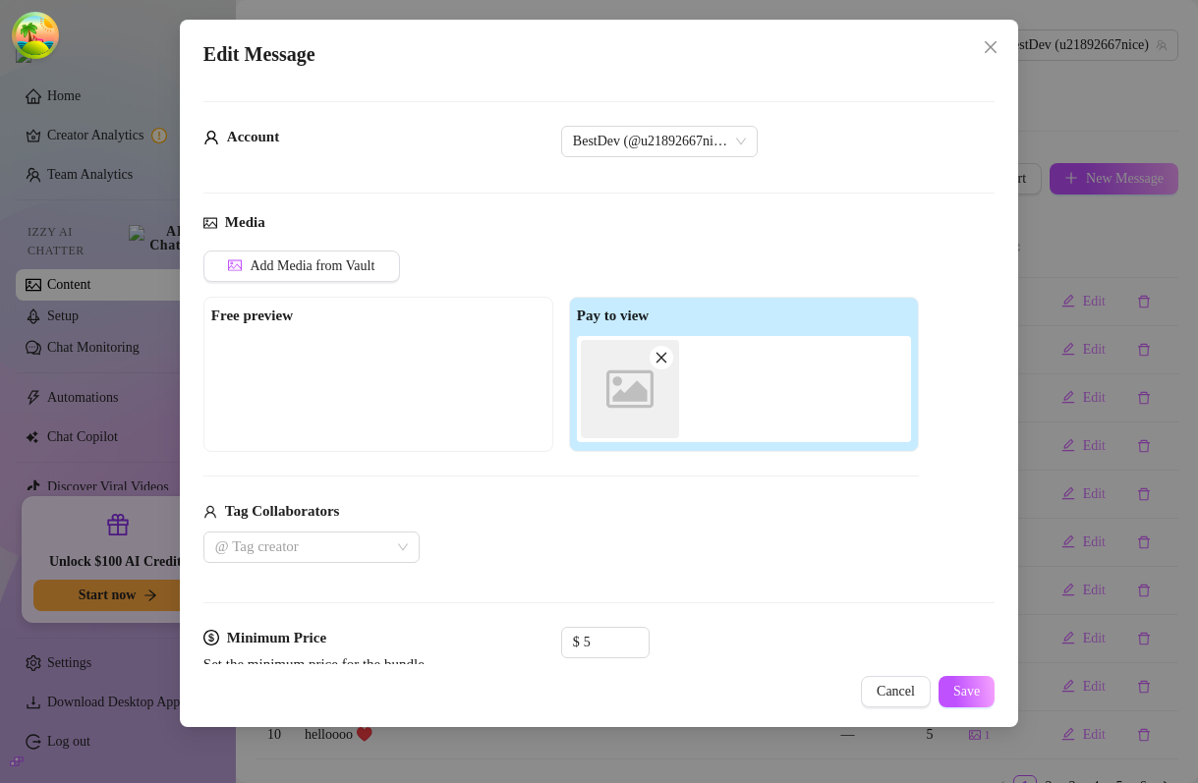
click at [269, 562] on div "Media Add Media from Vault Free preview Pay to view Image placeholder Tag Colla…" at bounding box center [598, 418] width 791 height 415
click at [269, 554] on div at bounding box center [301, 548] width 188 height 28
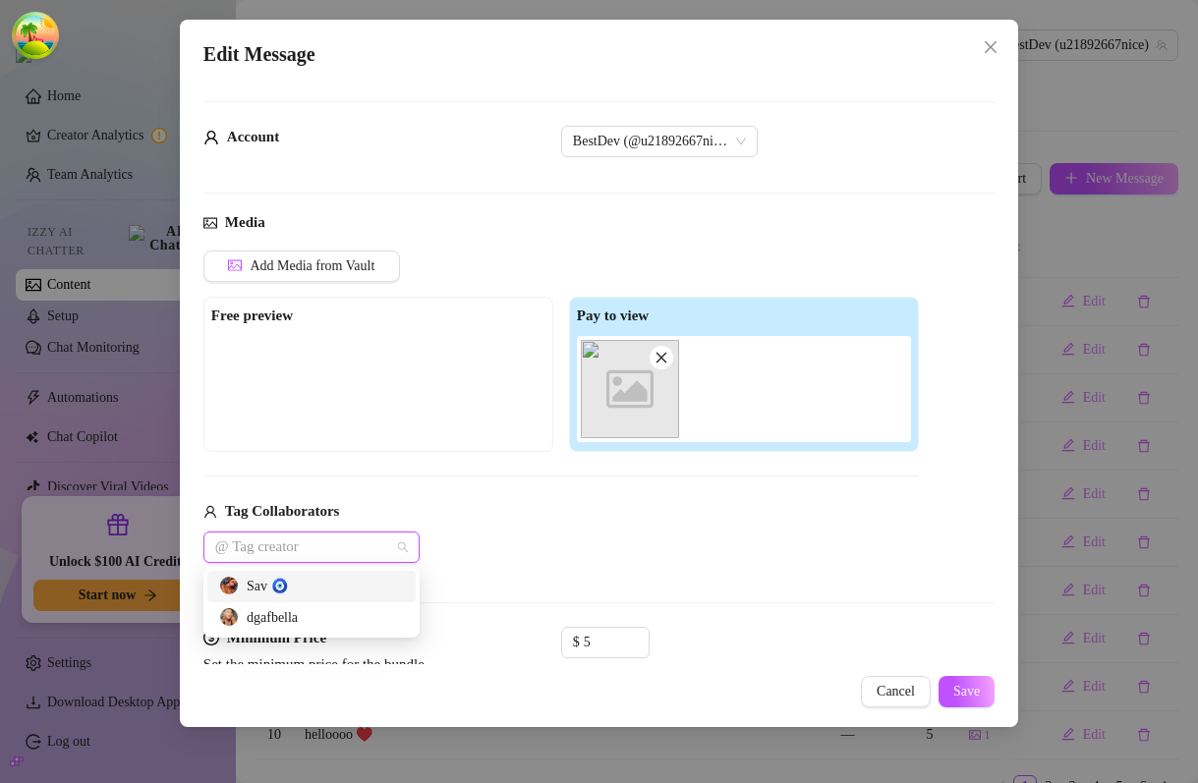
click at [276, 613] on div "dgafbella" at bounding box center [311, 618] width 185 height 22
click at [793, 587] on div "Media Add Media from Vault Free preview Pay to view Image placeholder Tag Colla…" at bounding box center [598, 418] width 791 height 415
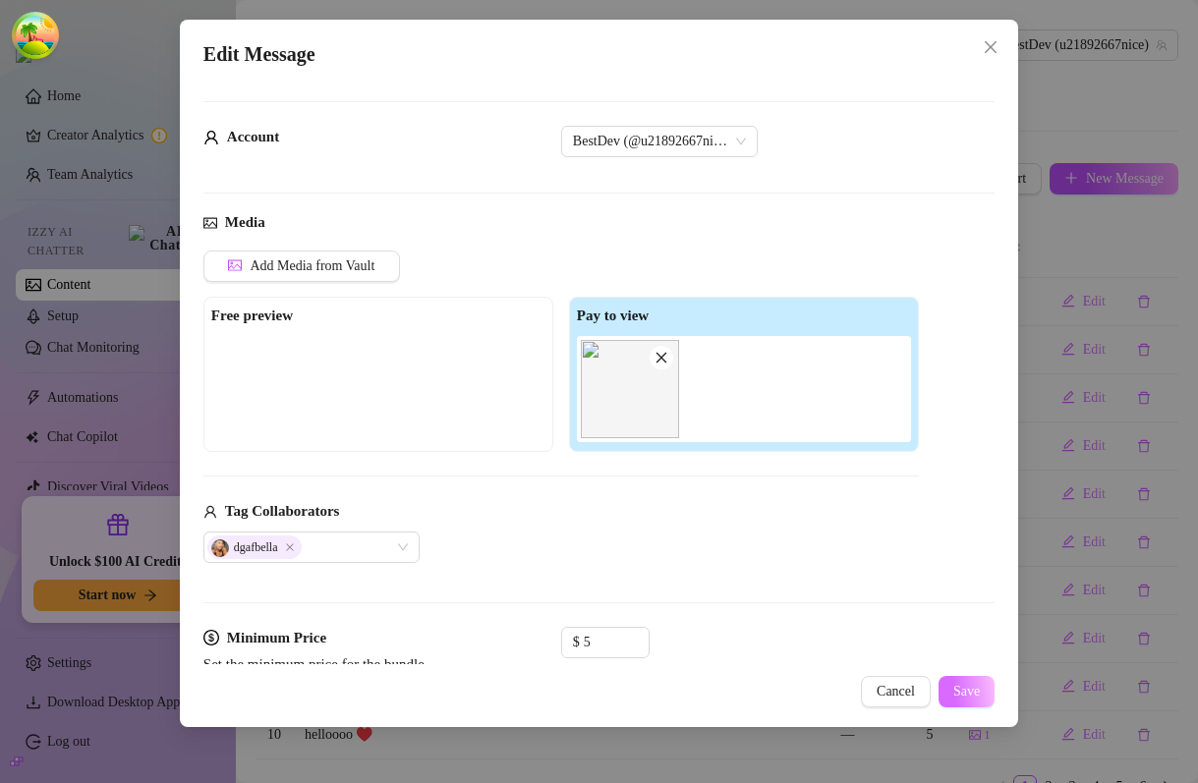
click at [970, 693] on span "Save" at bounding box center [966, 692] width 27 height 16
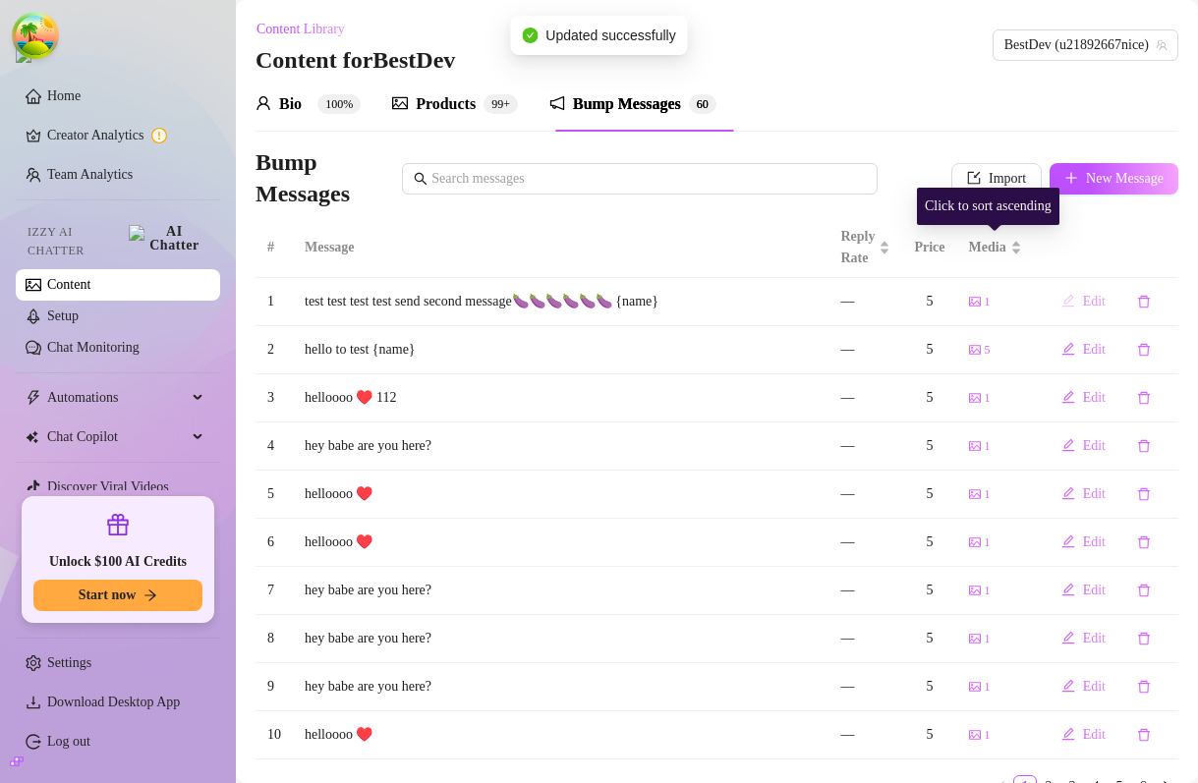
click at [1062, 300] on icon "edit" at bounding box center [1069, 301] width 14 height 14
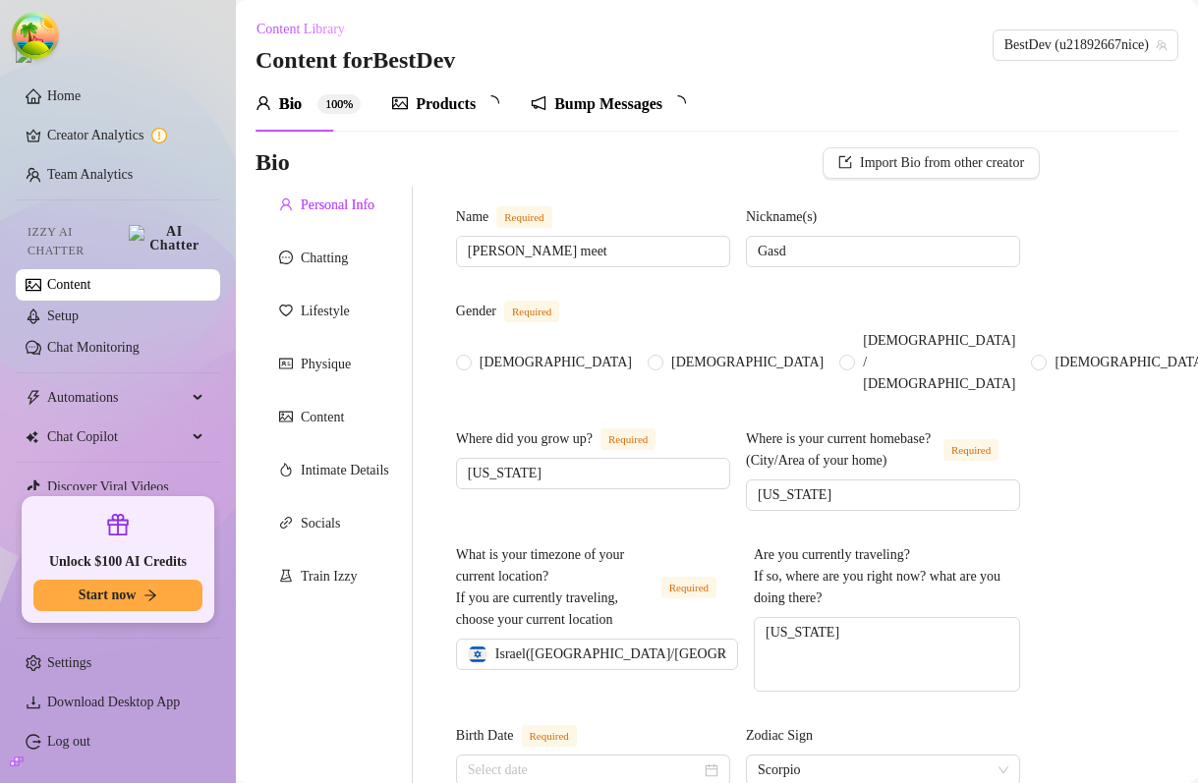
radio input "true"
type input "[DATE]"
click at [555, 98] on div "Bio 100% Products Bump Messages" at bounding box center [471, 104] width 431 height 55
click at [618, 115] on div "Bump Messages" at bounding box center [627, 104] width 108 height 24
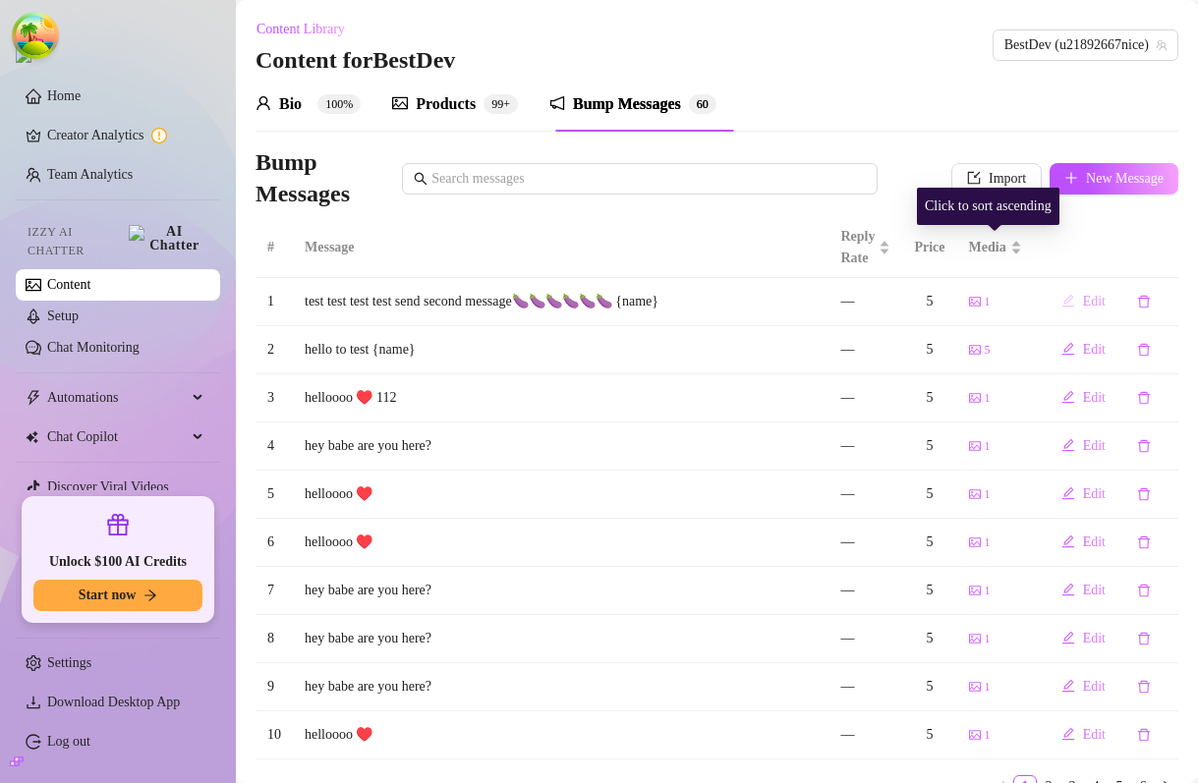
click at [1062, 300] on icon "edit" at bounding box center [1069, 301] width 14 height 14
type textarea "test test test test send second message🍆🍆🍆🍆🍆🍆 {name}"
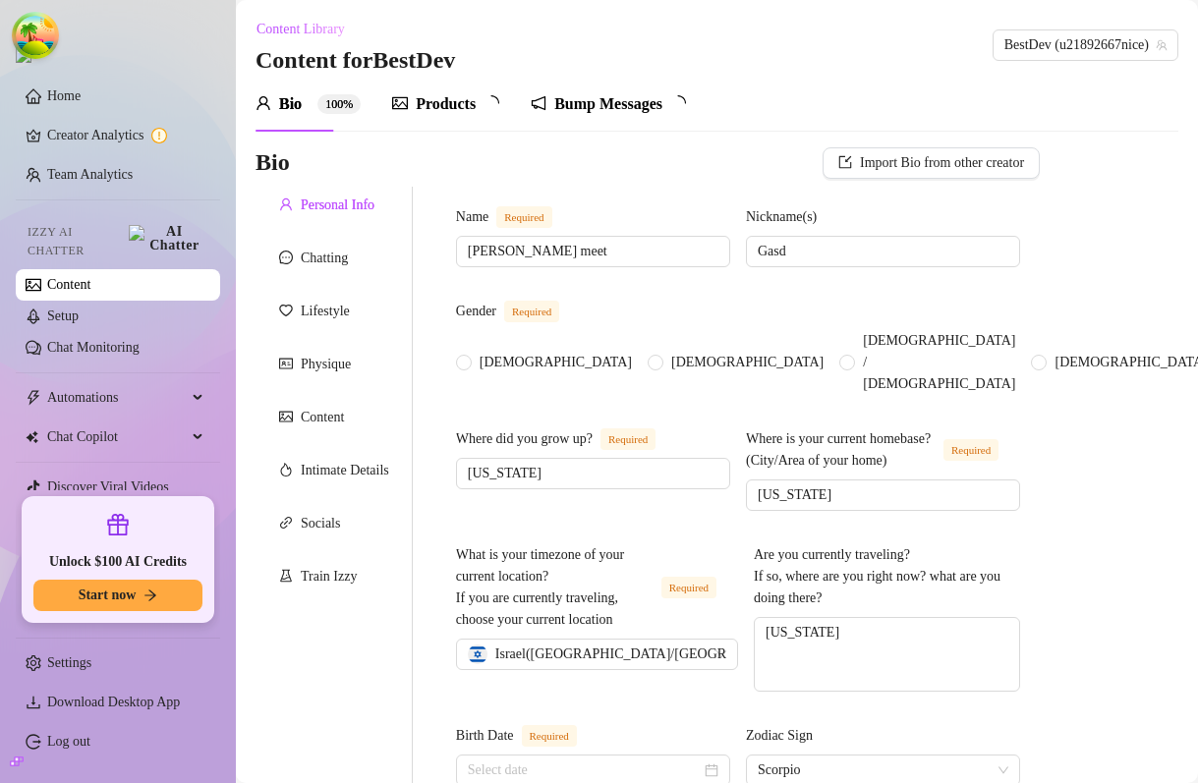
radio input "true"
type input "[DATE]"
click at [641, 93] on div "Bump Messages" at bounding box center [627, 104] width 108 height 24
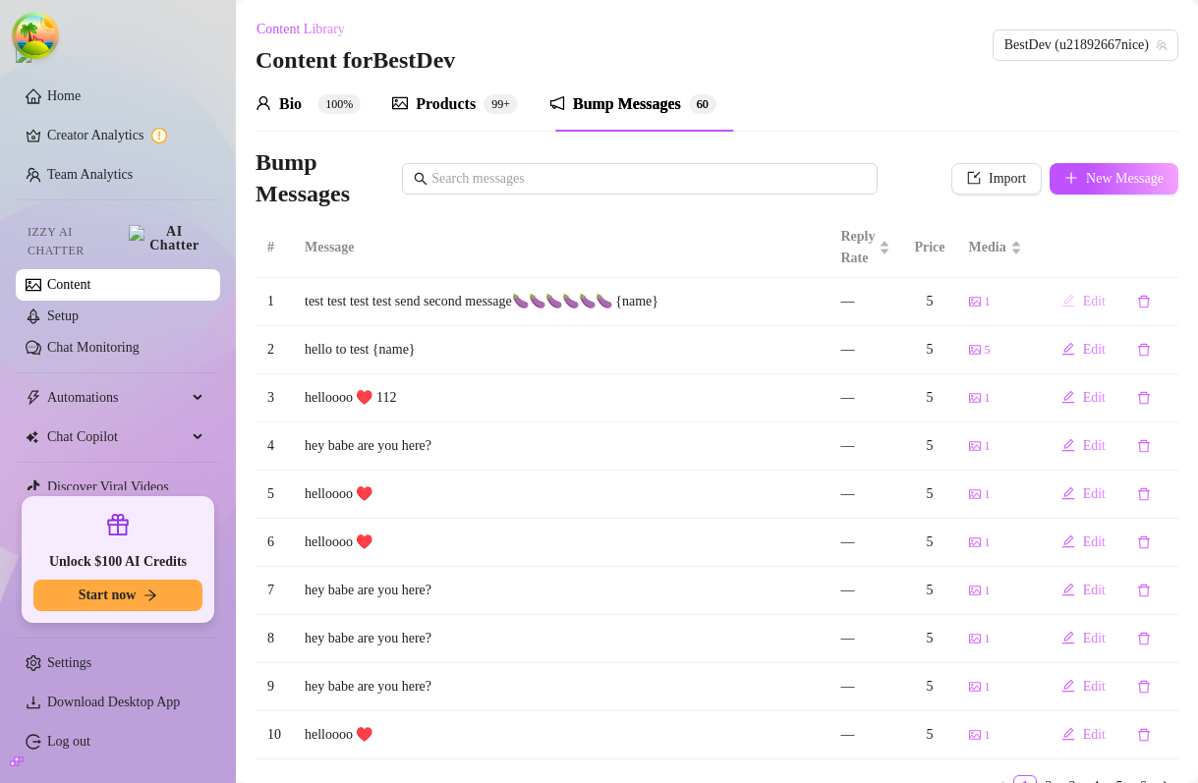
click at [1070, 310] on button "Edit" at bounding box center [1084, 301] width 76 height 31
type textarea "test test test test send second message🍆🍆🍆🍆🍆🍆 {name}"
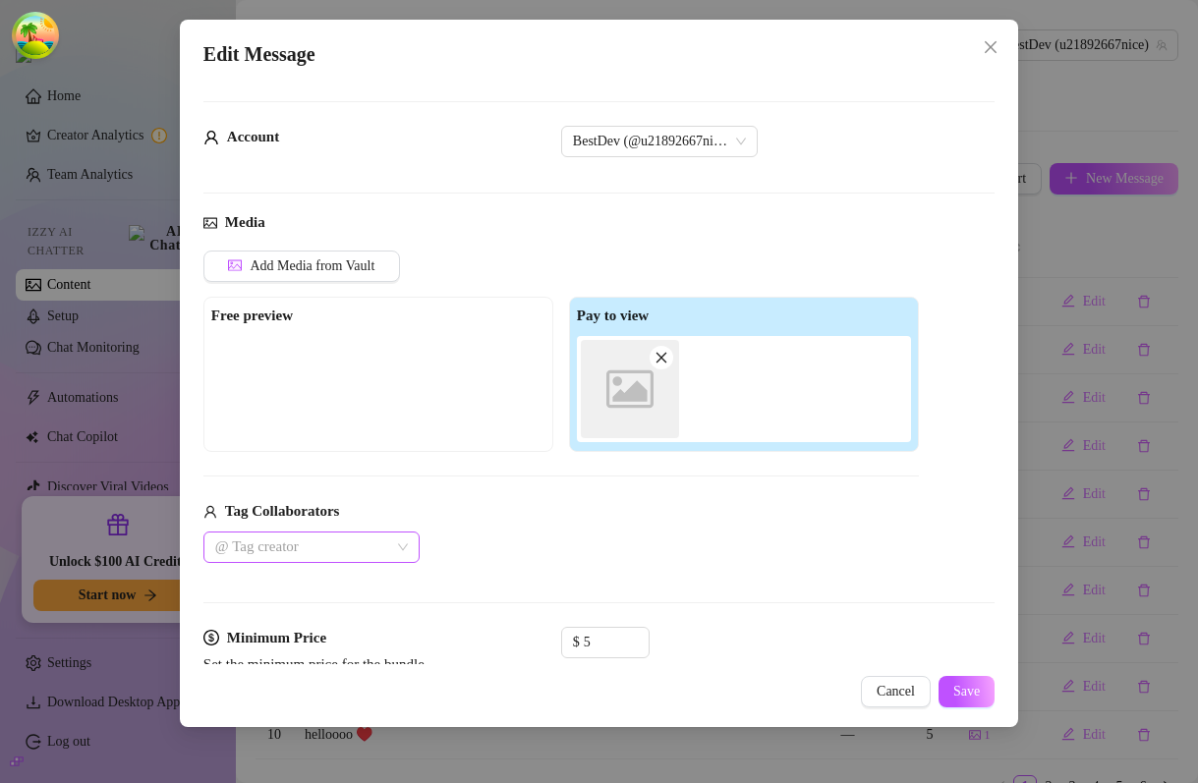
click at [313, 538] on div at bounding box center [301, 548] width 188 height 28
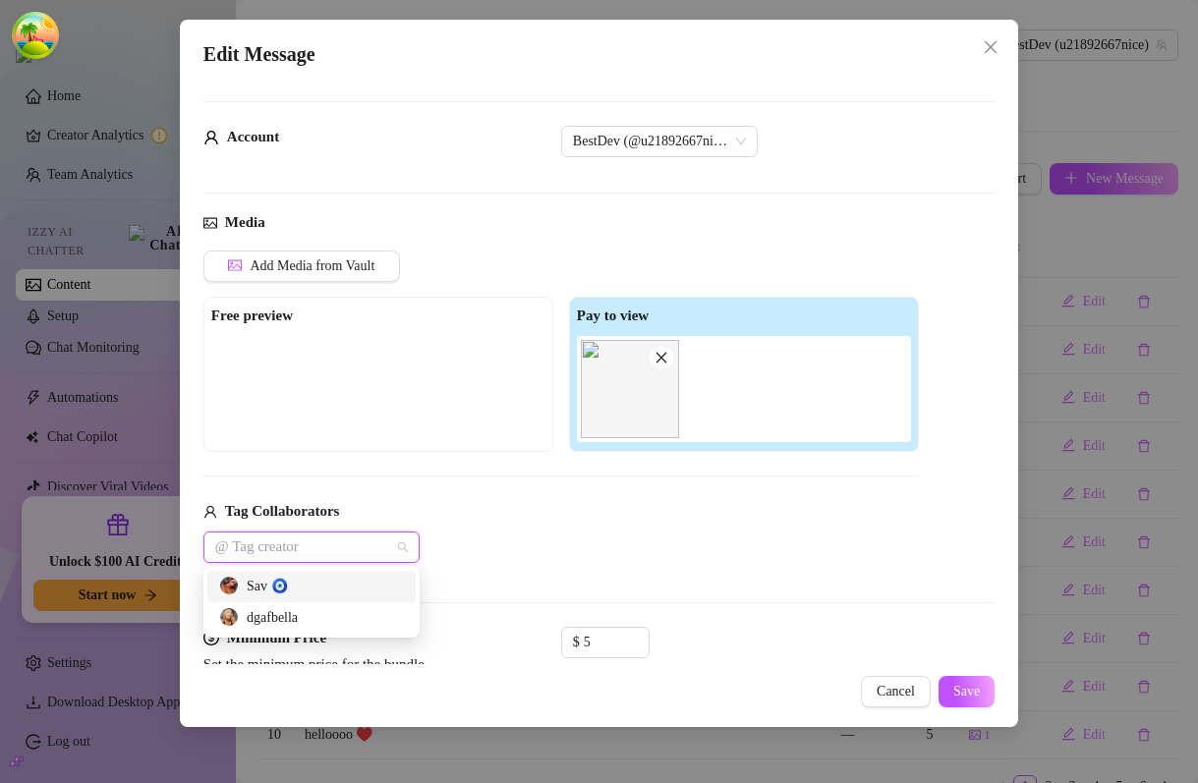
click at [295, 595] on div "Sav 🧿" at bounding box center [311, 587] width 185 height 22
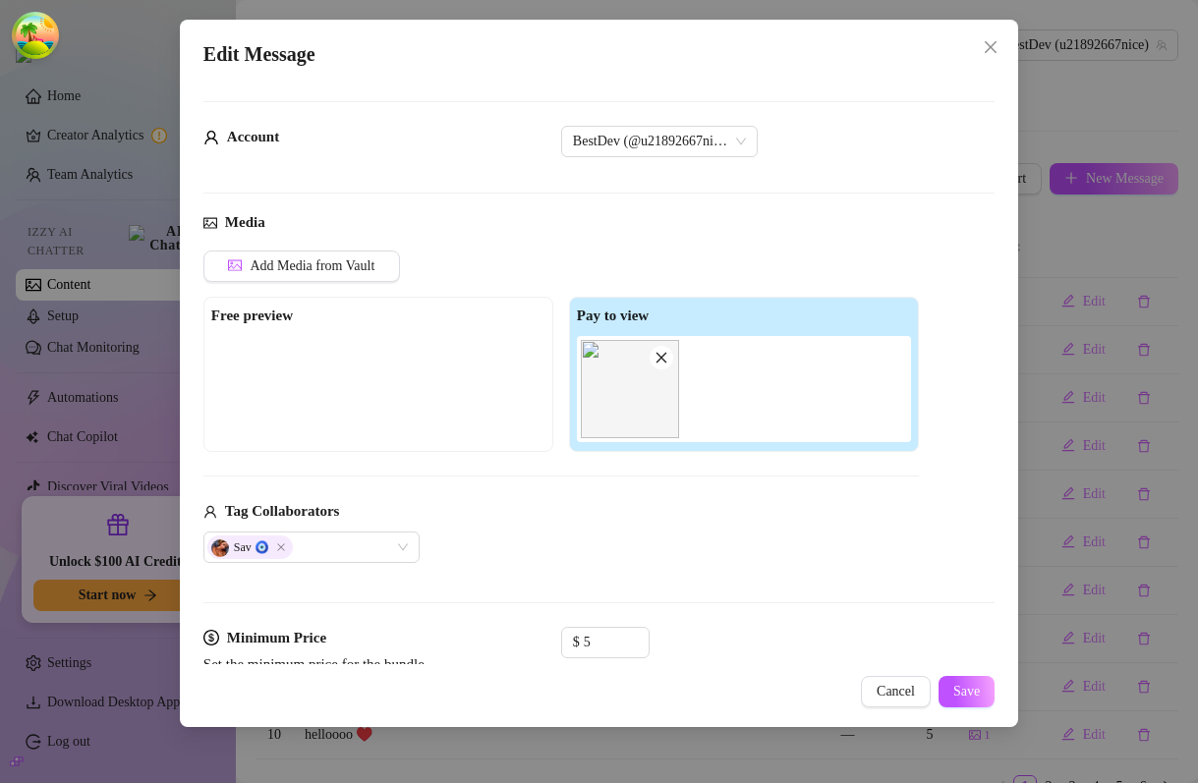
click at [819, 561] on div "Sav 🧿" at bounding box center [561, 547] width 716 height 31
click at [945, 681] on button "Save" at bounding box center [967, 691] width 56 height 31
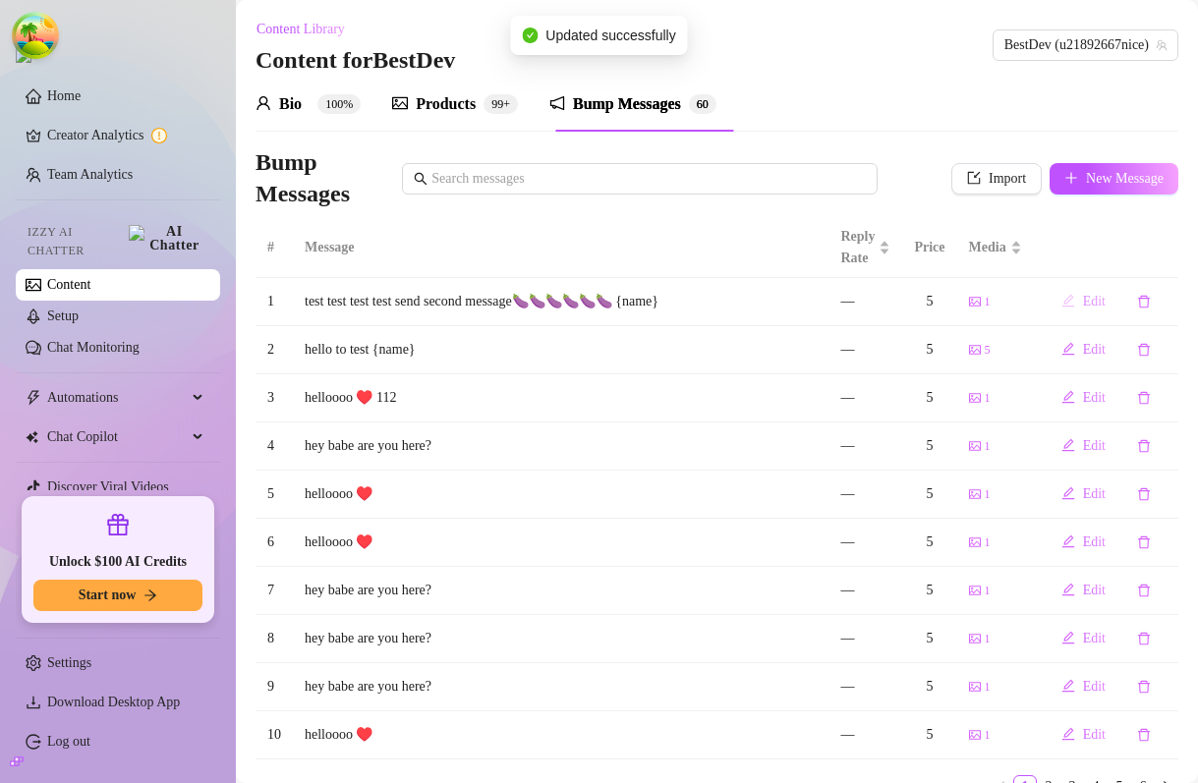
click at [1066, 304] on icon "edit" at bounding box center [1068, 301] width 13 height 13
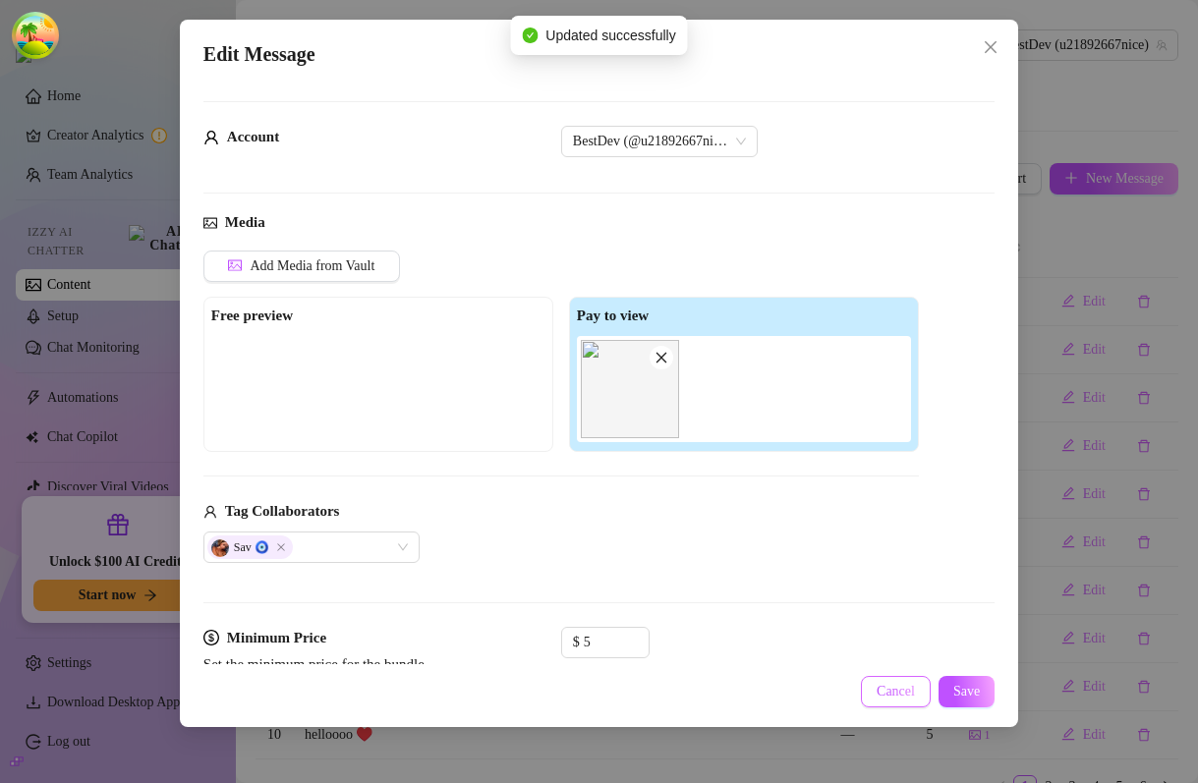
click at [896, 689] on span "Cancel" at bounding box center [896, 692] width 38 height 16
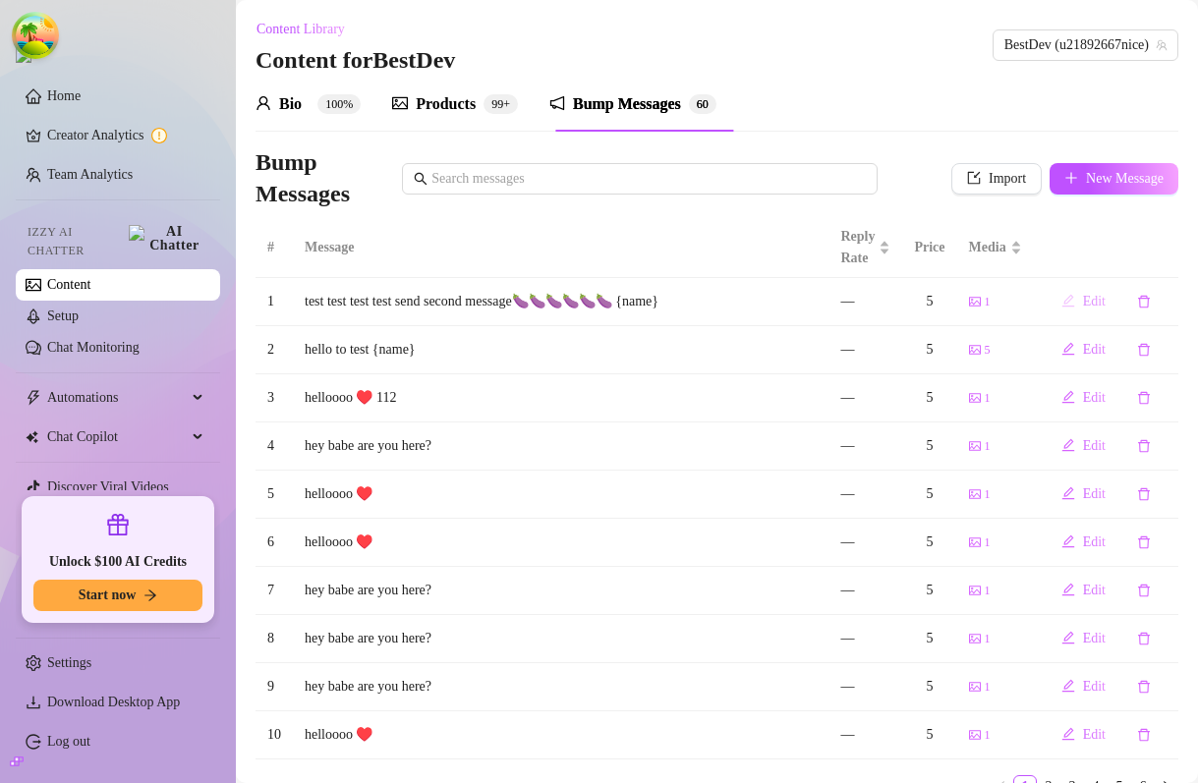
click at [1064, 300] on icon "edit" at bounding box center [1069, 301] width 14 height 14
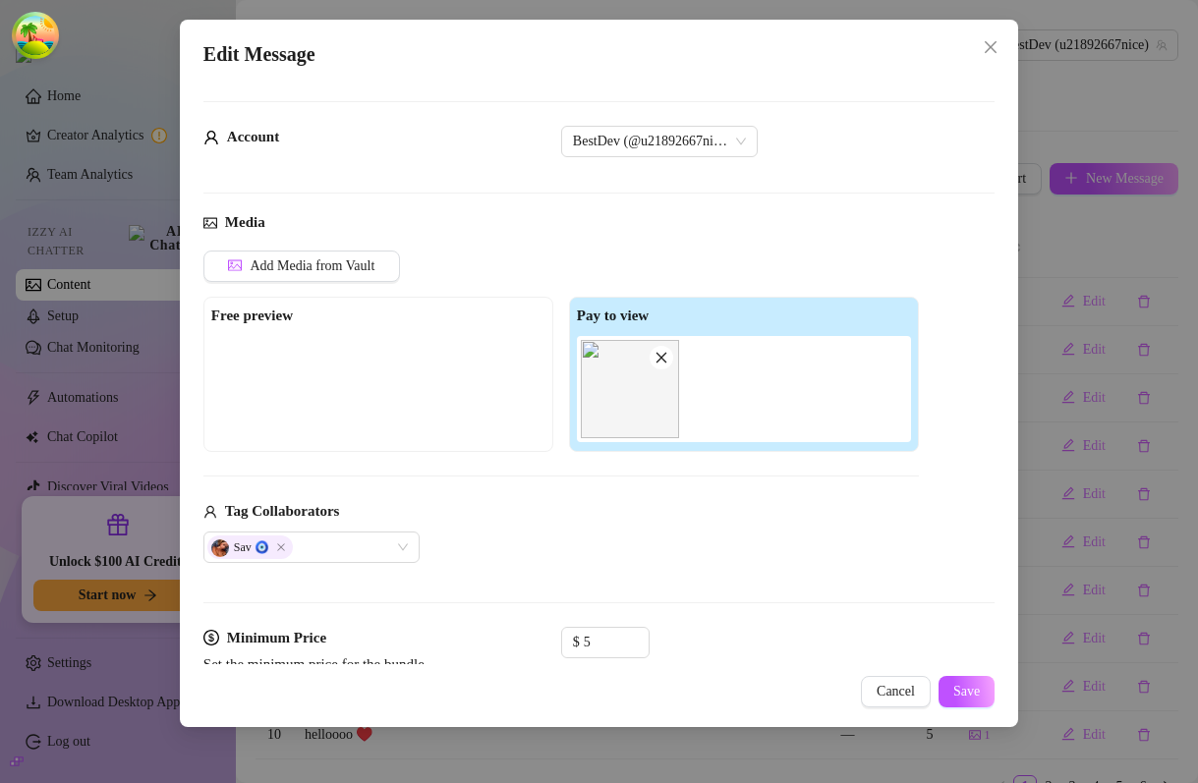
scroll to position [181, 0]
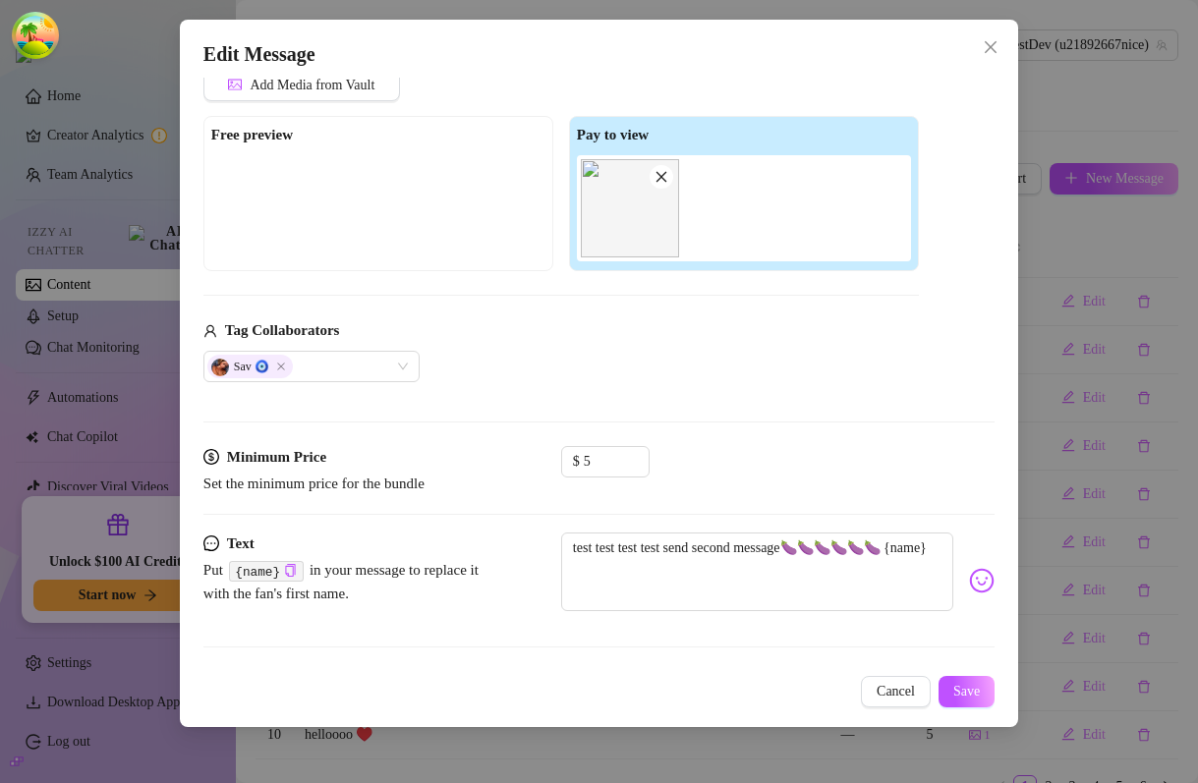
click at [662, 338] on div "Tag Collaborators" at bounding box center [561, 331] width 716 height 24
click at [616, 347] on div "Tag Collaborators Sav 🧿" at bounding box center [561, 350] width 716 height 63
click at [703, 352] on div "Sav 🧿" at bounding box center [561, 366] width 716 height 31
click at [994, 45] on icon "close" at bounding box center [991, 47] width 16 height 16
